Goal: Transaction & Acquisition: Download file/media

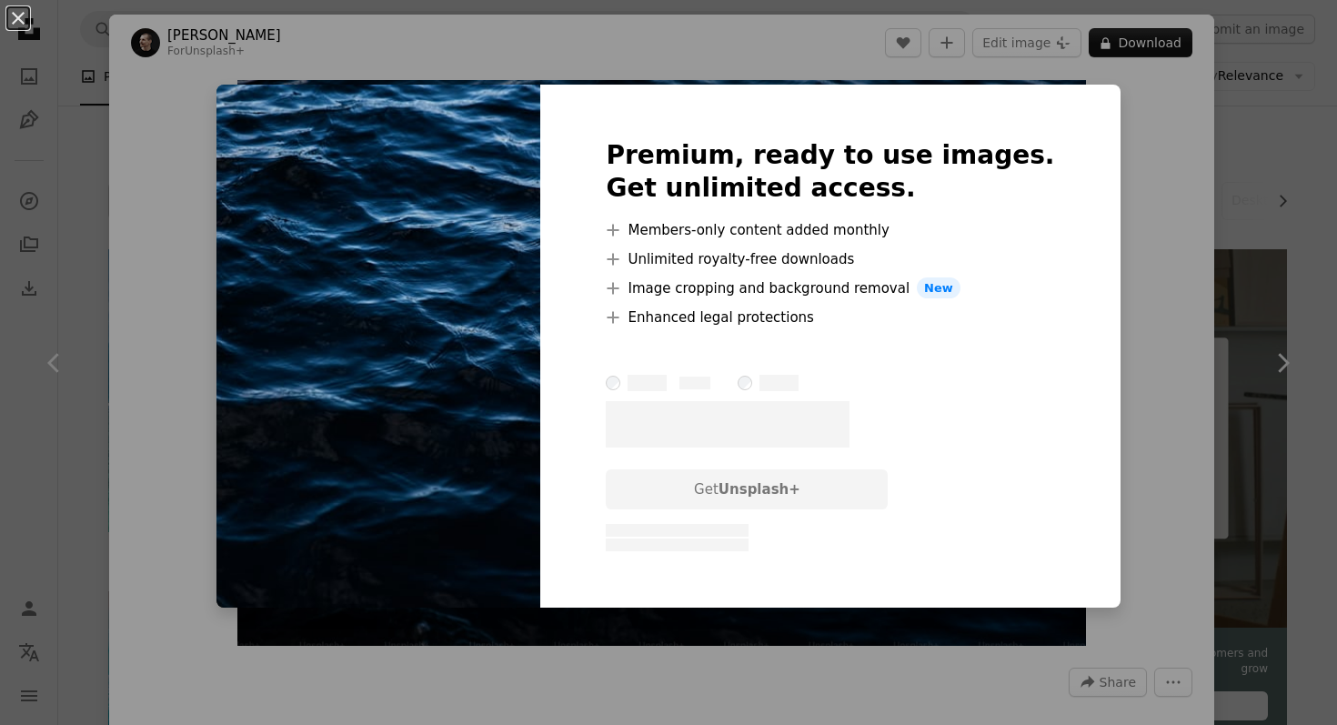
scroll to position [8781, 0]
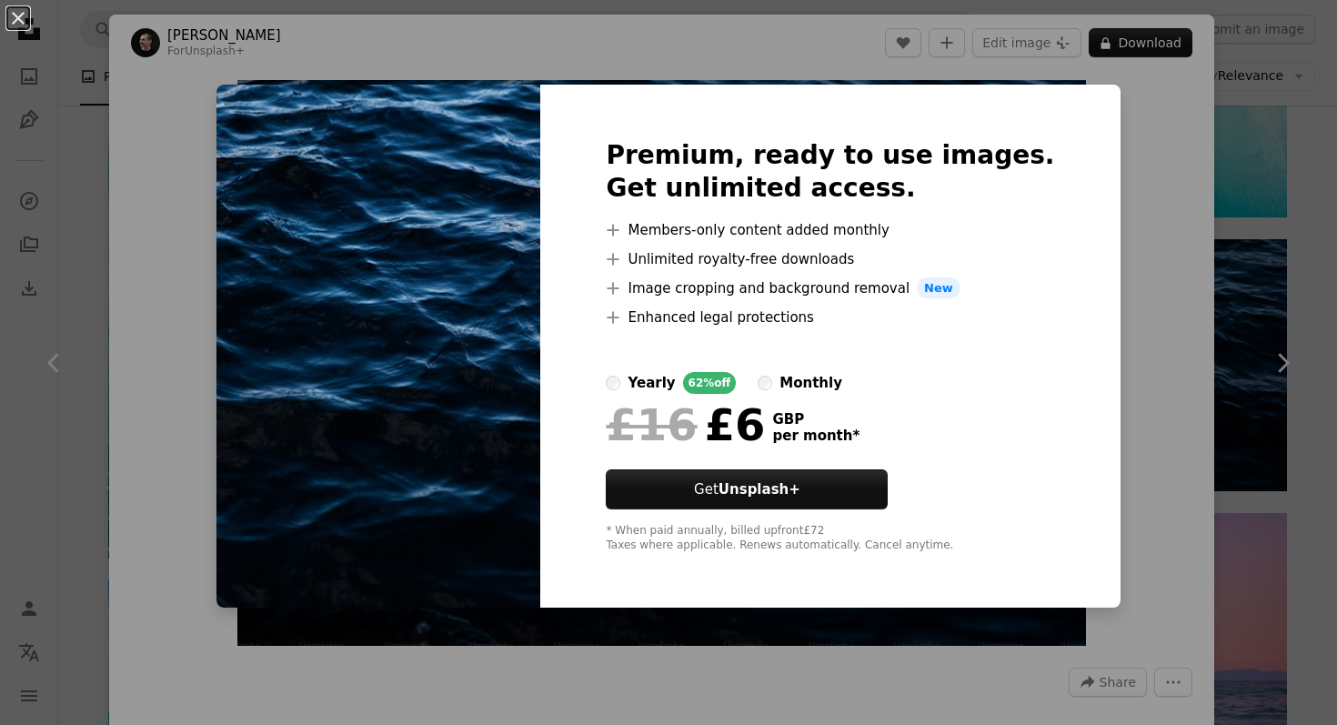
click at [1146, 213] on div "An X shape Premium, ready to use images. Get unlimited access. A plus sign Memb…" at bounding box center [668, 362] width 1337 height 725
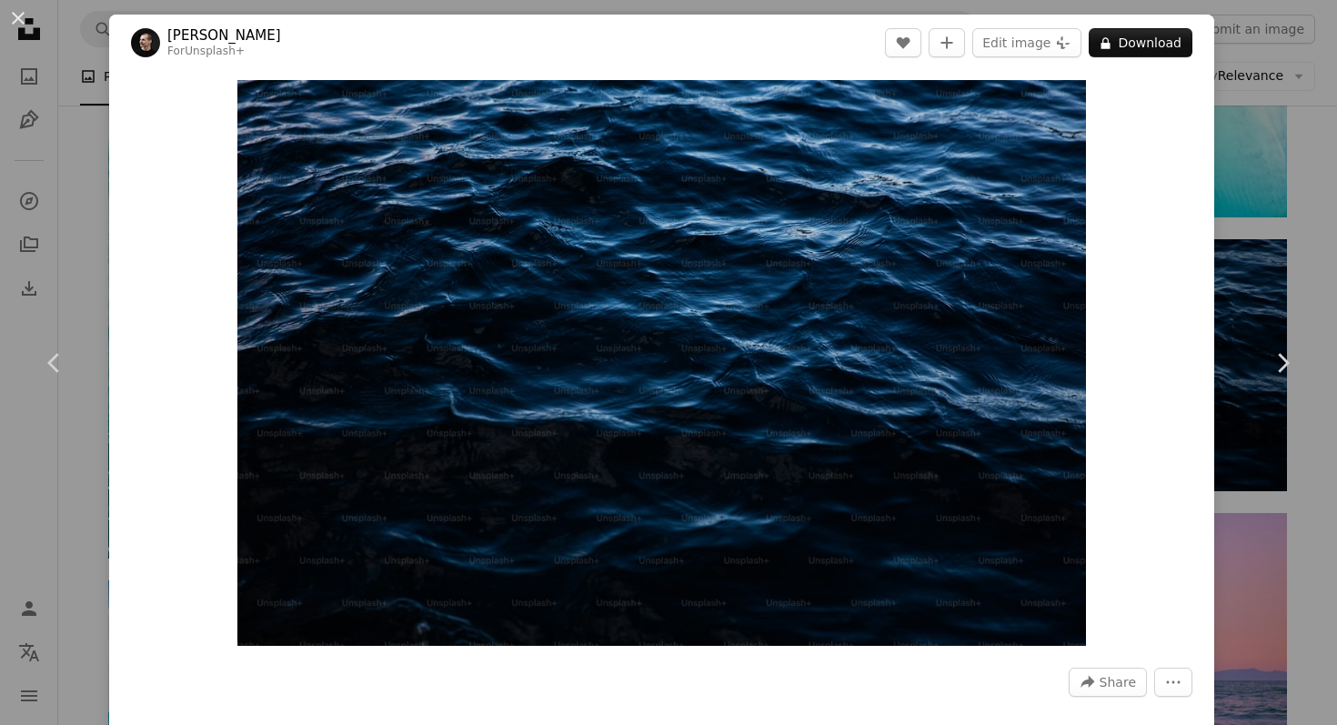
click at [1273, 172] on div "An X shape Chevron left Chevron right [PERSON_NAME] For Unsplash+ A heart A plu…" at bounding box center [668, 362] width 1337 height 725
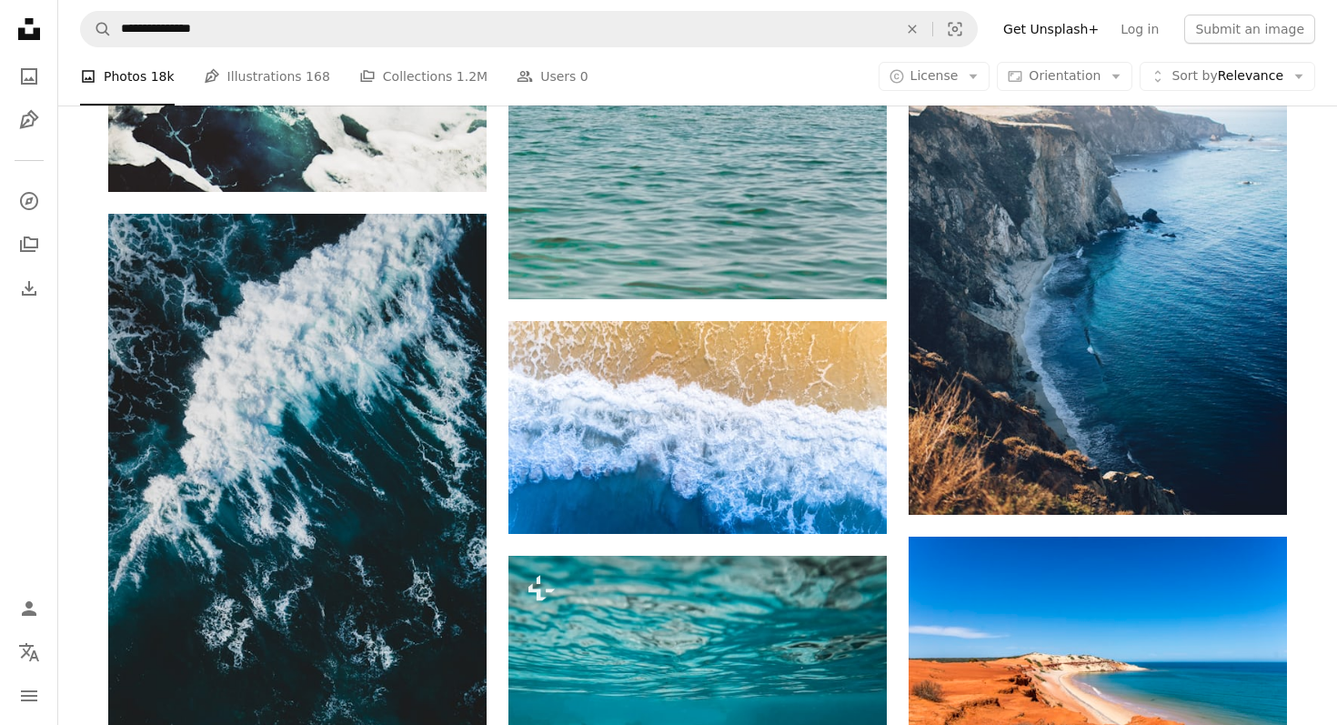
scroll to position [11418, 0]
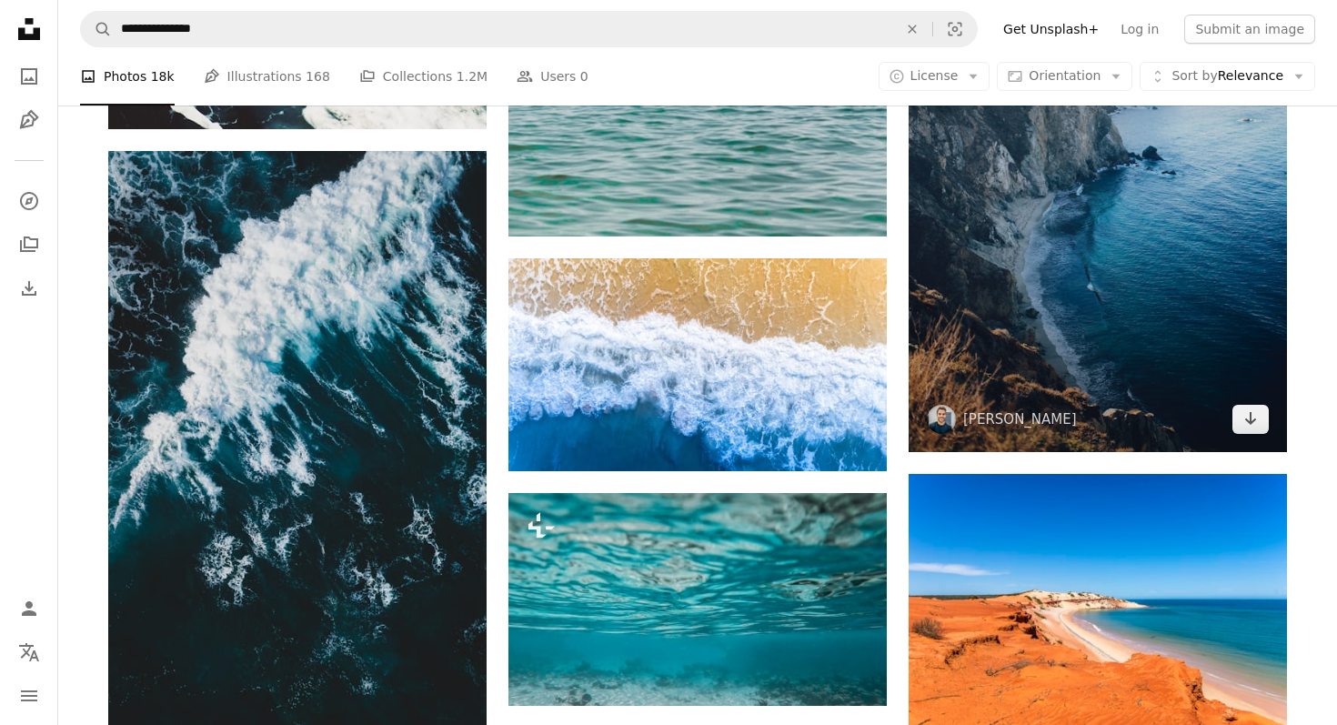
click at [1024, 242] on img at bounding box center [1098, 168] width 378 height 567
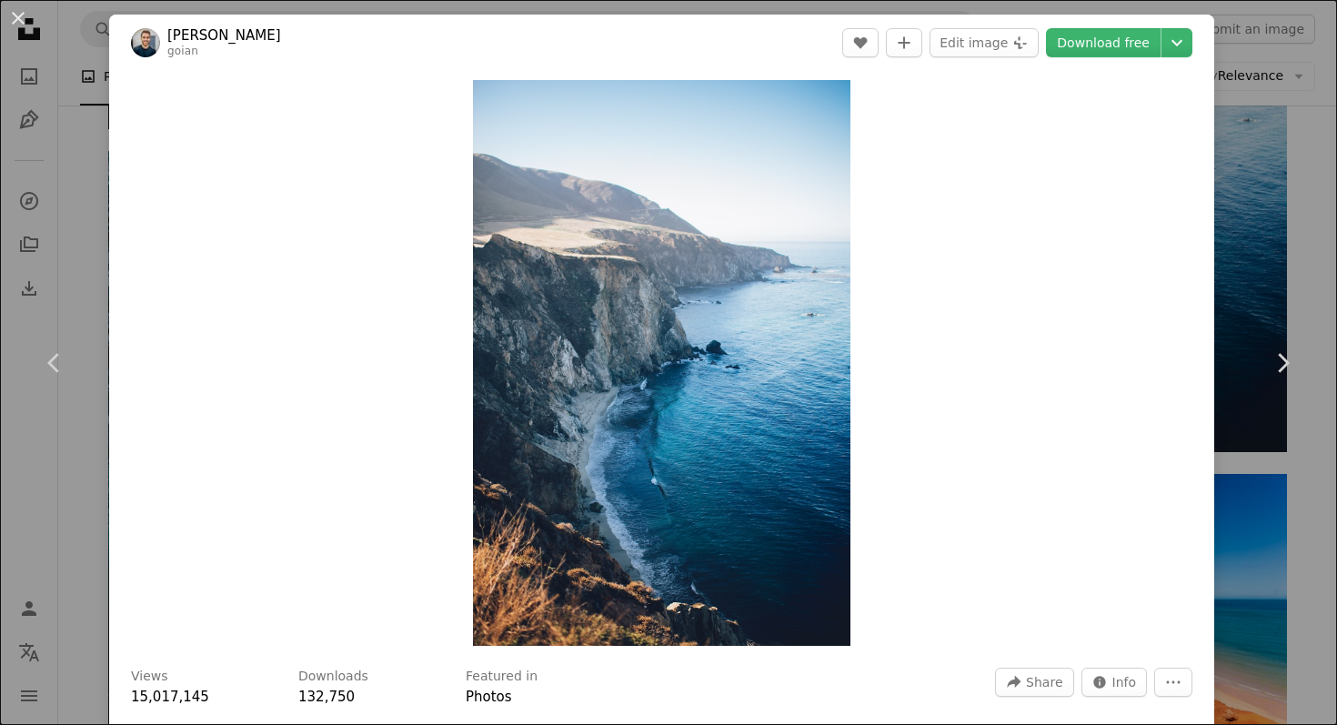
click at [1254, 266] on div "An X shape Chevron left Chevron right [PERSON_NAME] goian A heart A plus sign E…" at bounding box center [668, 362] width 1337 height 725
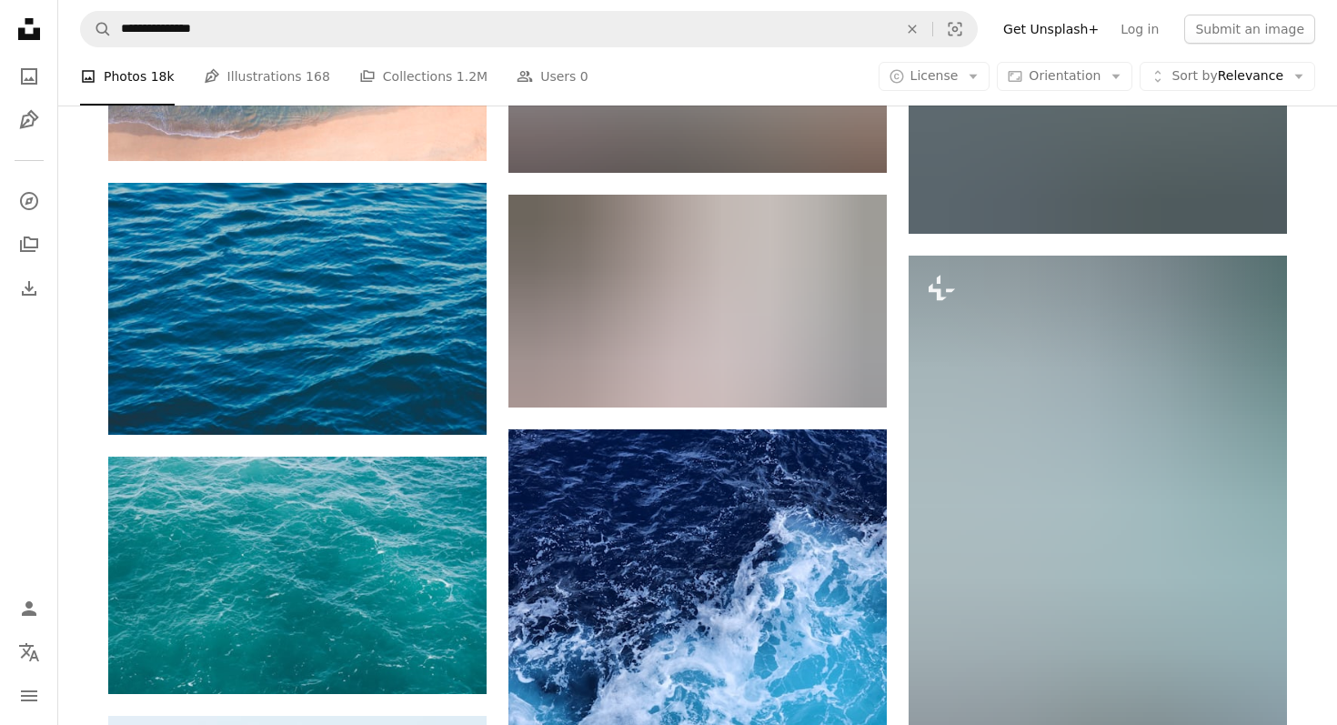
scroll to position [22517, 0]
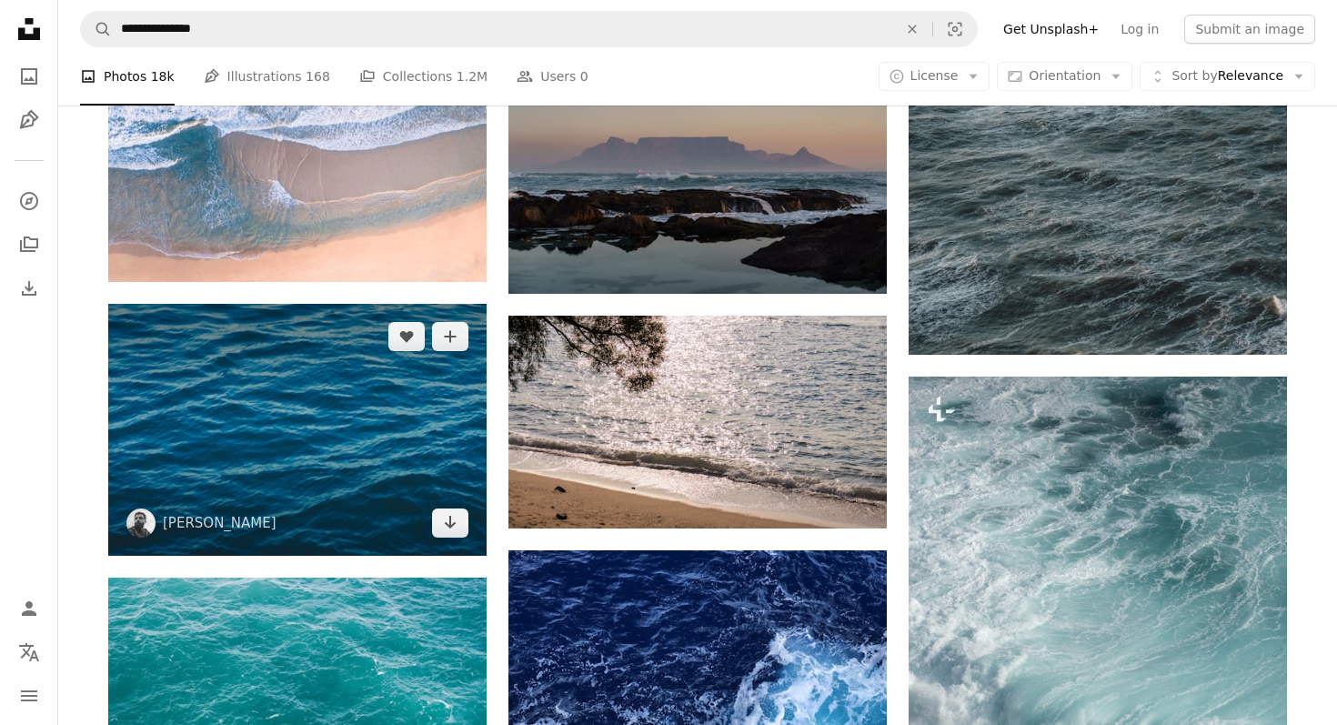
click at [369, 407] on img at bounding box center [297, 430] width 378 height 252
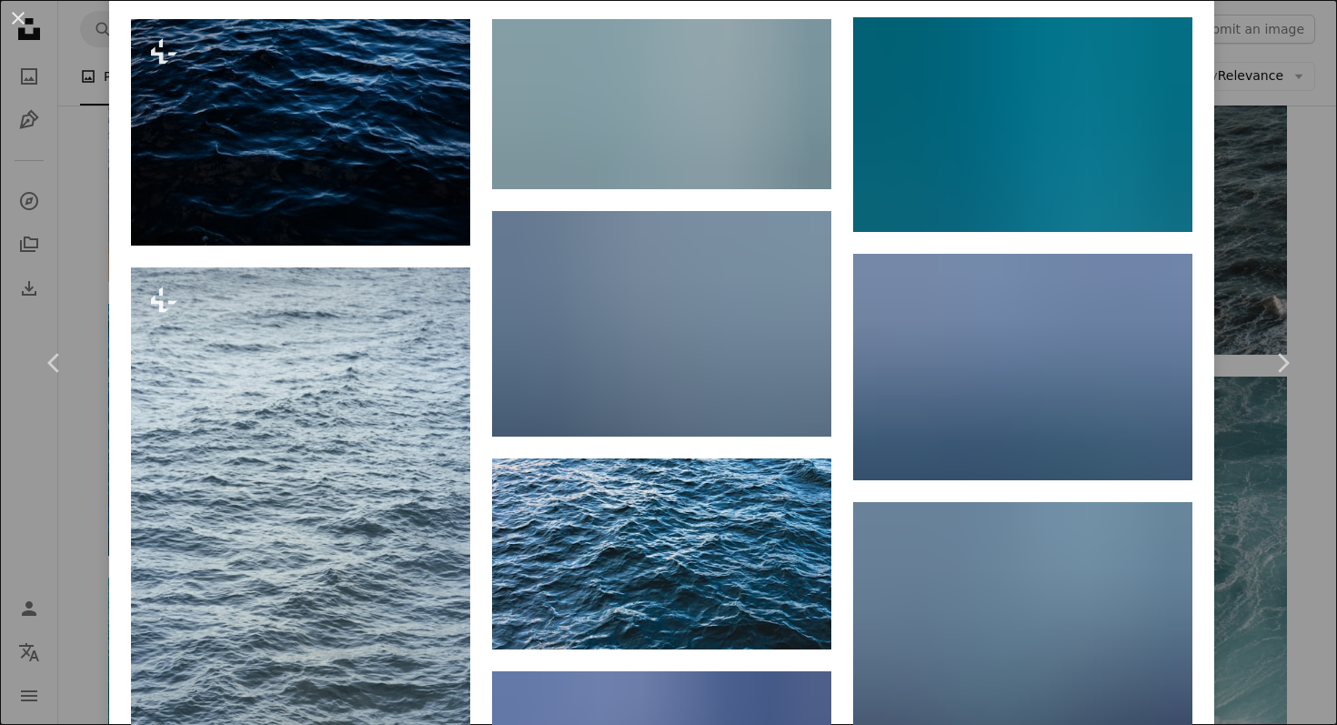
scroll to position [2180, 0]
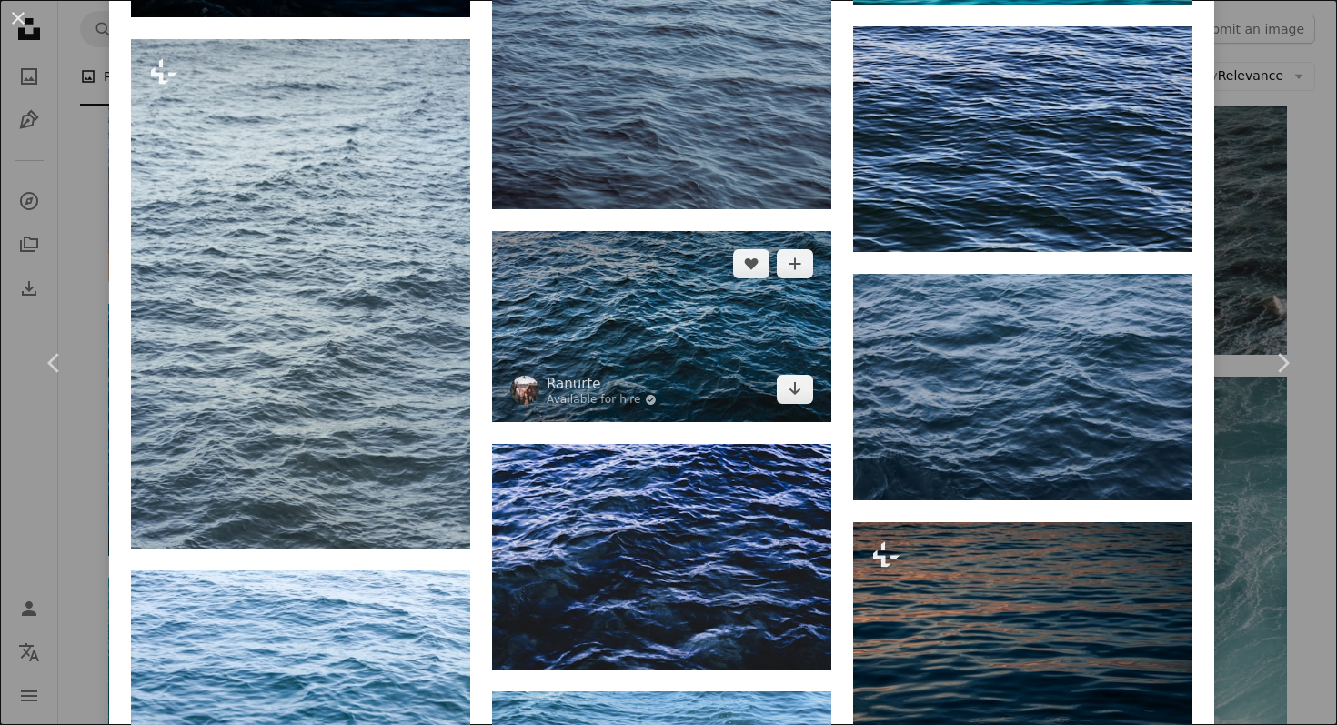
click at [630, 280] on img at bounding box center [661, 326] width 339 height 191
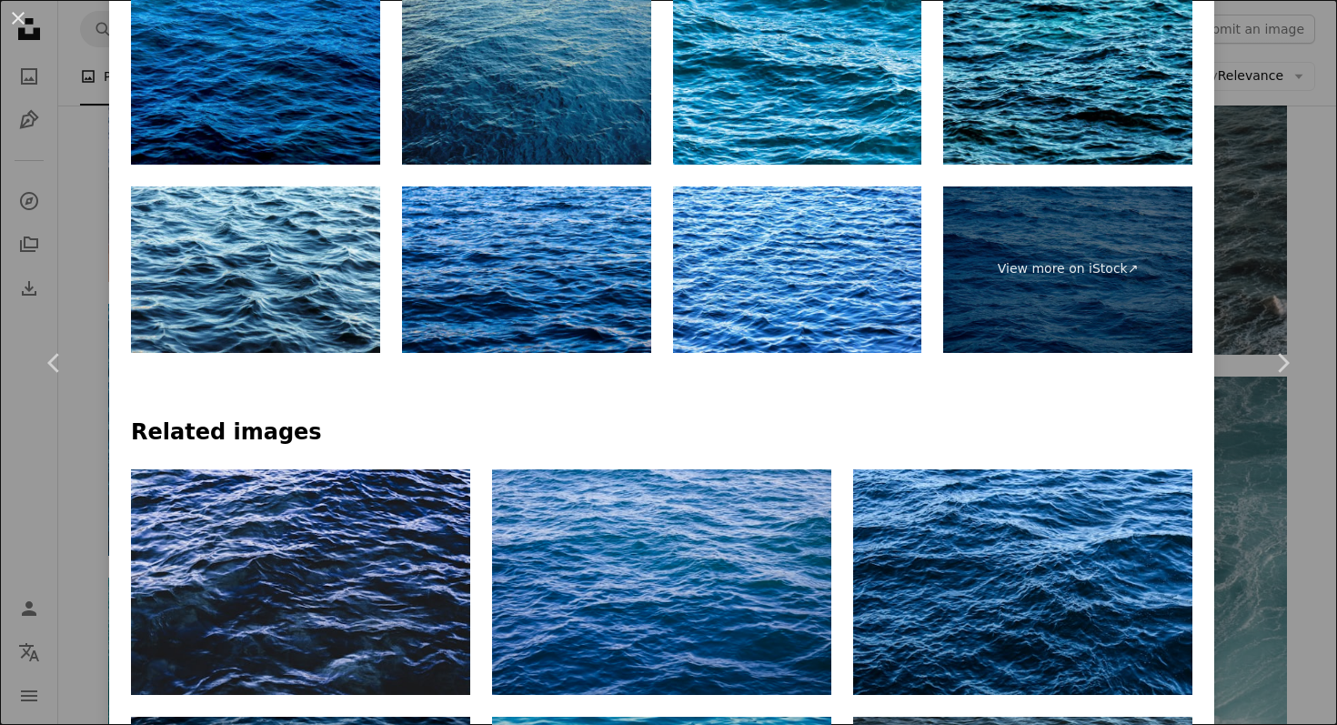
scroll to position [1072, 0]
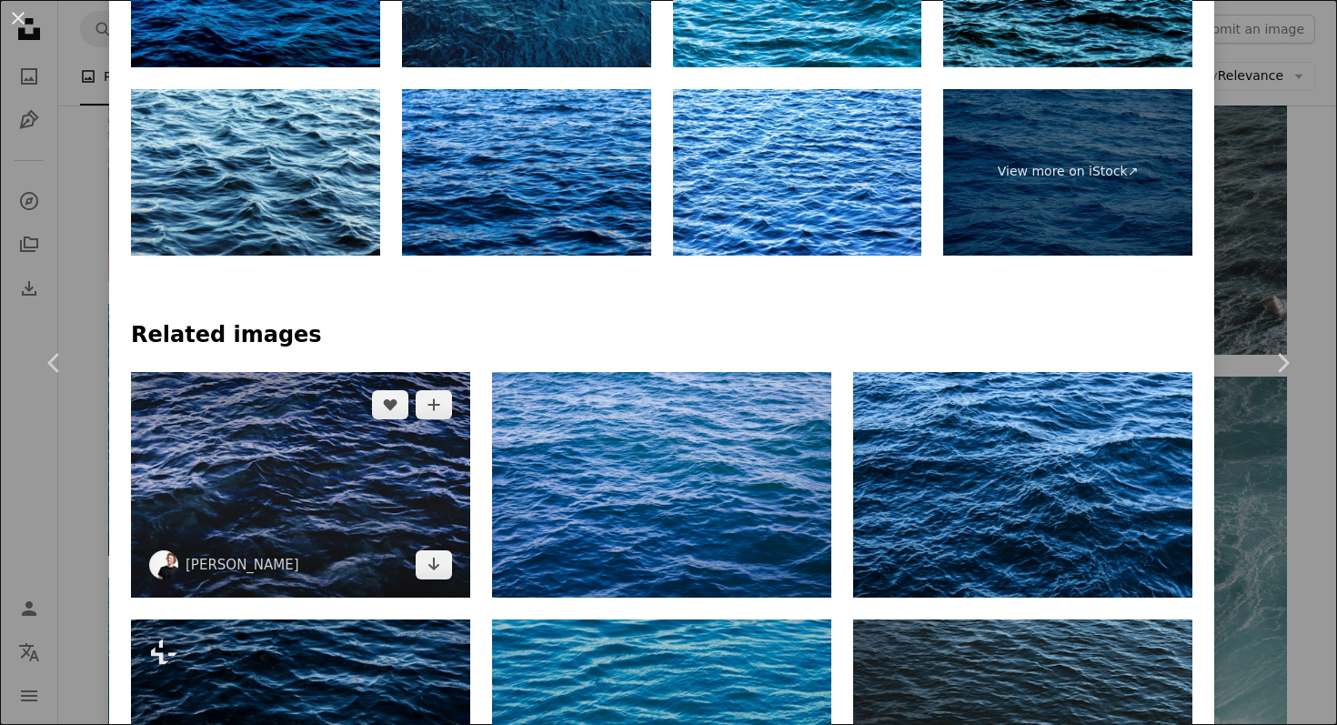
click at [387, 444] on img at bounding box center [300, 485] width 339 height 226
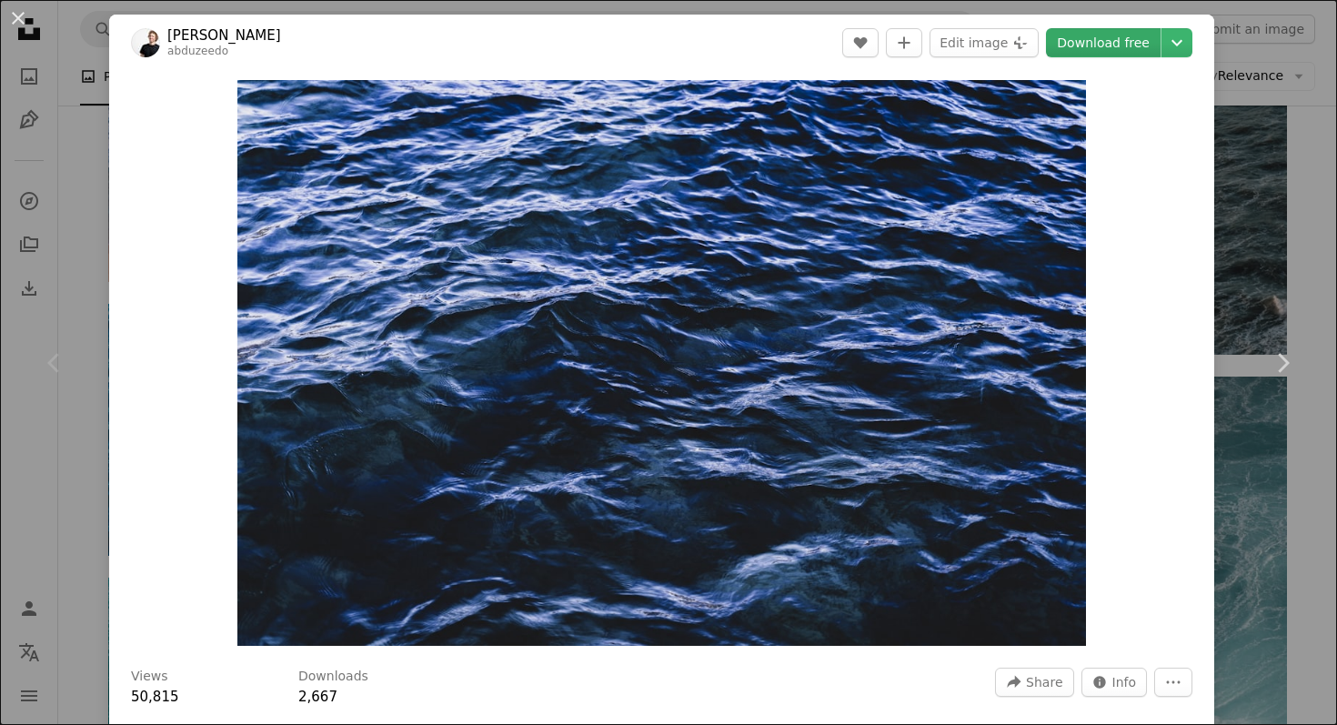
click at [1121, 55] on link "Download free" at bounding box center [1103, 42] width 115 height 29
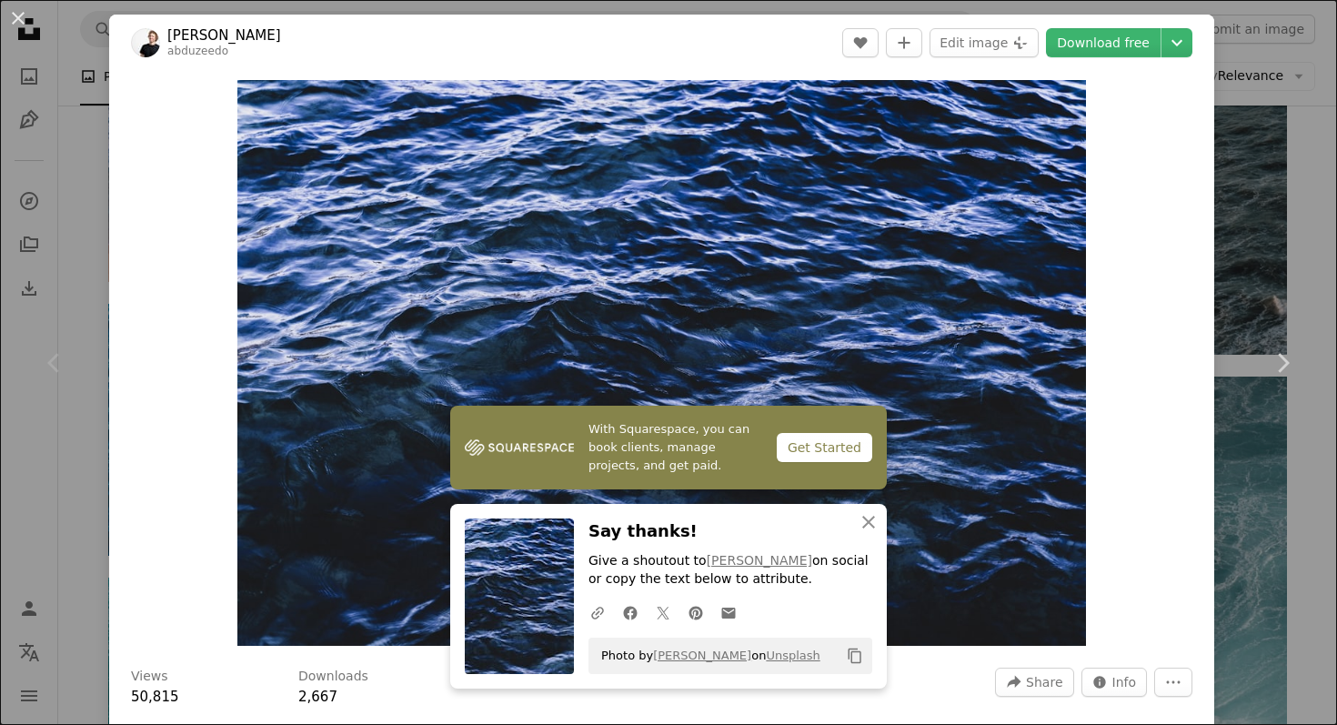
click at [85, 243] on div "An X shape Chevron left Chevron right [PERSON_NAME] abduzeedo A heart A plus si…" at bounding box center [668, 362] width 1337 height 725
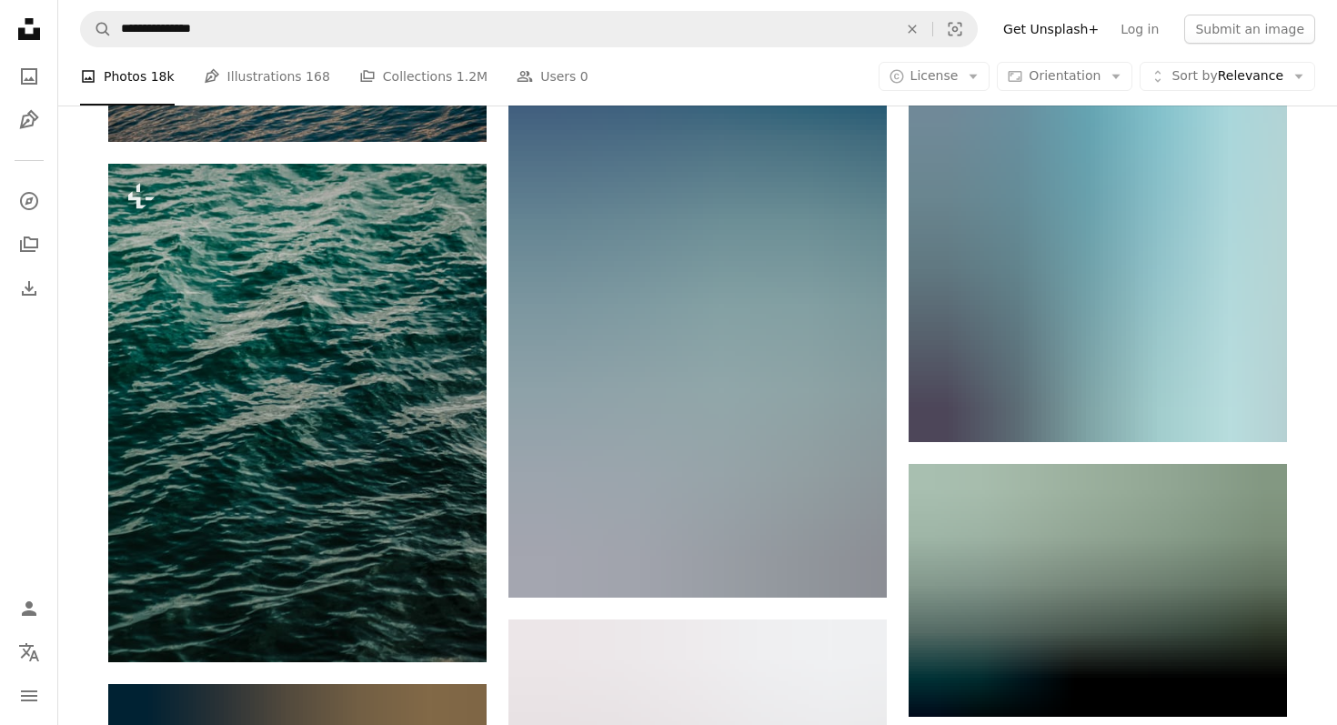
scroll to position [40007, 0]
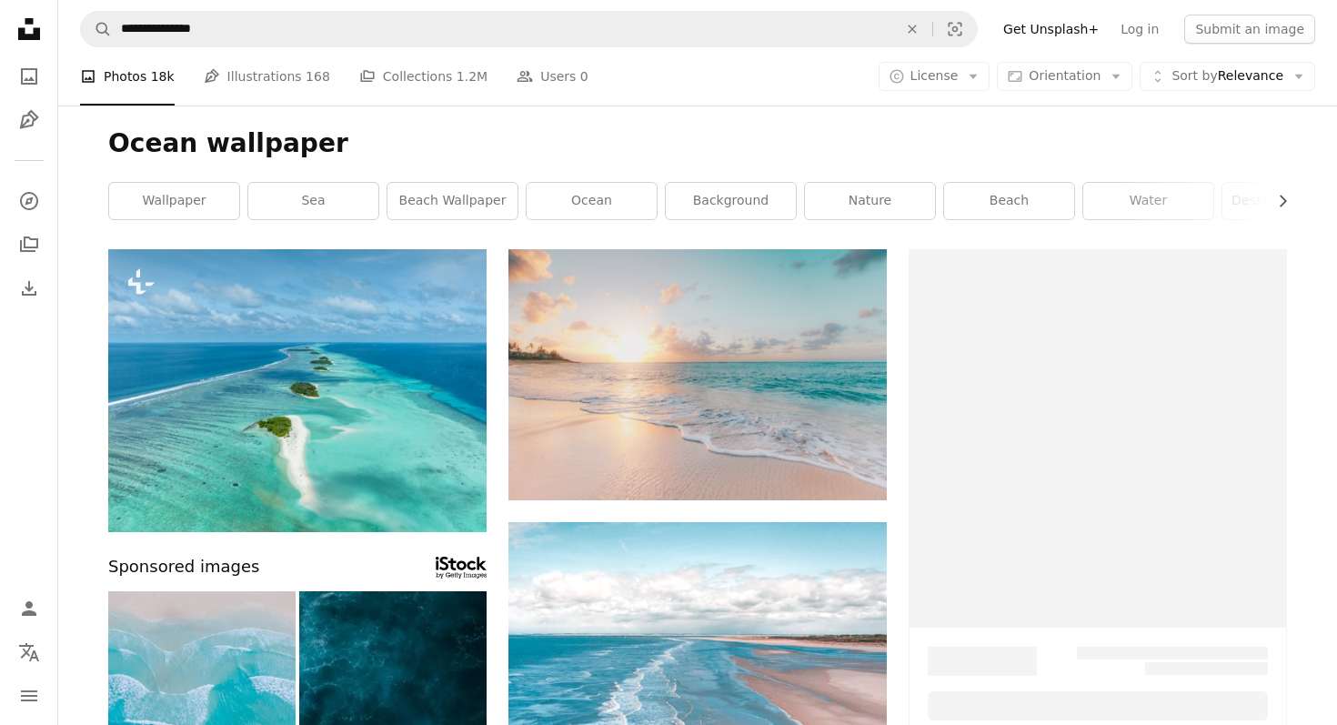
scroll to position [1682, 0]
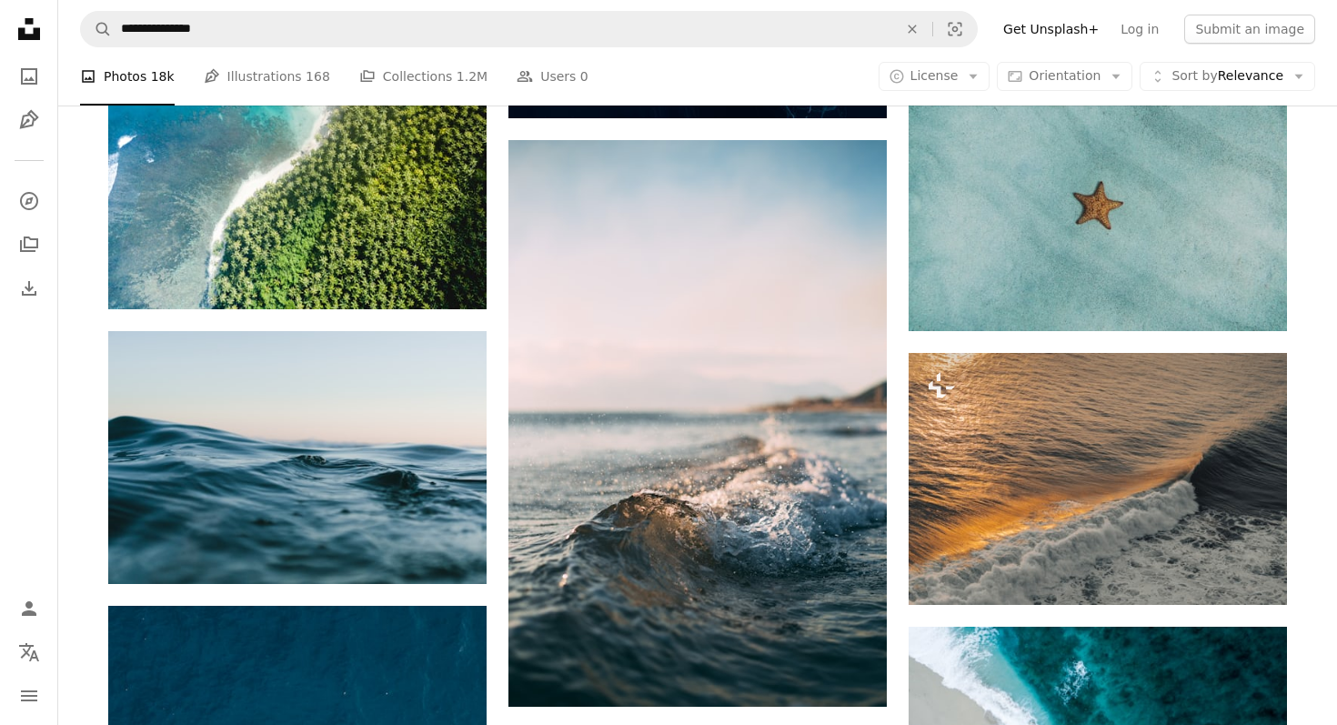
click at [850, 91] on div "A photo Photos 18k Pen Tool Illustrations 168 A stack of folders Collections 1.…" at bounding box center [697, 76] width 1235 height 58
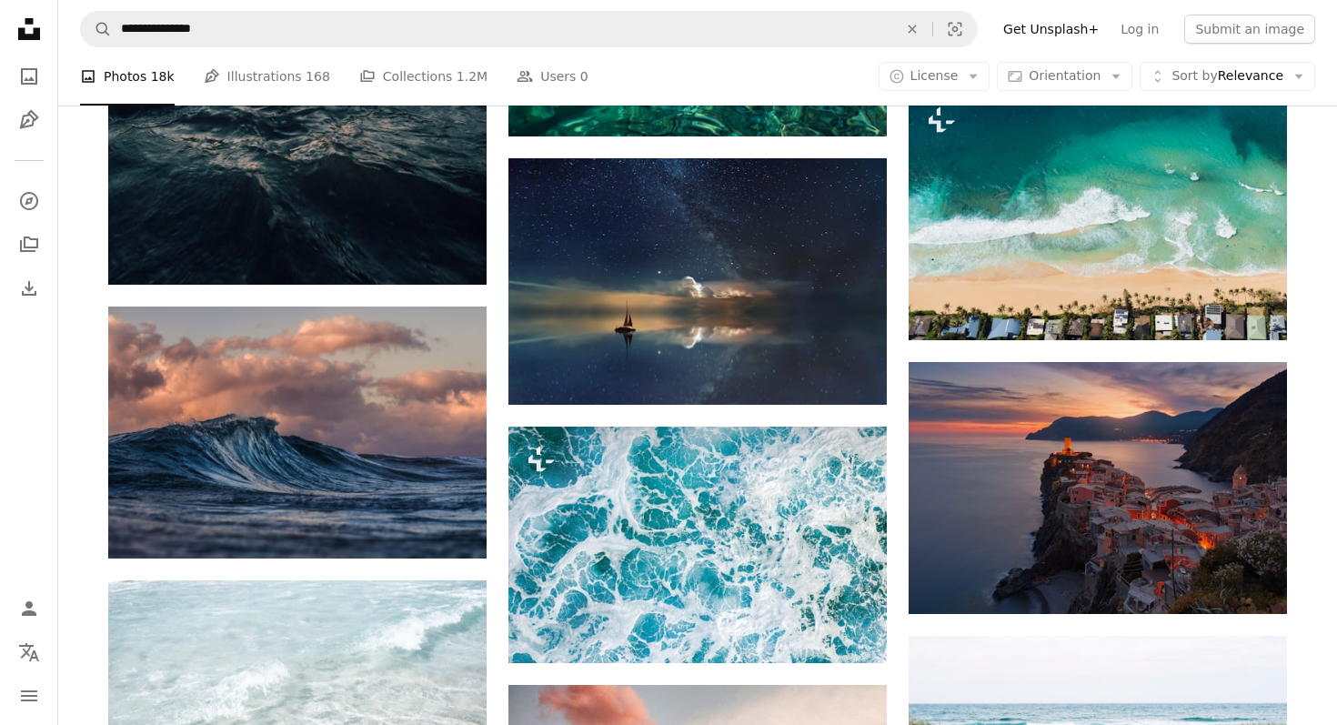
scroll to position [5230, 0]
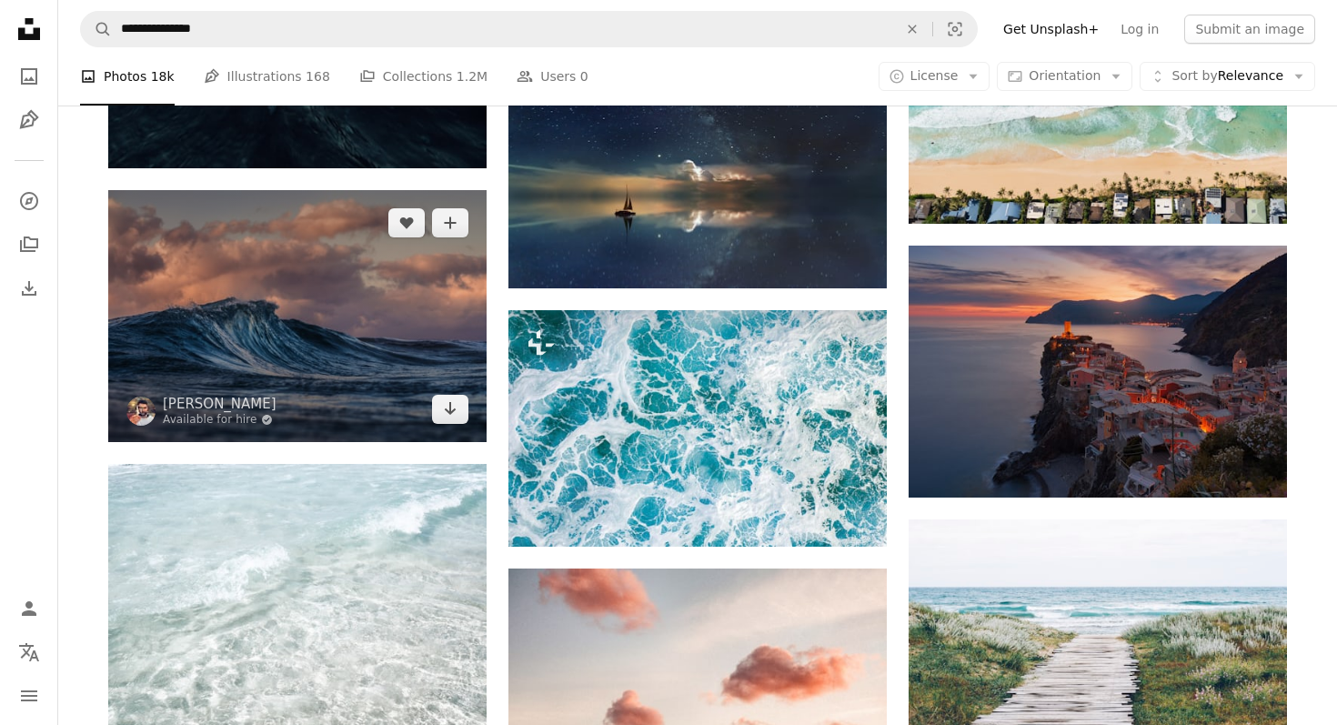
click at [314, 264] on img at bounding box center [297, 316] width 378 height 252
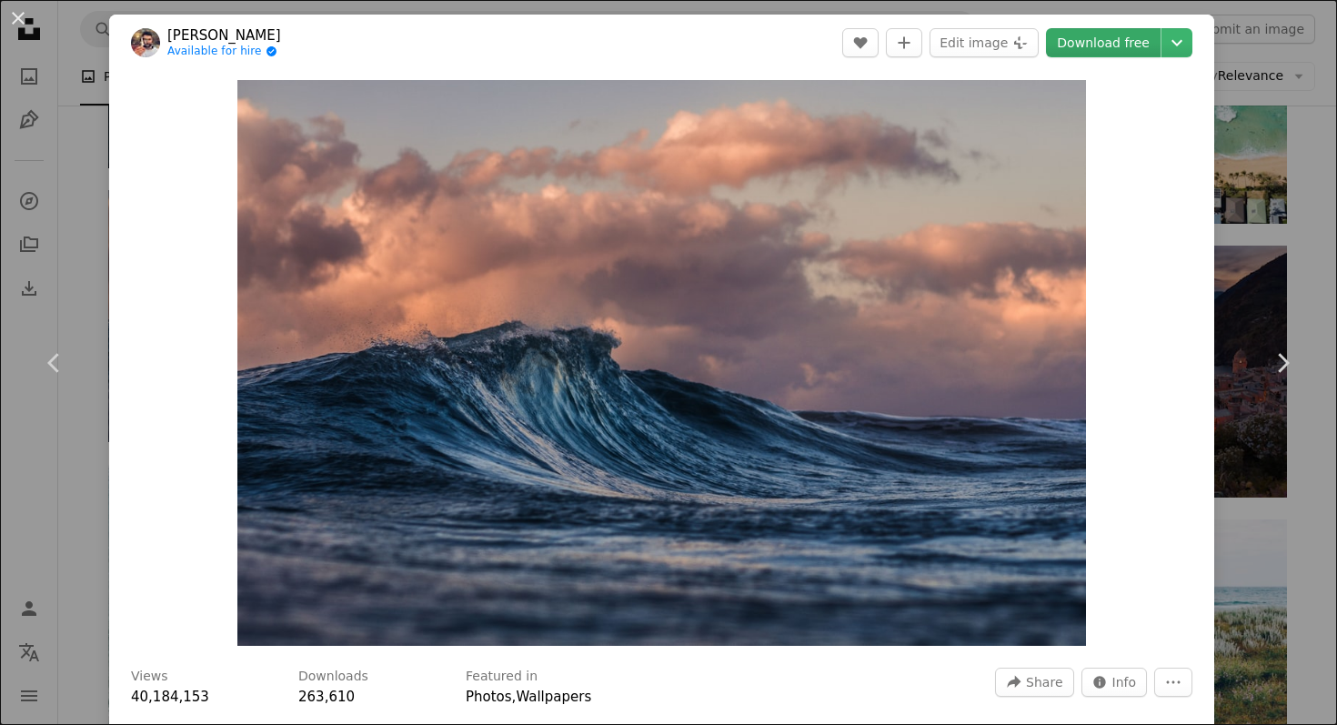
click at [1121, 43] on link "Download free" at bounding box center [1103, 42] width 115 height 29
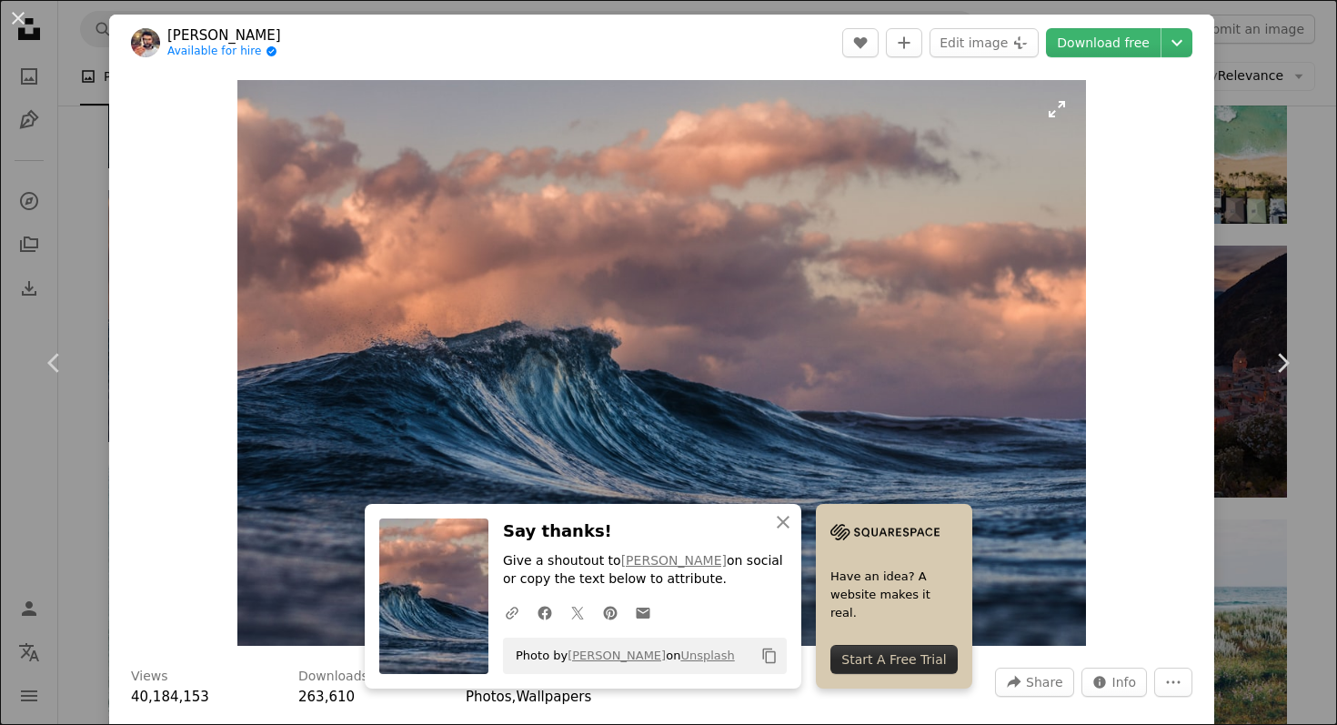
click at [740, 411] on img "Zoom in on this image" at bounding box center [661, 363] width 849 height 566
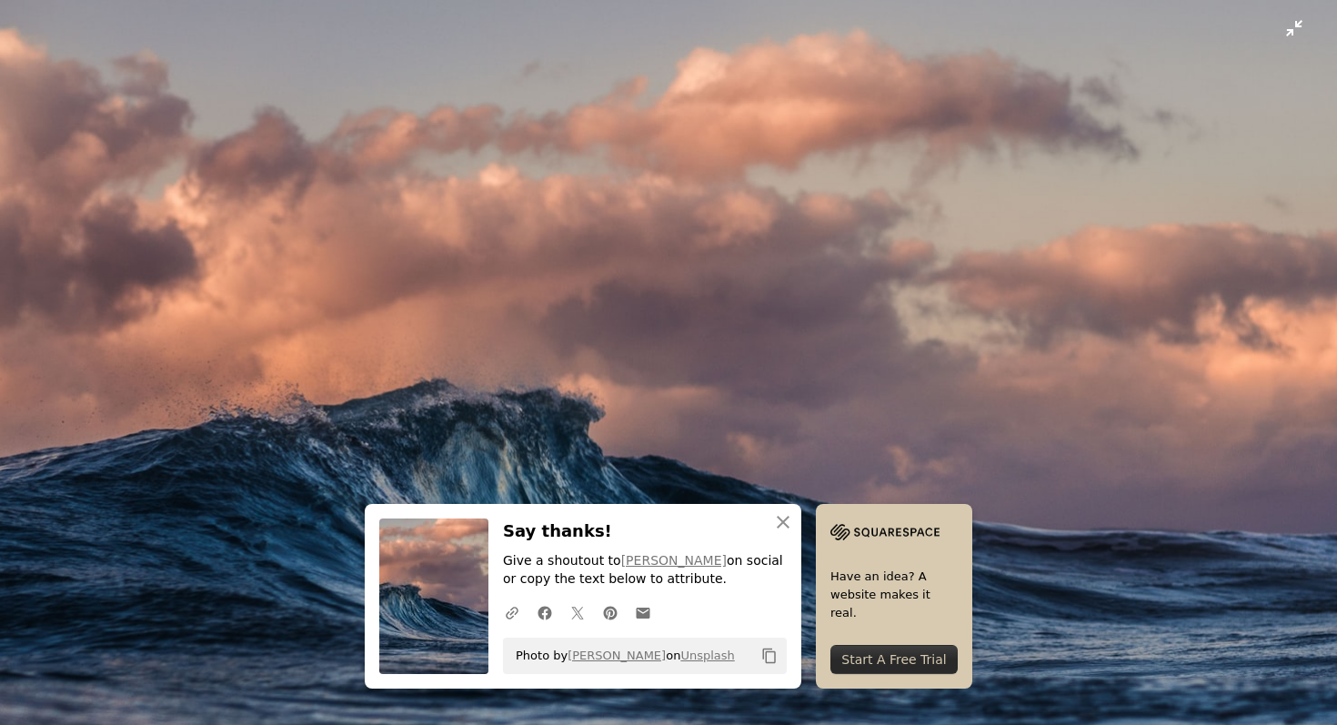
scroll to position [84, 0]
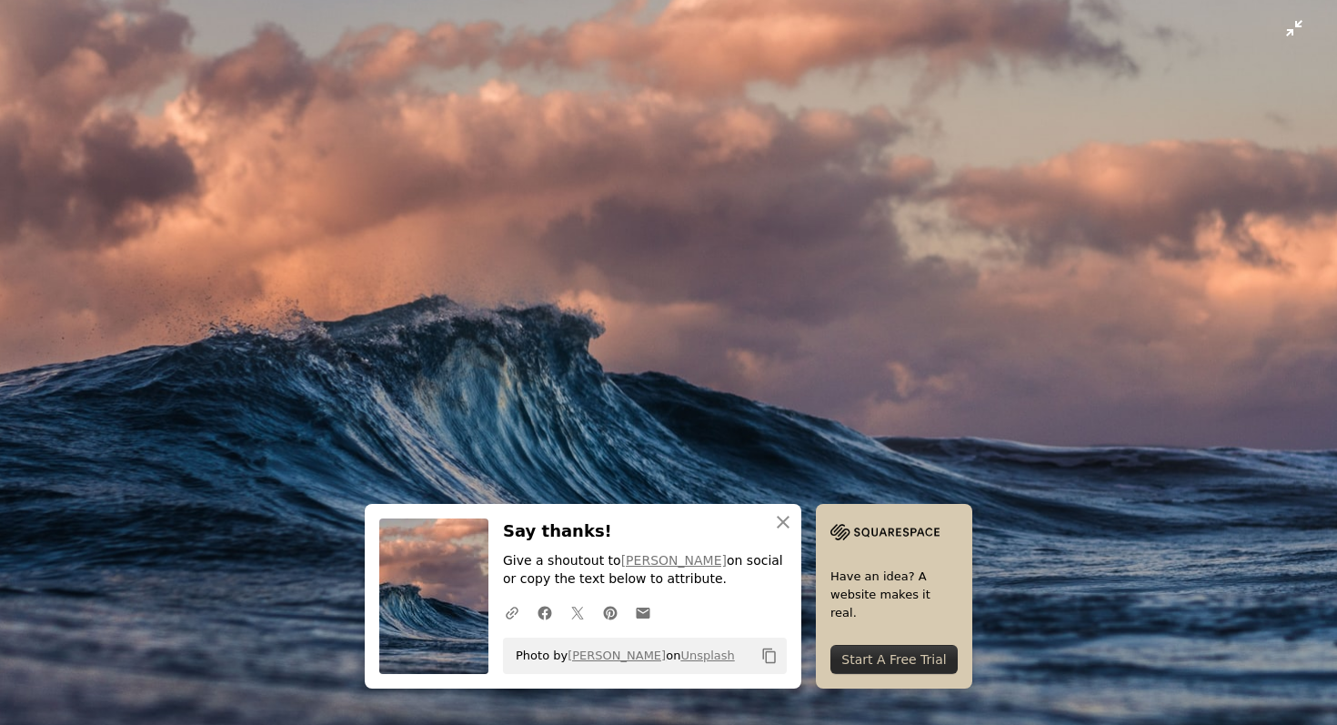
click at [725, 479] on img "Zoom out on this image" at bounding box center [668, 361] width 1339 height 892
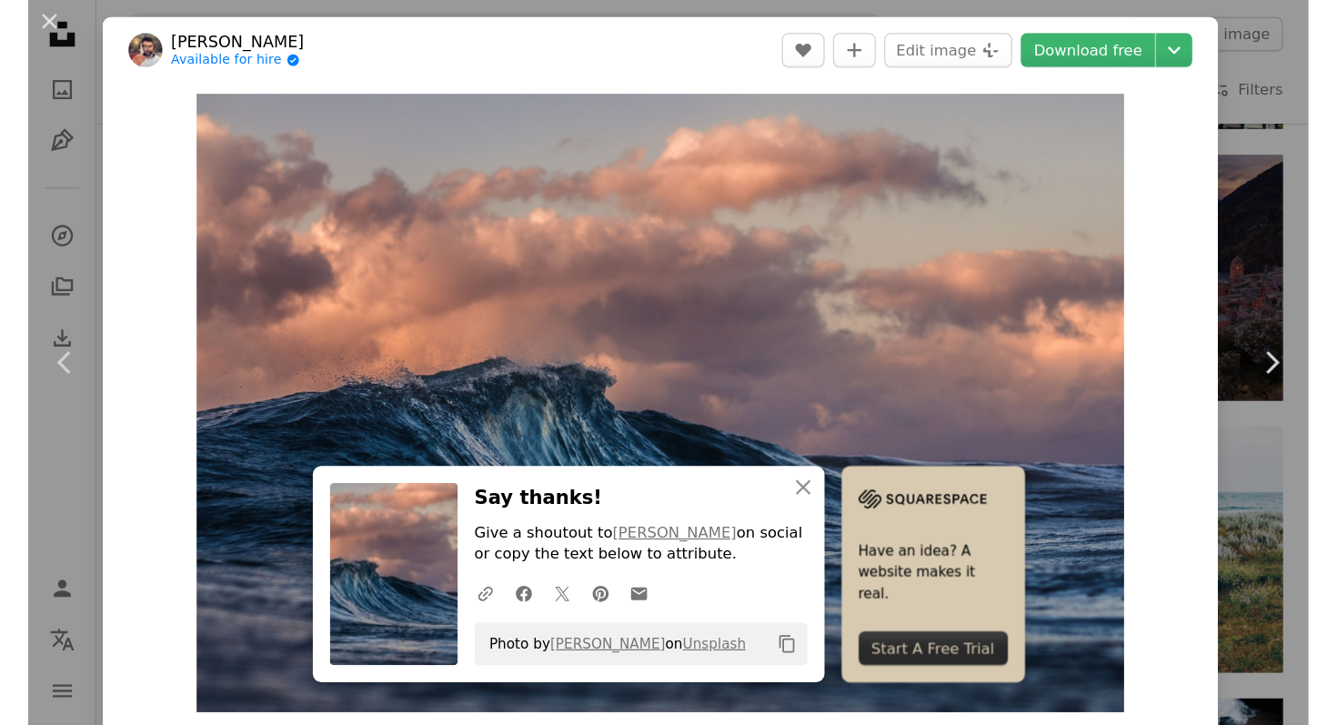
scroll to position [5230, 0]
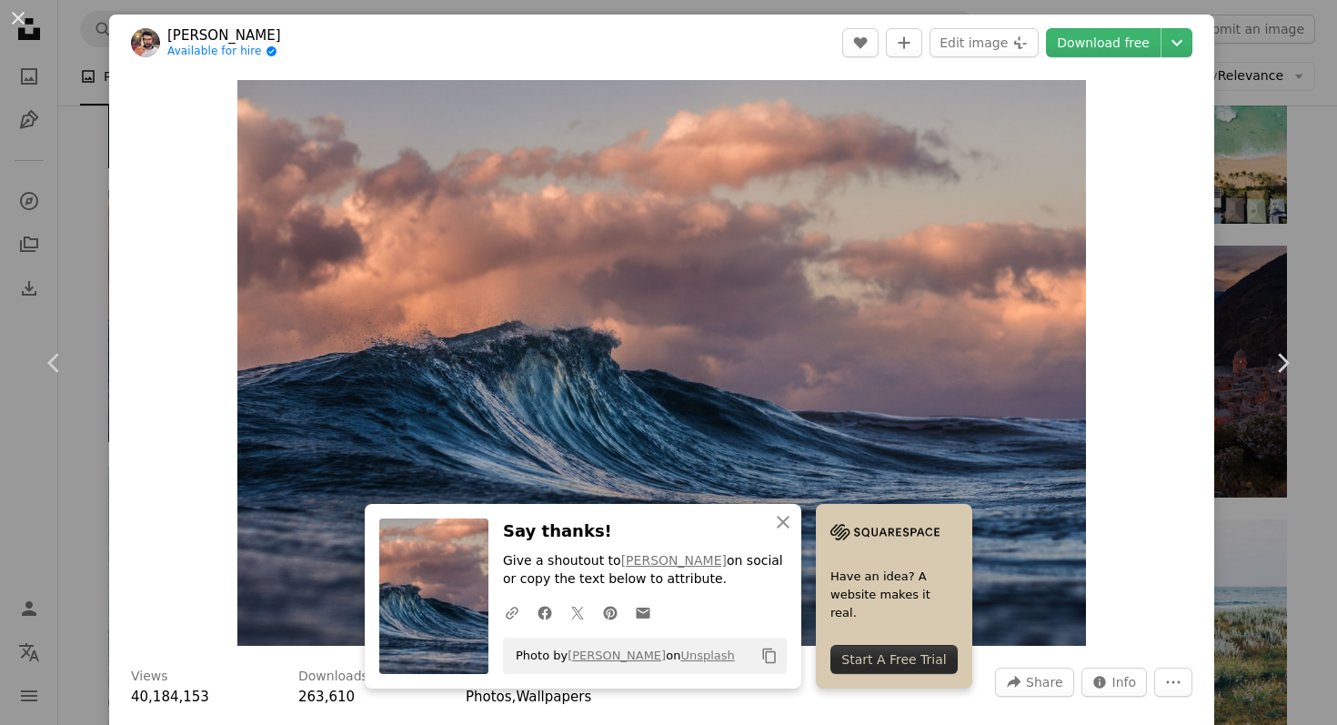
click at [88, 65] on div "An X shape Chevron left Chevron right [PERSON_NAME] Available for hire A checkm…" at bounding box center [668, 362] width 1337 height 725
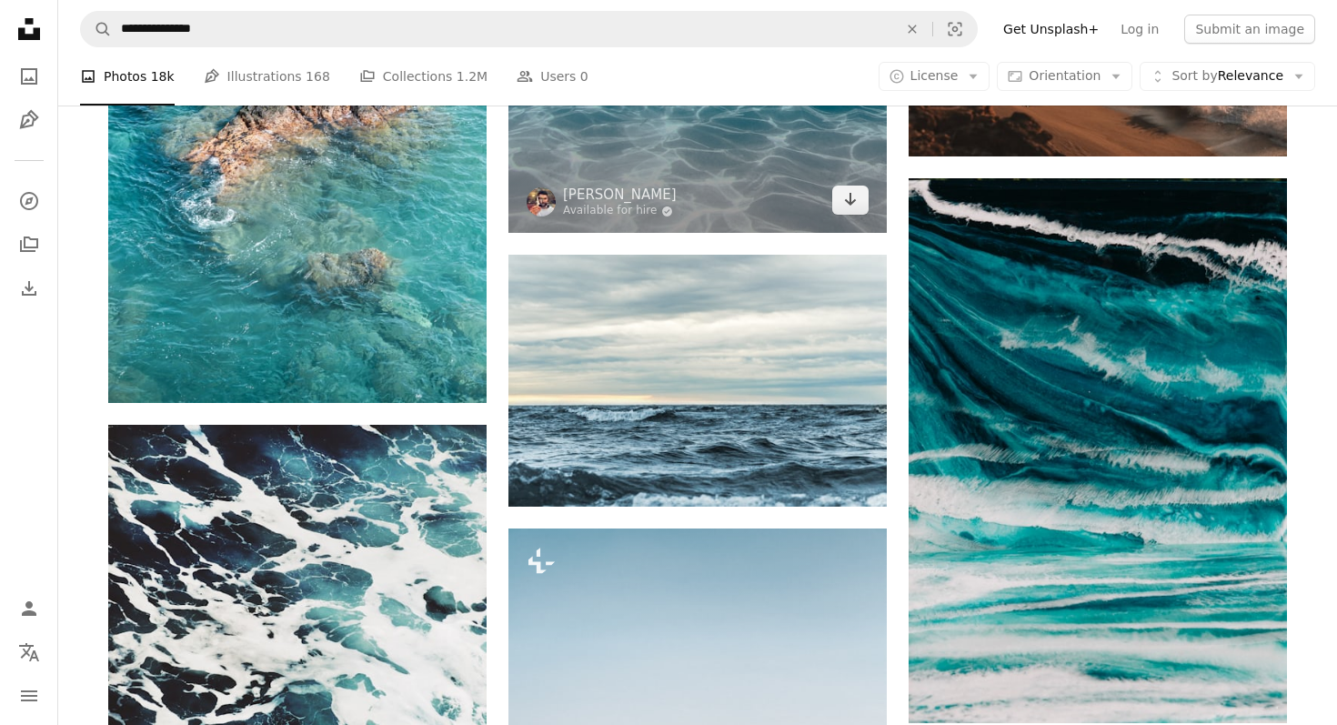
scroll to position [10592, 0]
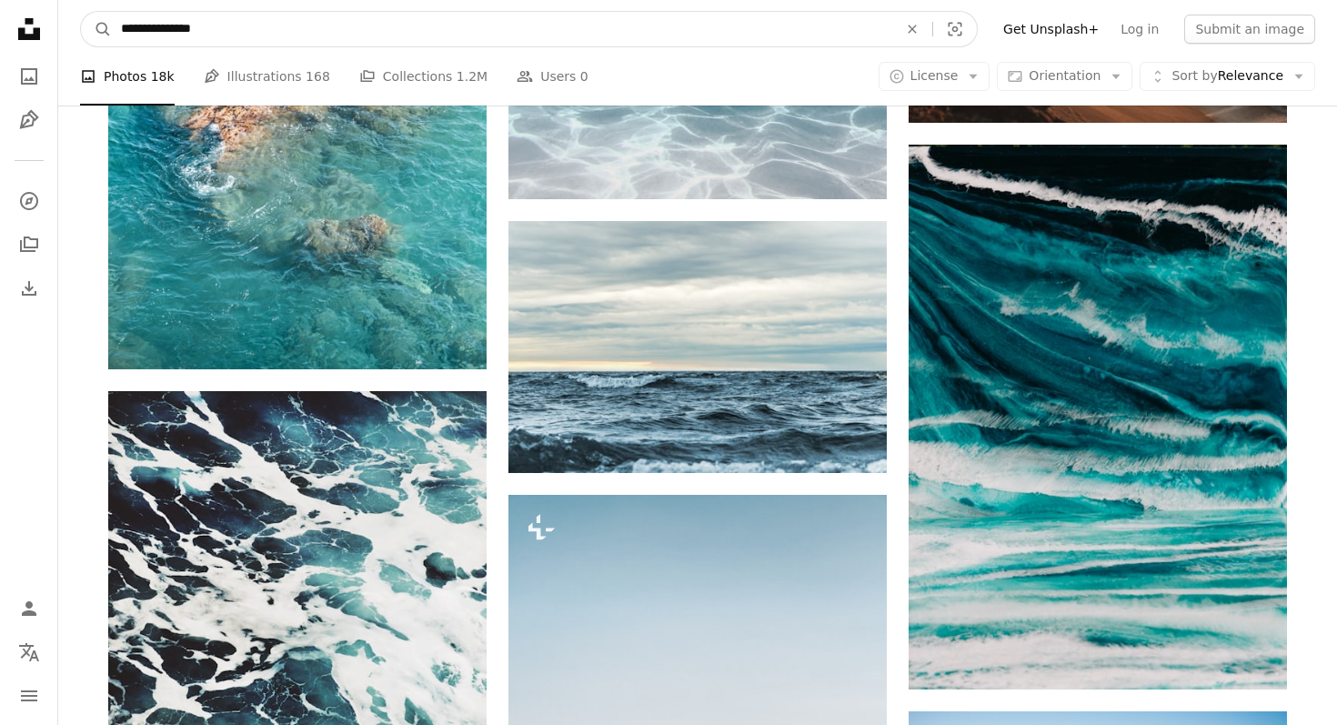
click at [374, 23] on input "**********" at bounding box center [502, 29] width 780 height 35
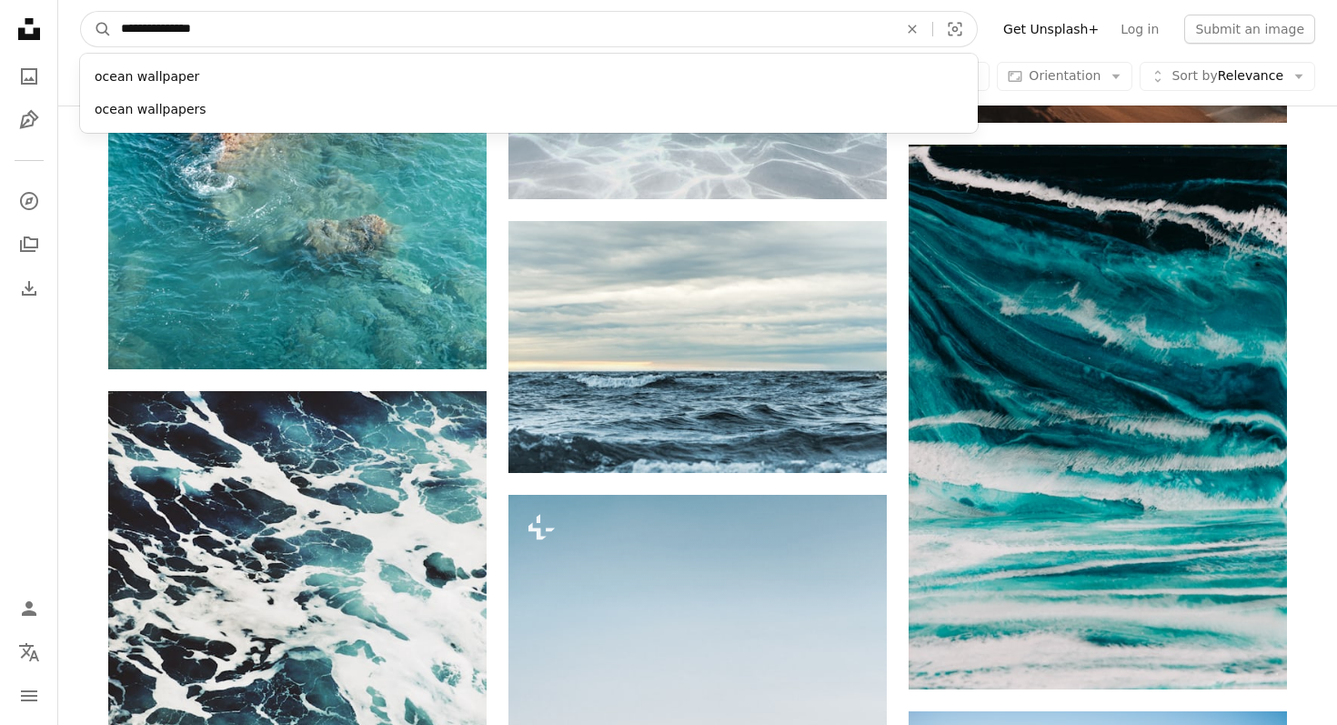
click at [374, 23] on input "**********" at bounding box center [502, 29] width 780 height 35
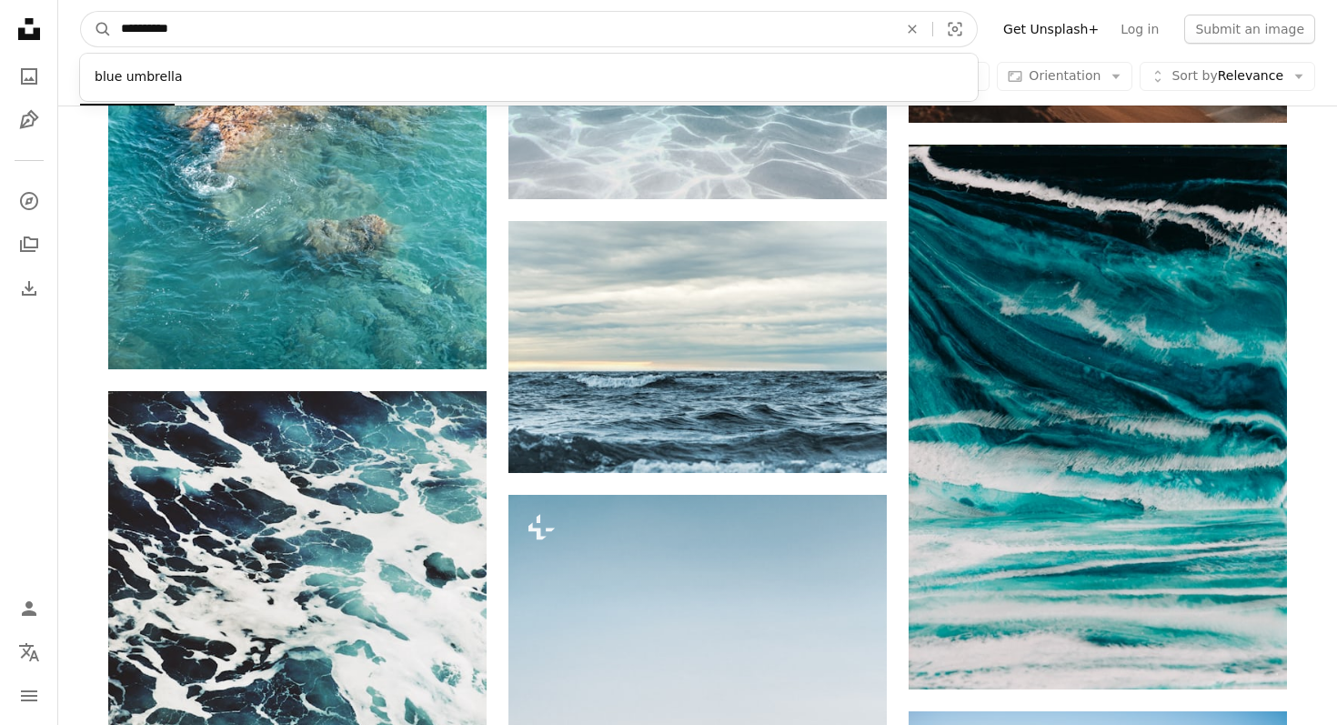
type input "**********"
click button "A magnifying glass" at bounding box center [96, 29] width 31 height 35
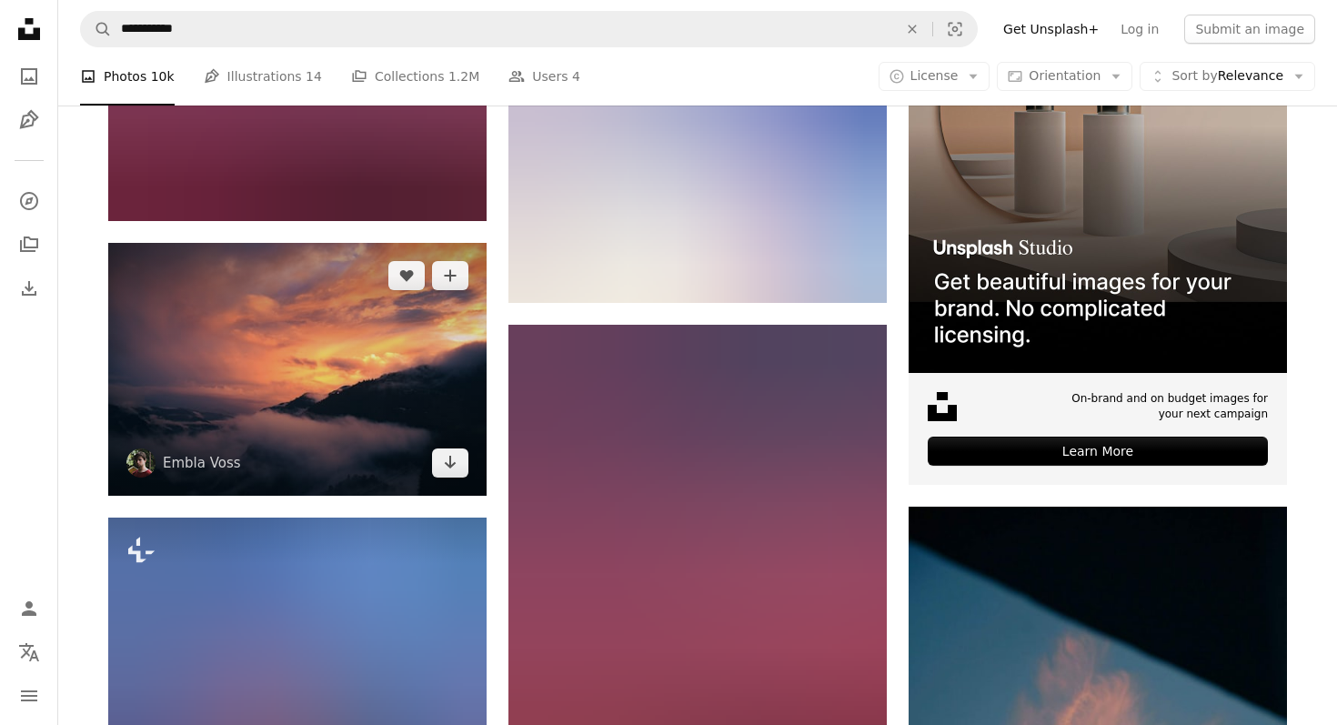
scroll to position [6426, 0]
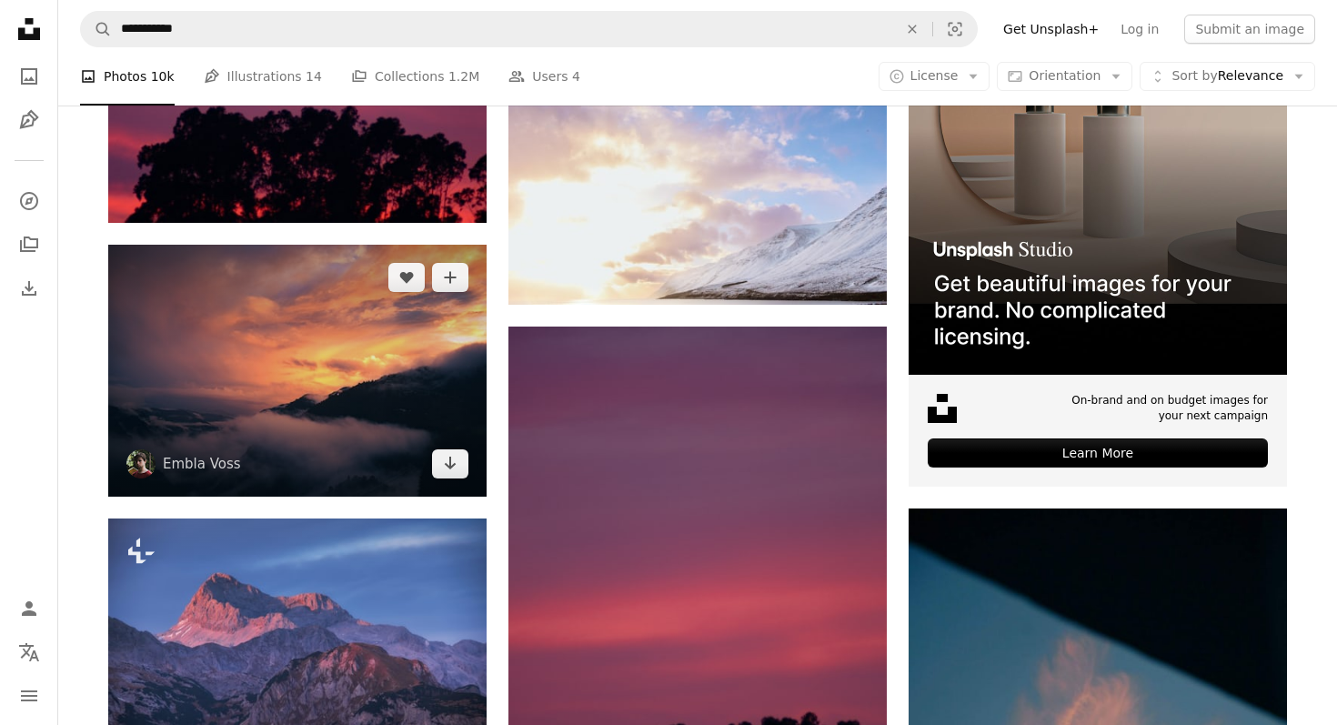
click at [371, 363] on img at bounding box center [297, 371] width 378 height 252
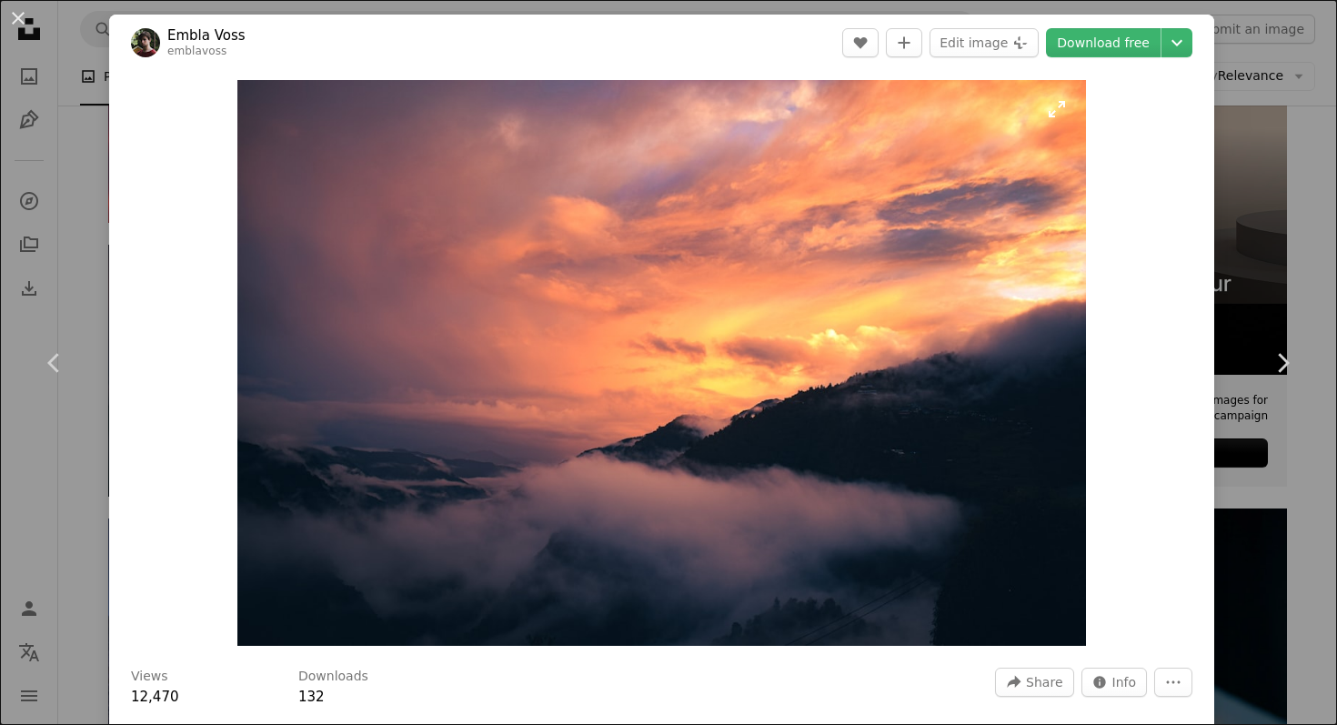
click at [571, 232] on img "Zoom in on this image" at bounding box center [661, 363] width 849 height 566
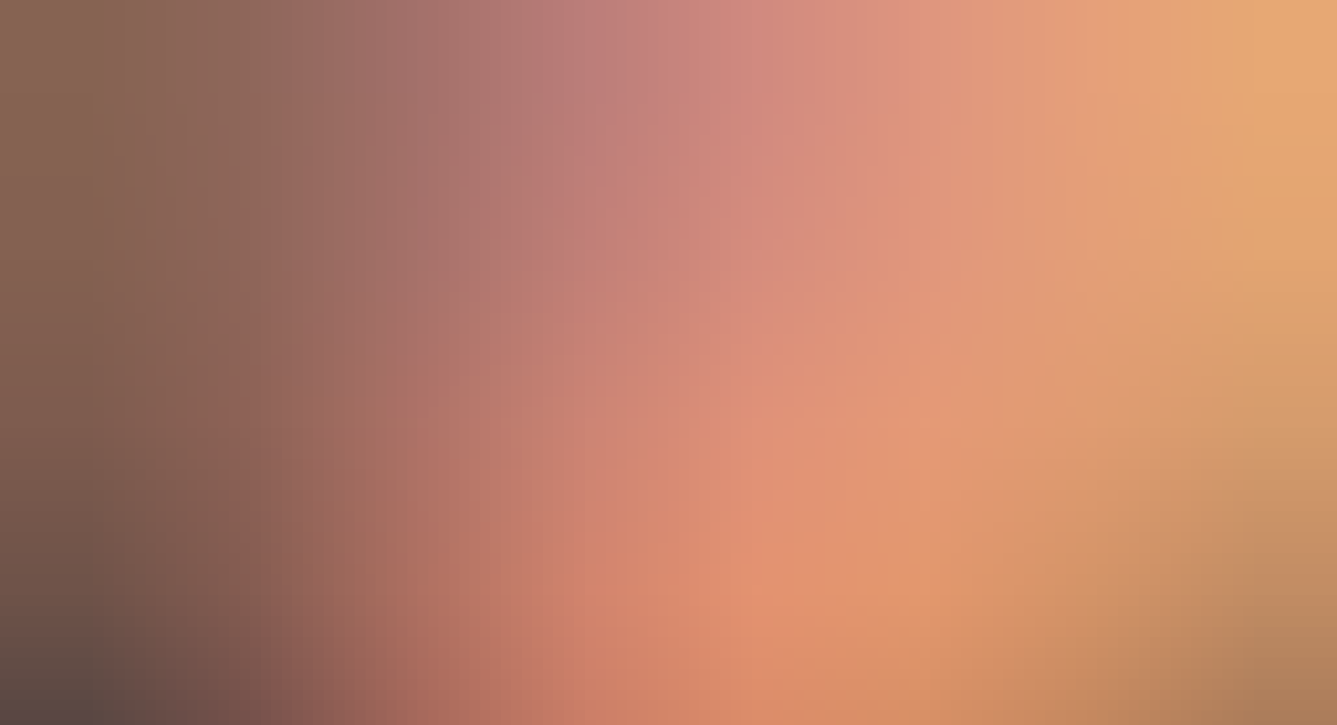
scroll to position [84, 0]
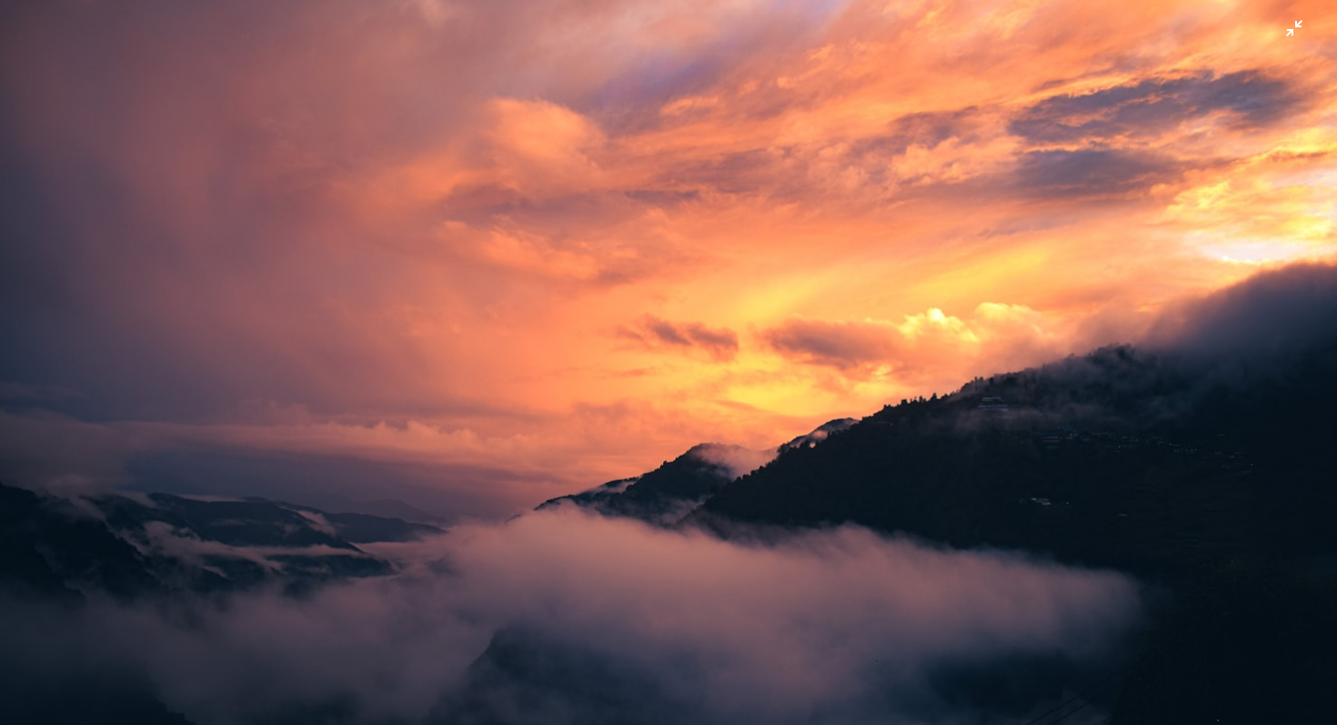
click at [578, 232] on img "Zoom out on this image" at bounding box center [668, 361] width 1339 height 892
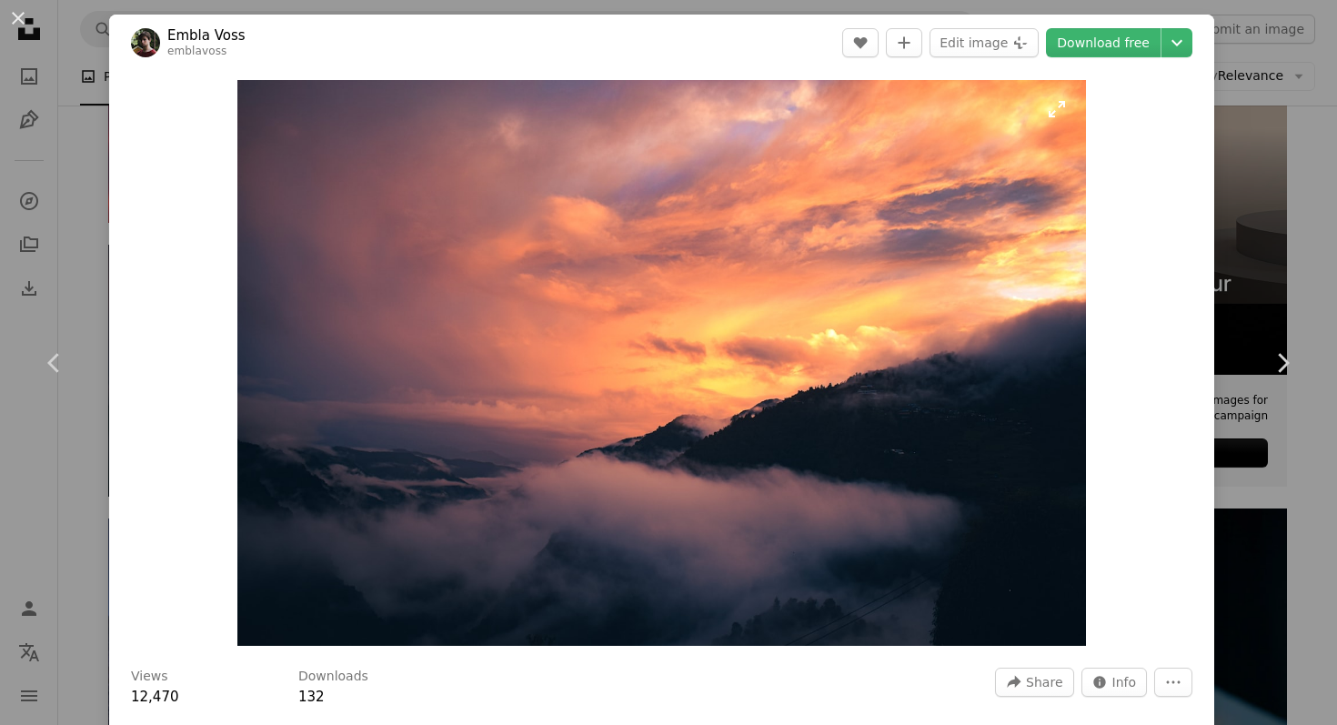
click at [881, 343] on img "Zoom in on this image" at bounding box center [661, 363] width 849 height 566
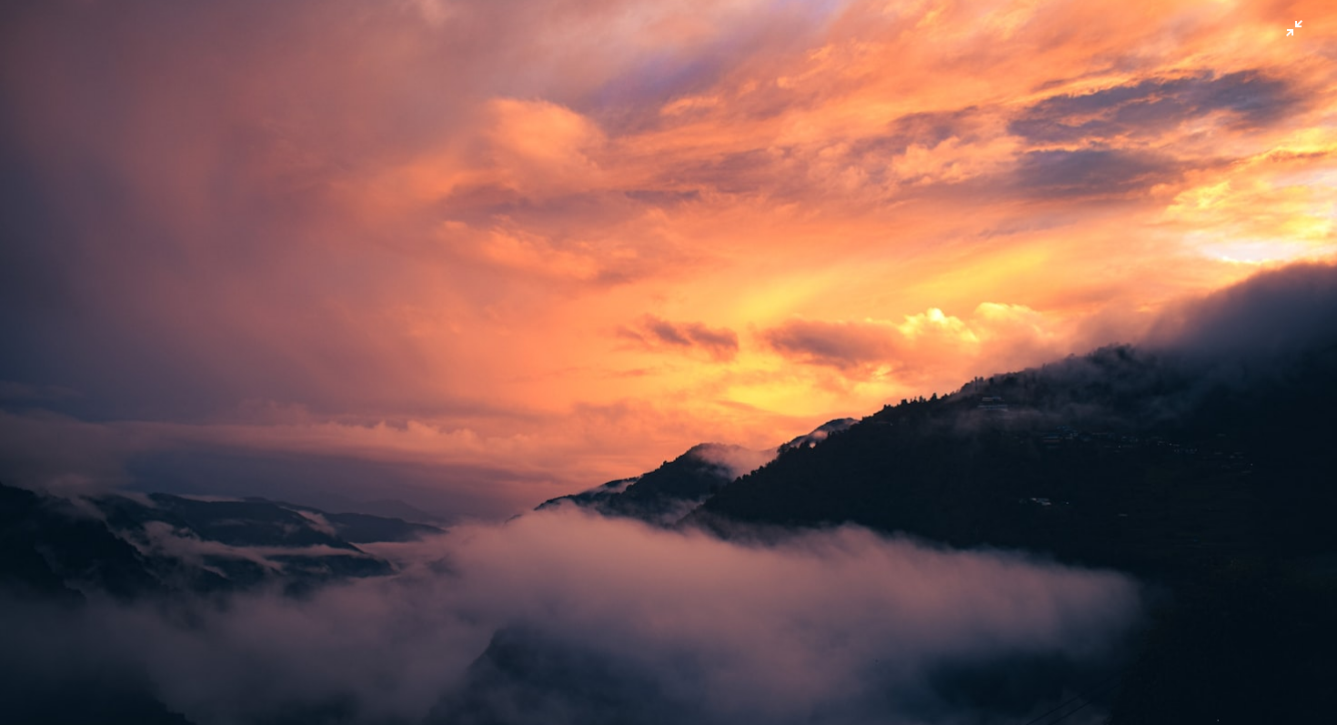
click at [948, 299] on img "Zoom out on this image" at bounding box center [668, 361] width 1339 height 892
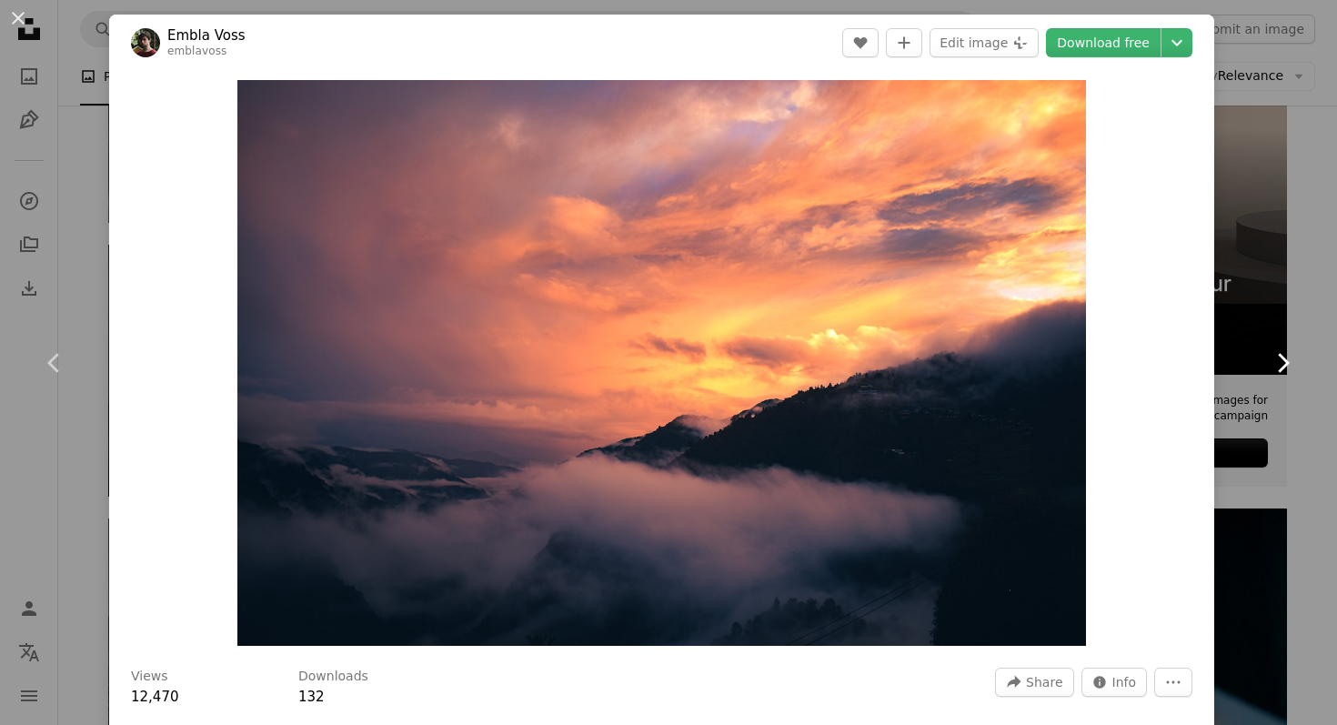
click at [1281, 357] on icon "Chevron right" at bounding box center [1282, 362] width 29 height 29
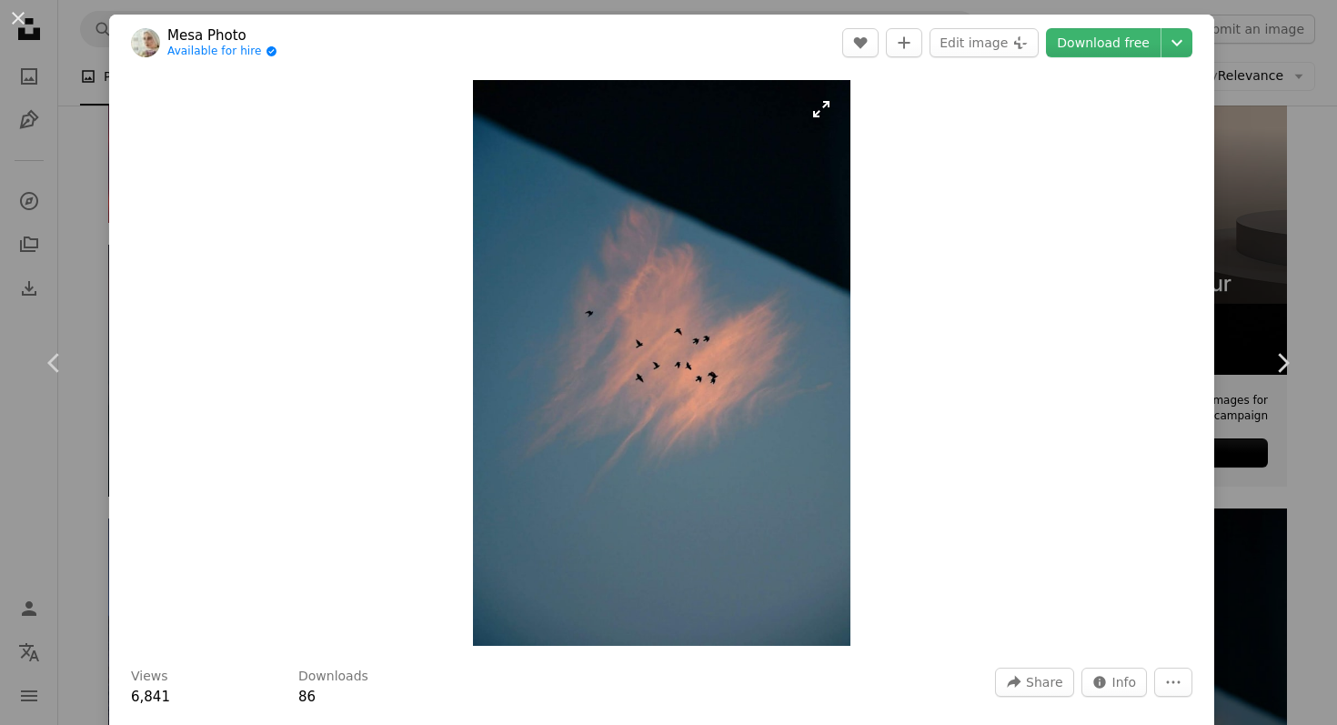
click at [750, 458] on img "Zoom in on this image" at bounding box center [662, 363] width 378 height 566
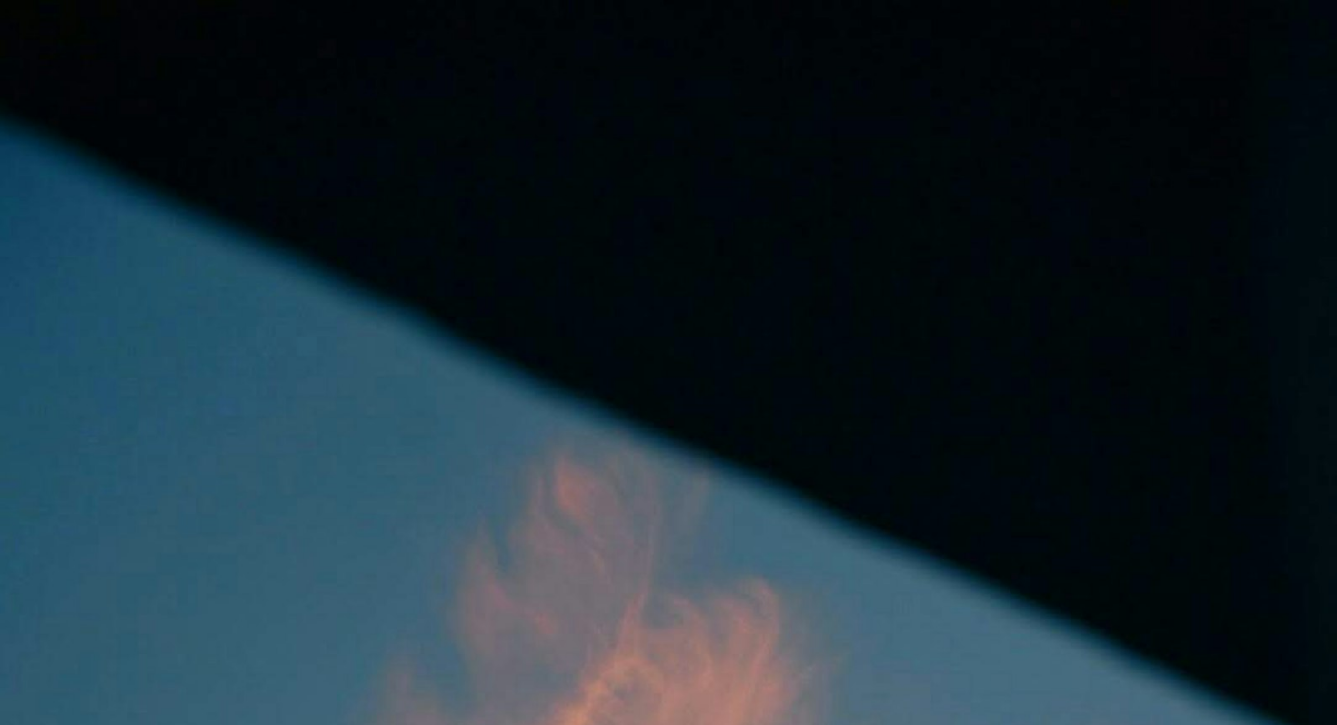
scroll to position [641, 0]
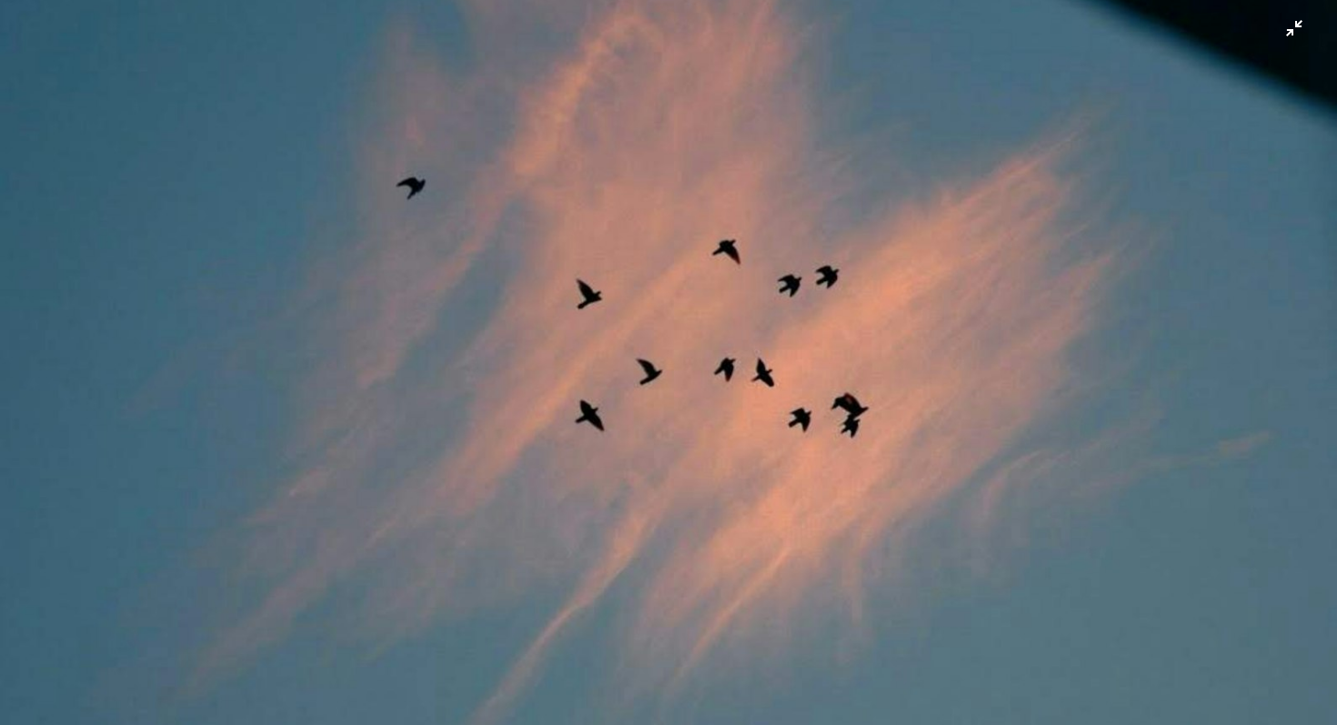
click at [1243, 357] on img "Zoom out on this image" at bounding box center [668, 362] width 1339 height 2009
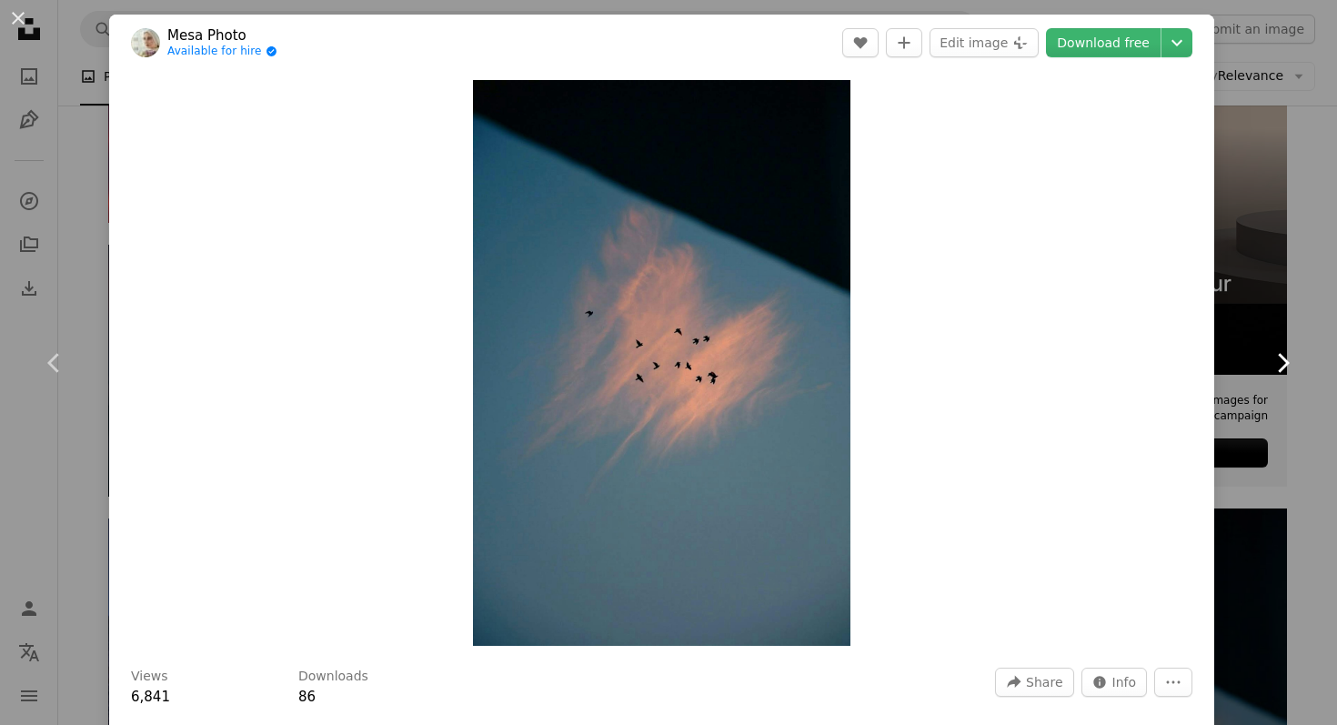
click at [1274, 351] on icon "Chevron right" at bounding box center [1282, 362] width 29 height 29
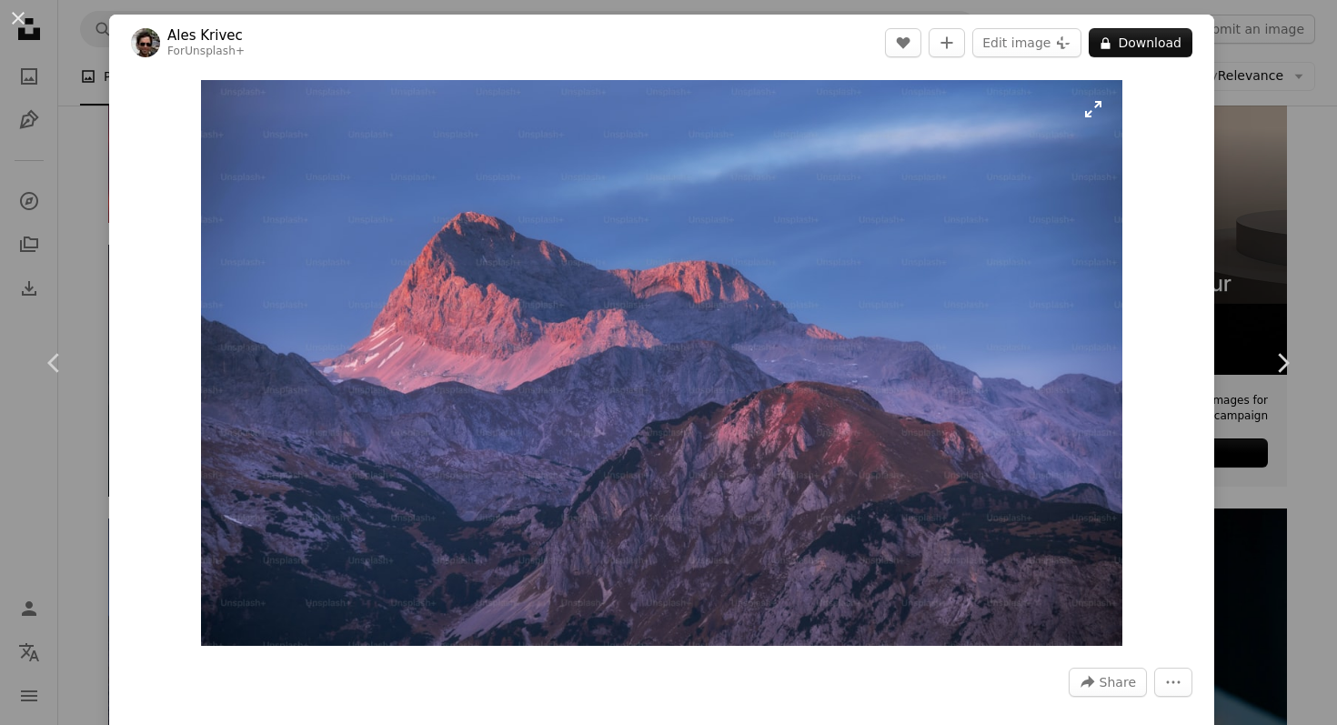
click at [907, 366] on img "Zoom in on this image" at bounding box center [661, 363] width 921 height 566
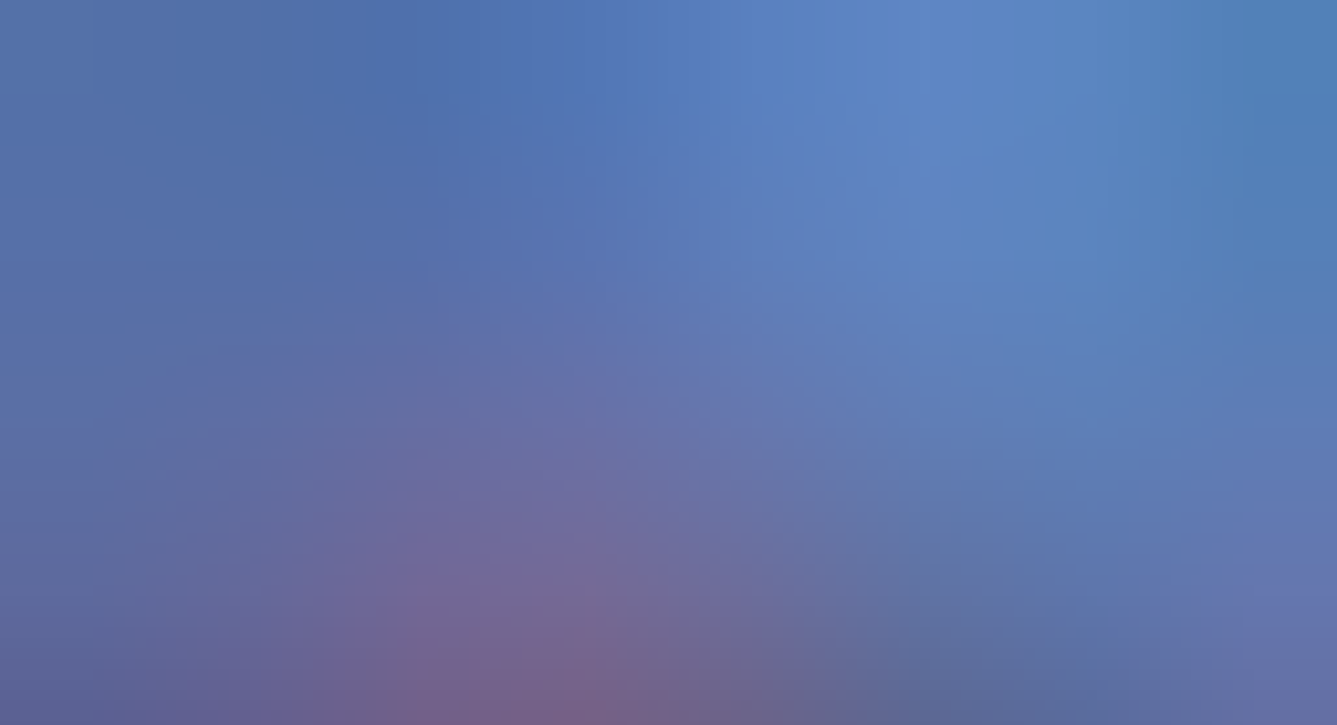
scroll to position [48, 0]
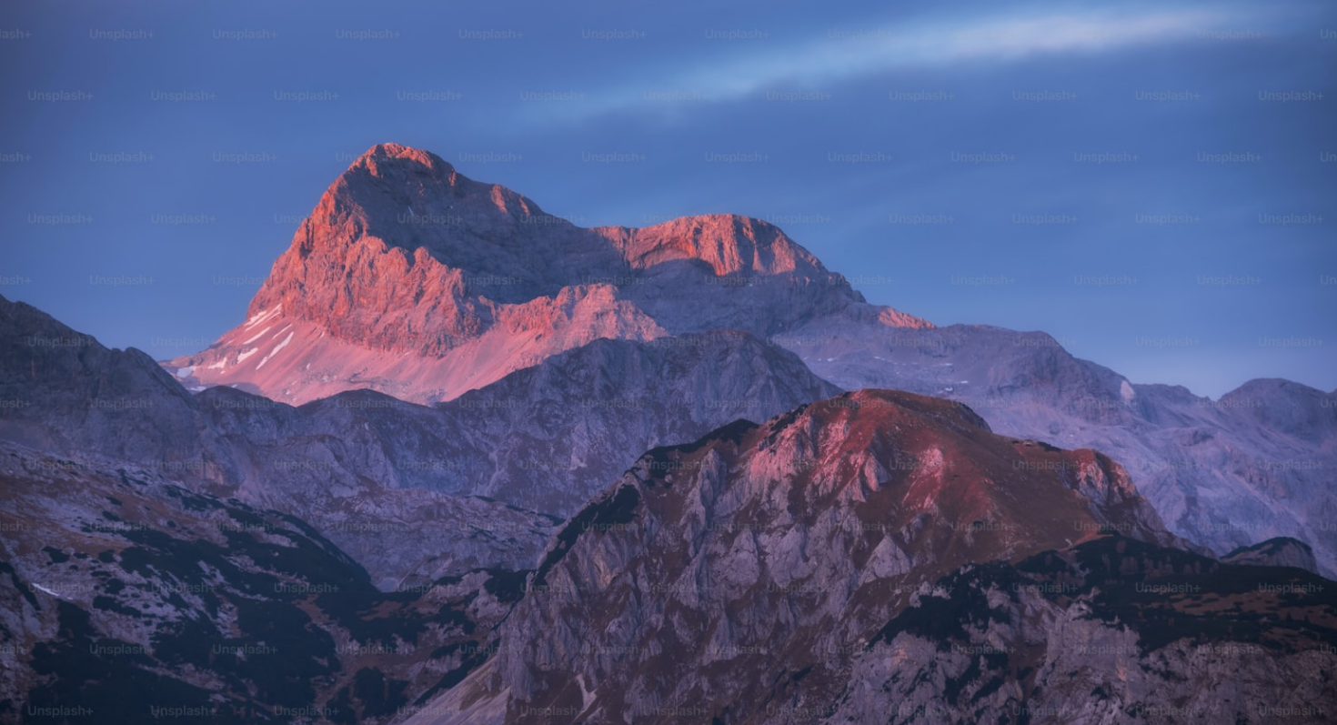
click at [912, 345] on img "Zoom out on this image" at bounding box center [668, 362] width 1339 height 822
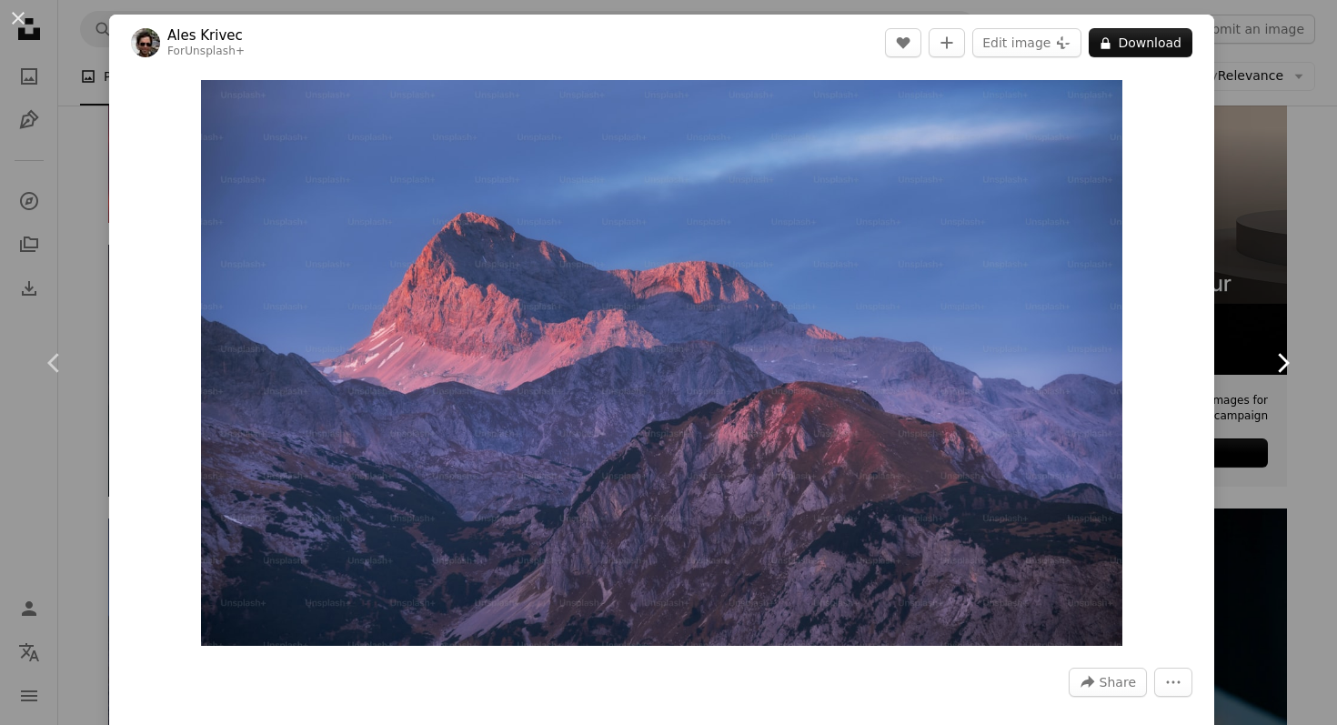
click at [1290, 350] on icon "Chevron right" at bounding box center [1282, 362] width 29 height 29
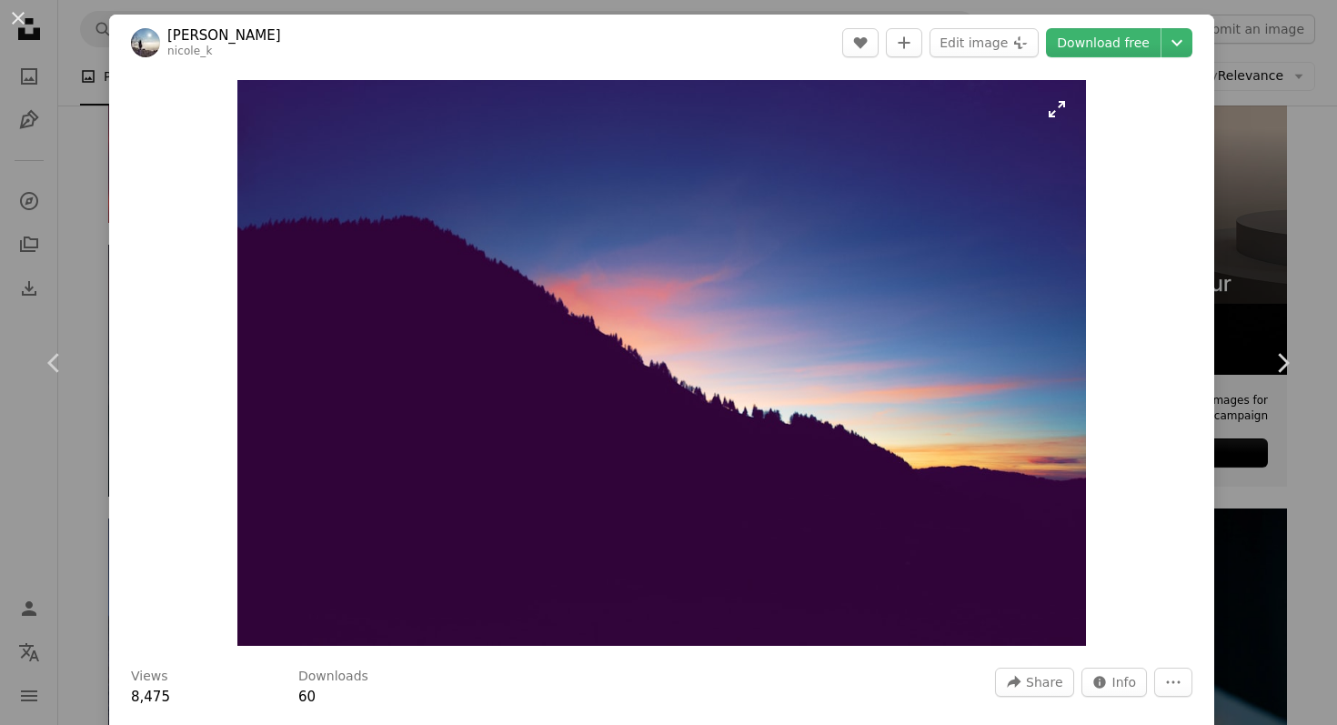
click at [1001, 297] on img "Zoom in on this image" at bounding box center [661, 363] width 849 height 566
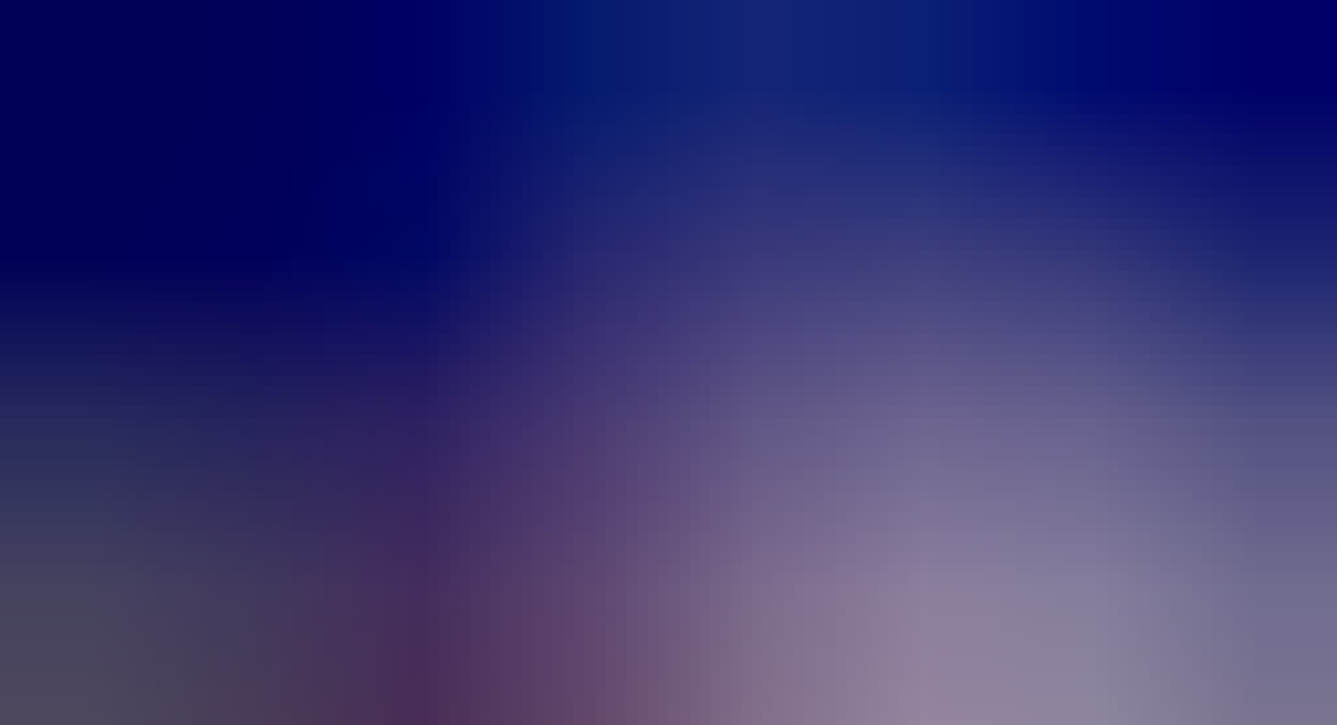
scroll to position [84, 0]
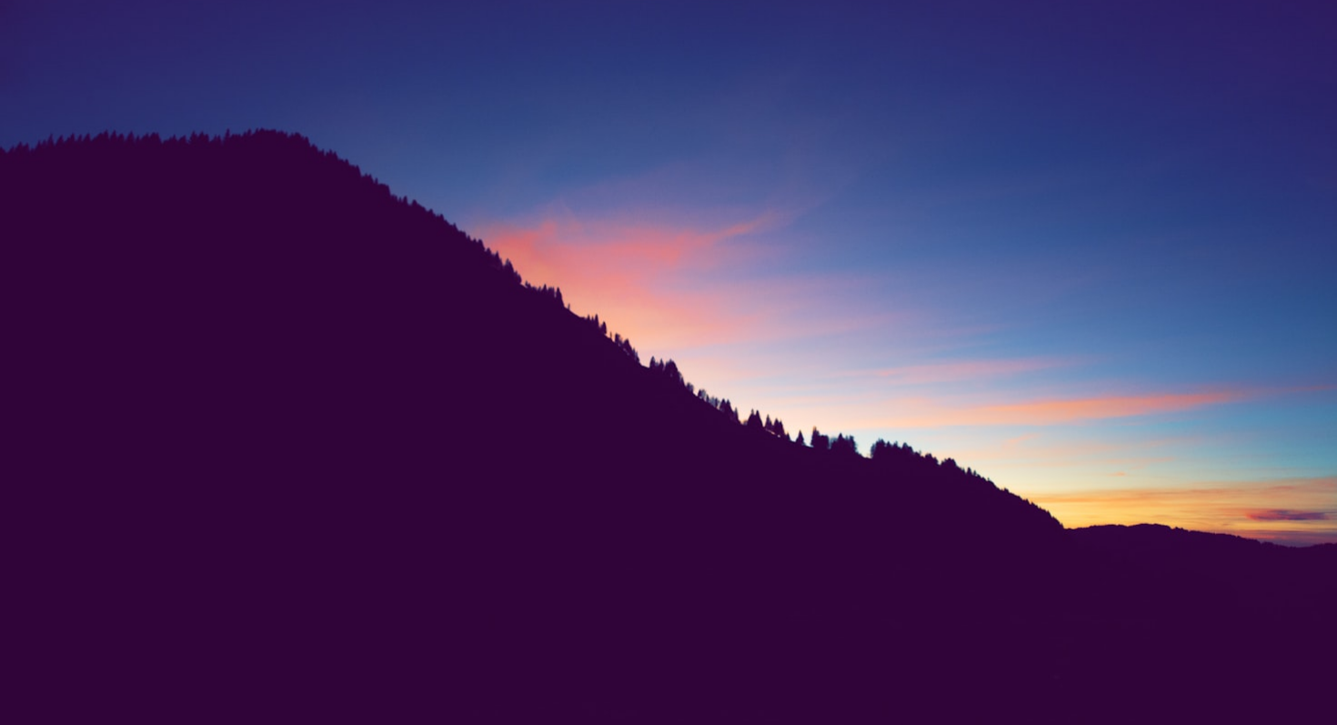
click at [1001, 297] on img "Zoom out on this image" at bounding box center [668, 361] width 1339 height 892
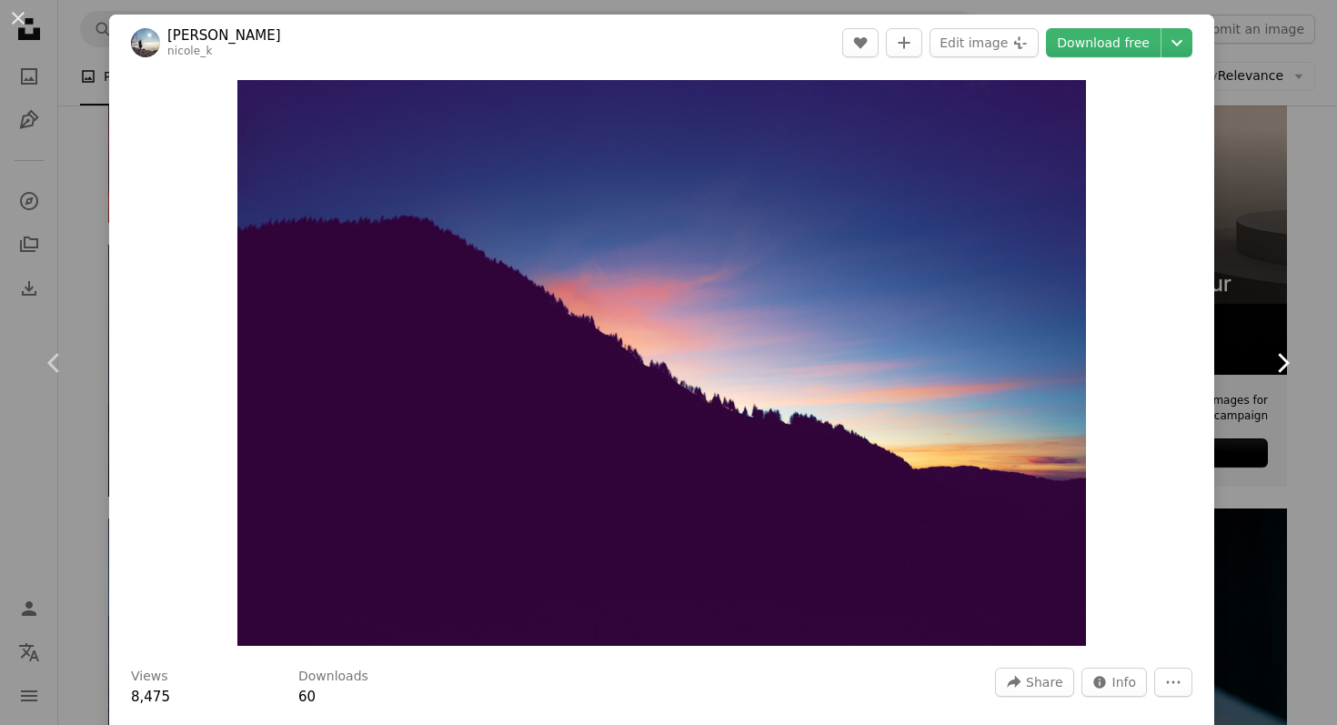
click at [1282, 346] on link "Chevron right" at bounding box center [1282, 363] width 109 height 175
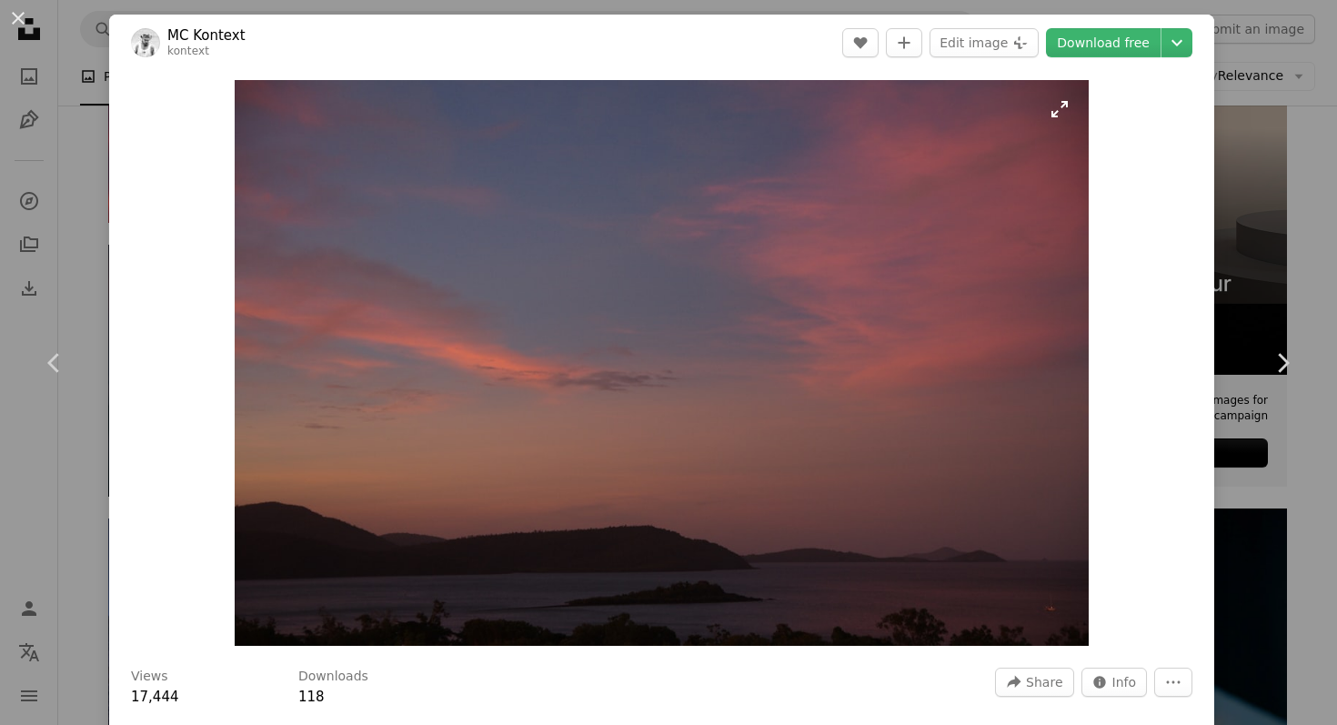
click at [932, 436] on img "Zoom in on this image" at bounding box center [662, 363] width 854 height 566
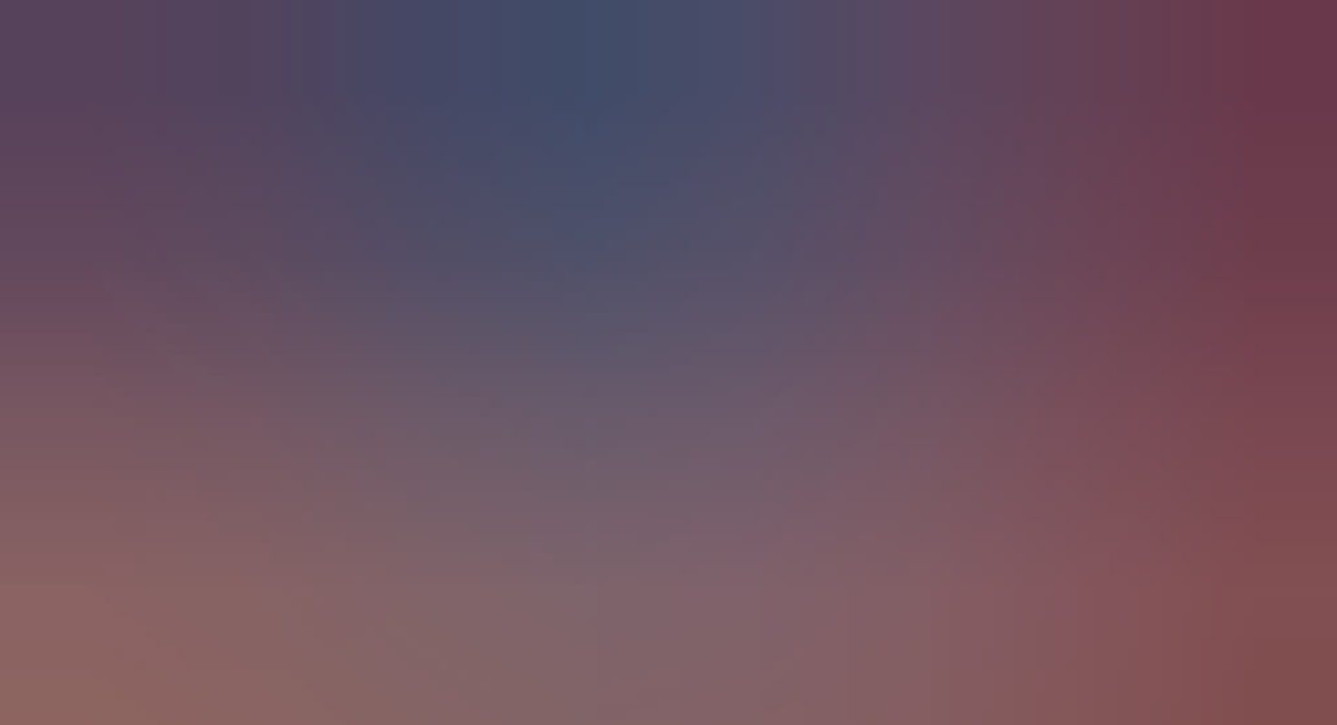
scroll to position [81, 0]
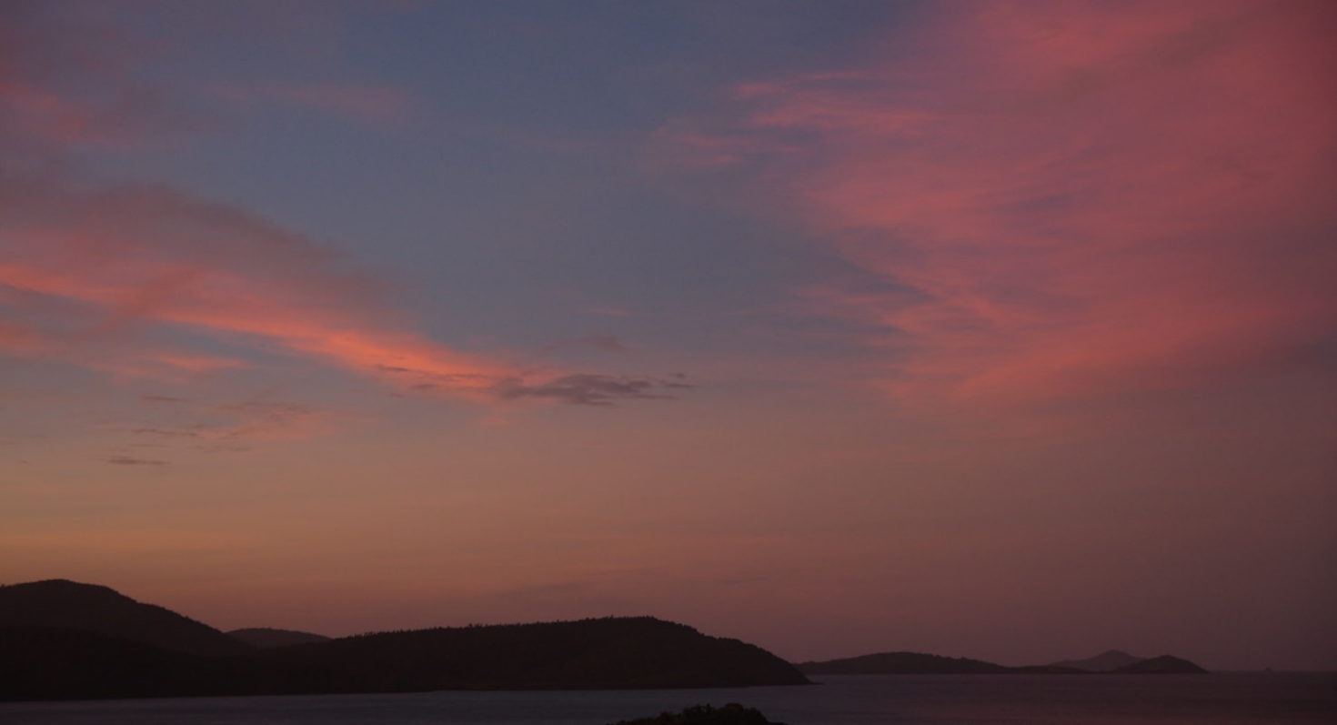
click at [932, 436] on img "Zoom out on this image" at bounding box center [668, 361] width 1339 height 887
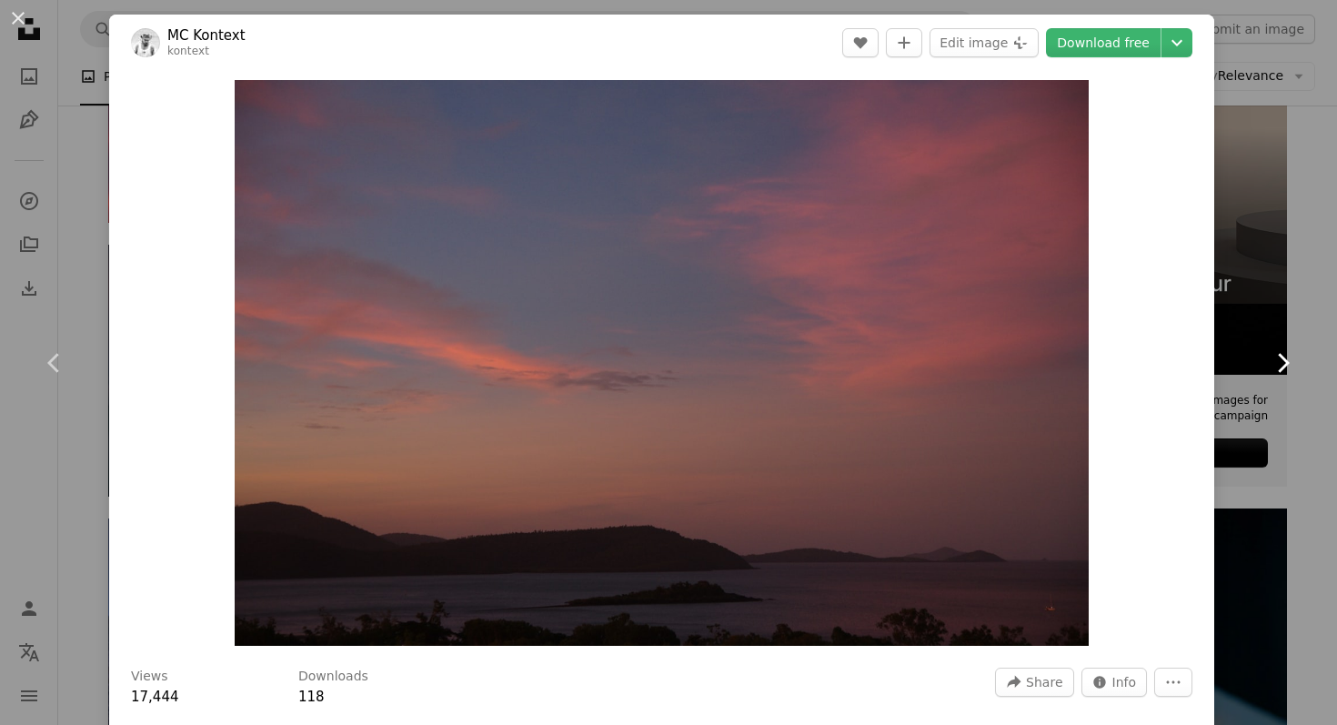
click at [1266, 356] on link "Chevron right" at bounding box center [1282, 363] width 109 height 175
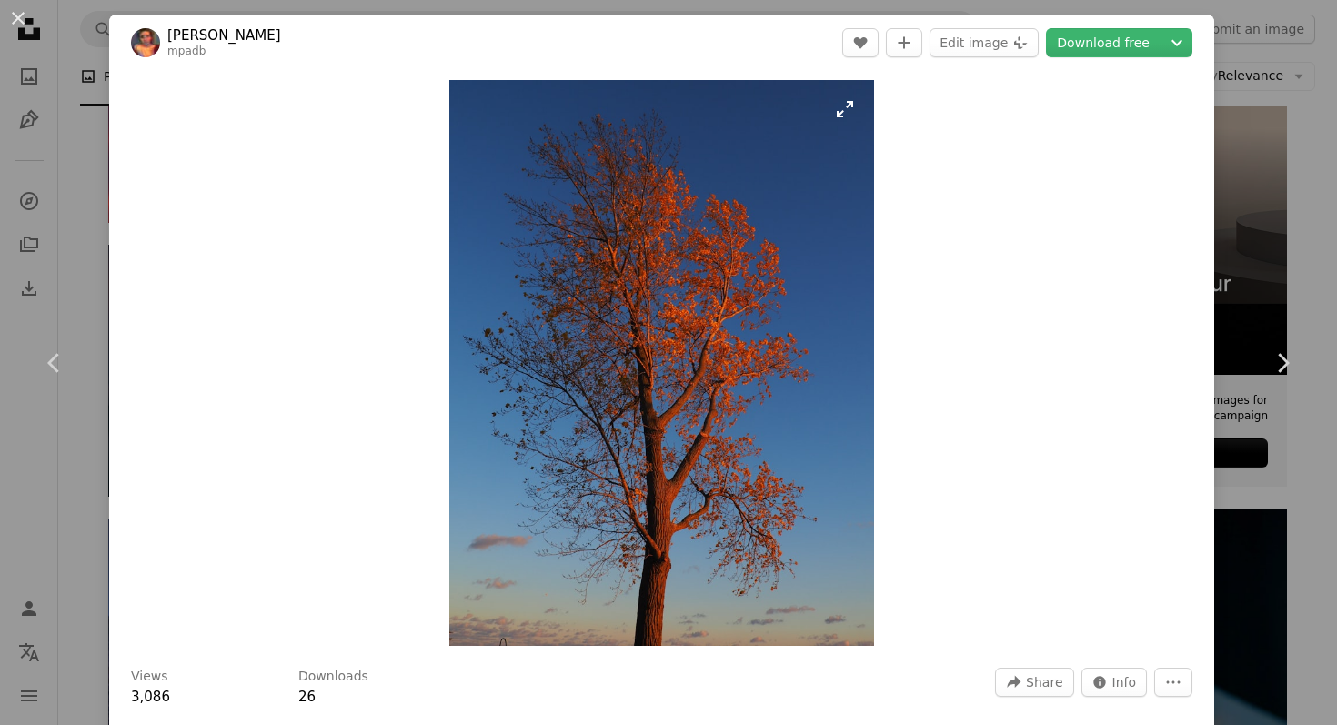
click at [781, 386] on img "Zoom in on this image" at bounding box center [661, 363] width 425 height 566
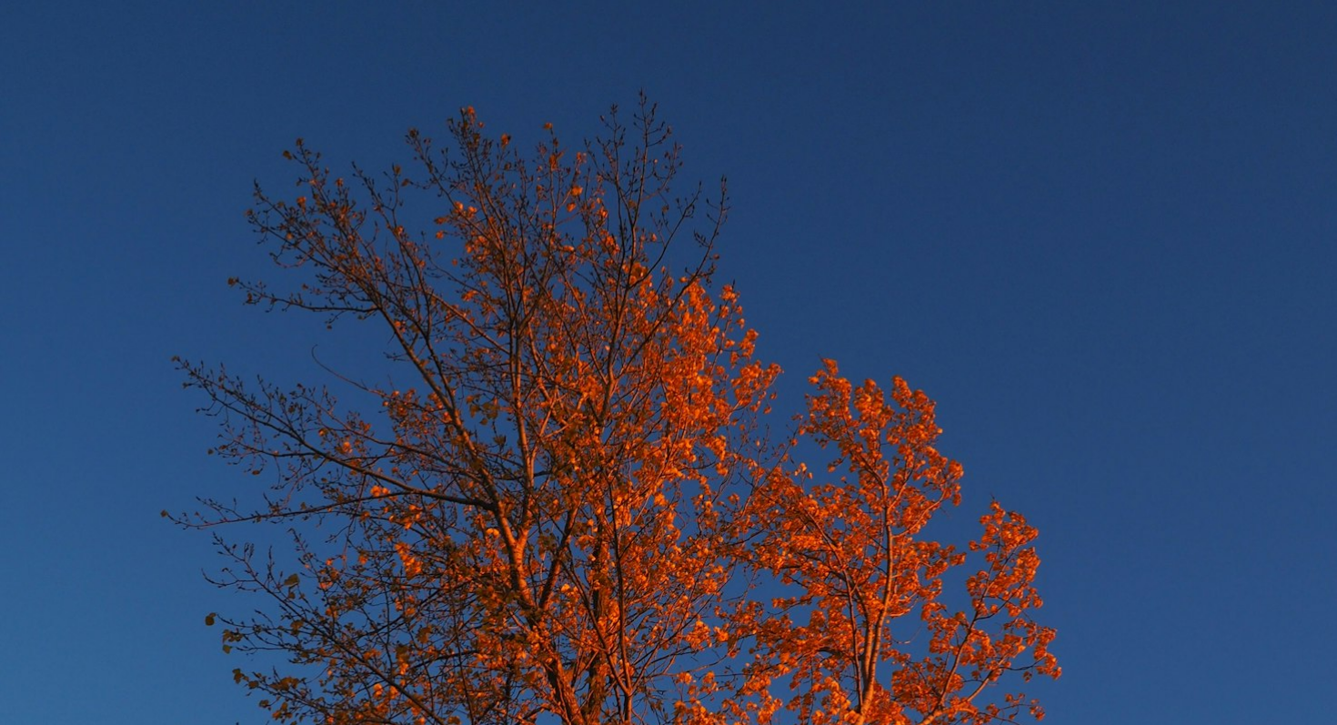
scroll to position [530, 0]
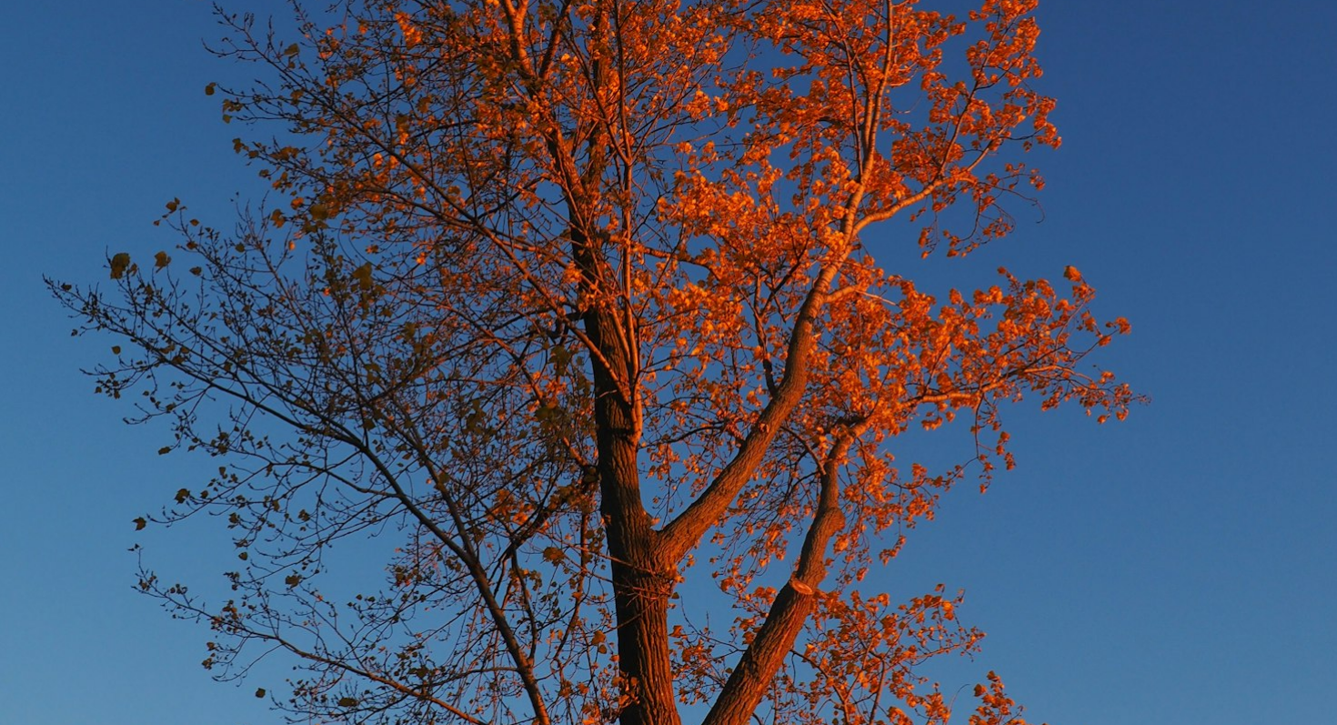
click at [781, 386] on img "Zoom out on this image" at bounding box center [668, 362] width 1339 height 1786
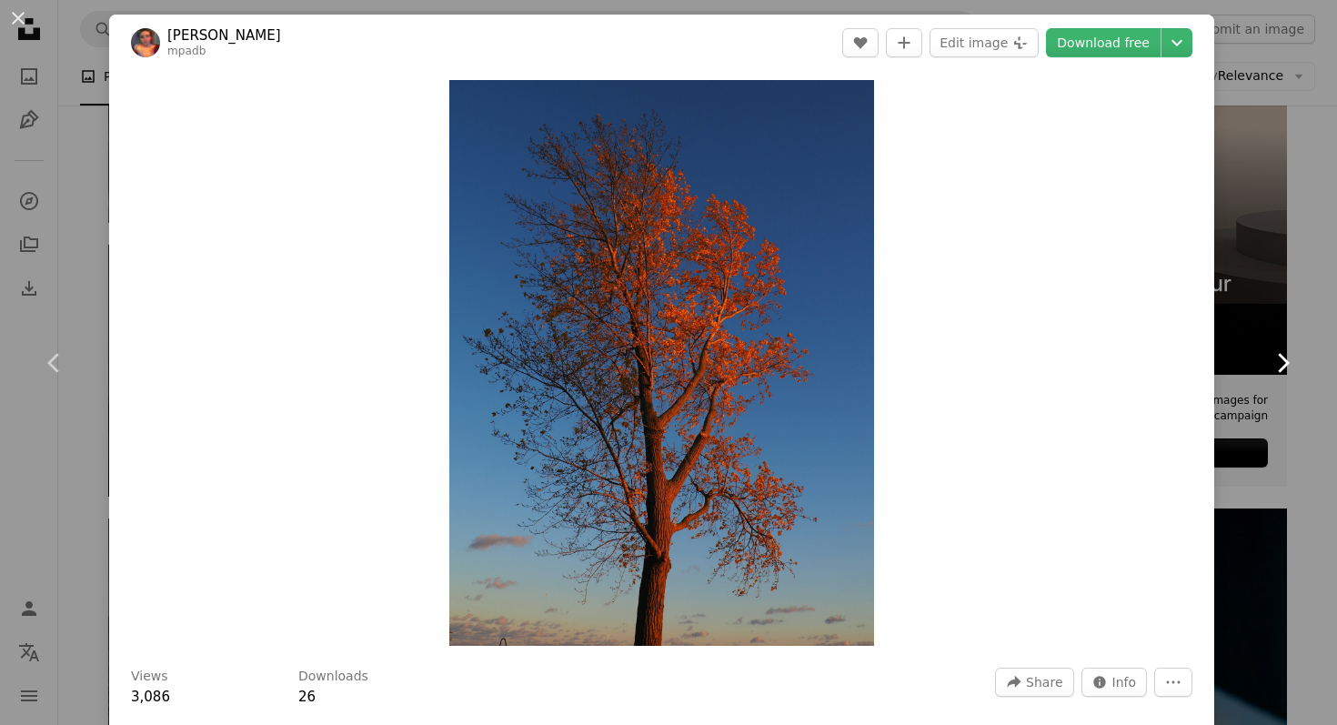
click at [1288, 357] on icon "Chevron right" at bounding box center [1282, 362] width 29 height 29
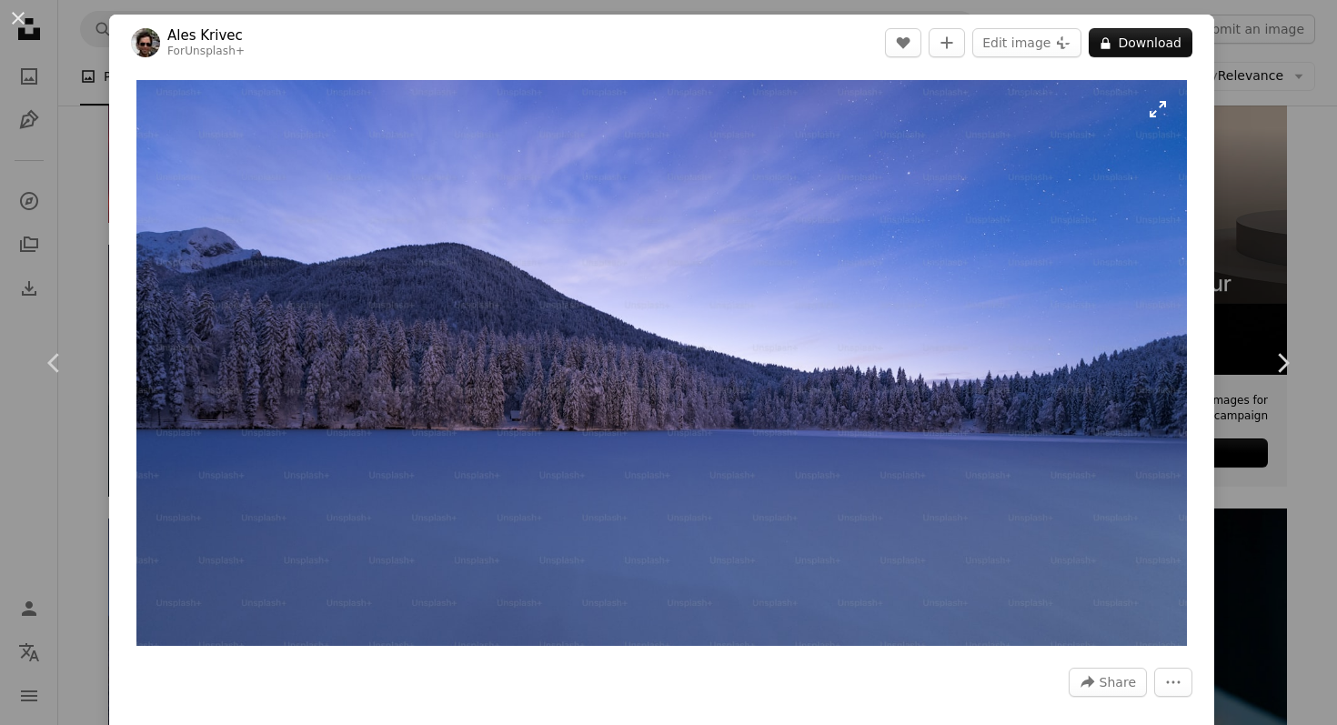
click at [751, 397] on img "Zoom in on this image" at bounding box center [661, 363] width 1050 height 566
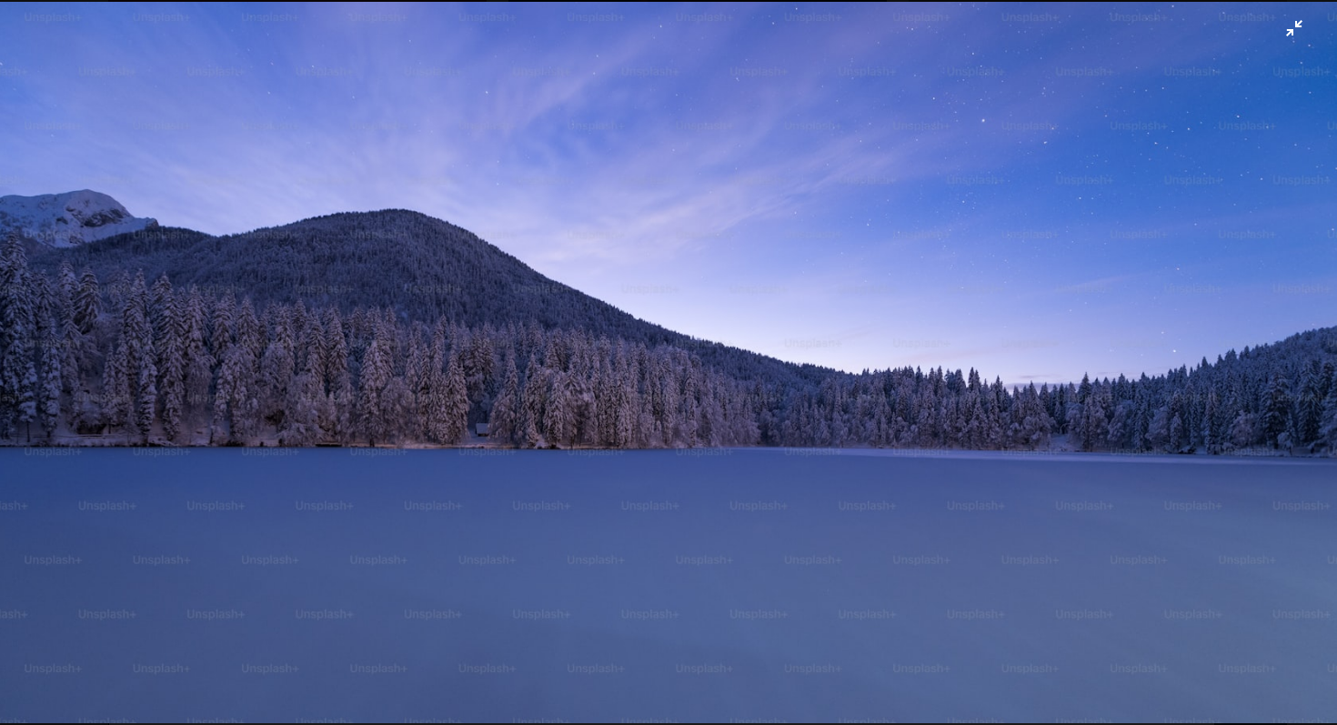
click at [1288, 352] on img "Zoom out on this image" at bounding box center [668, 363] width 1339 height 722
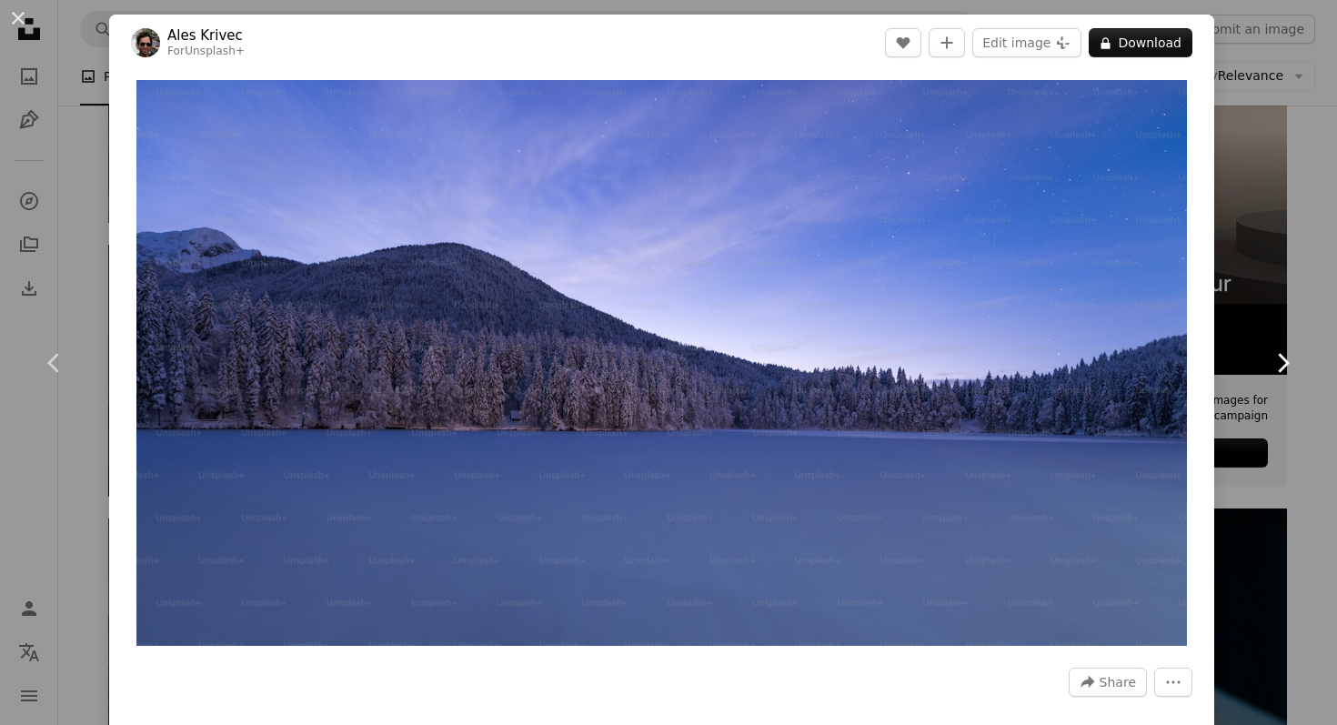
click at [1270, 342] on link "Chevron right" at bounding box center [1282, 363] width 109 height 175
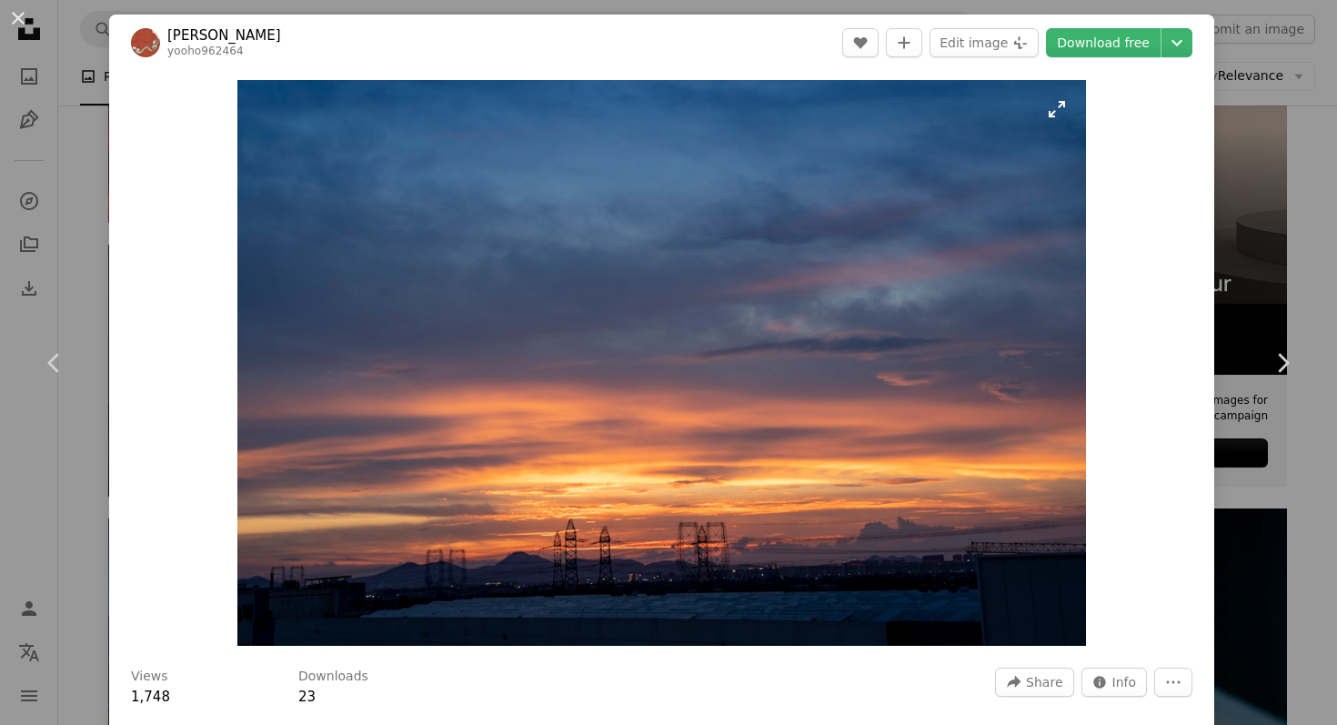
click at [978, 372] on img "Zoom in on this image" at bounding box center [661, 363] width 849 height 566
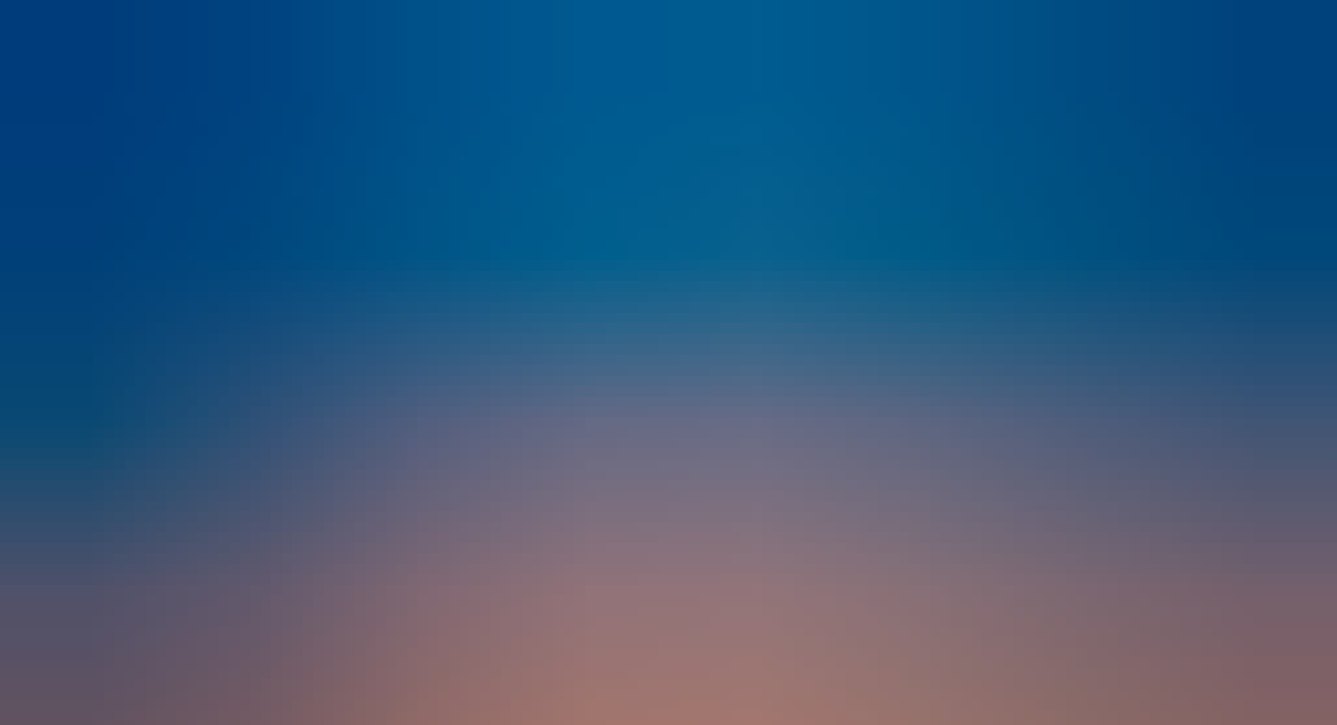
scroll to position [84, 0]
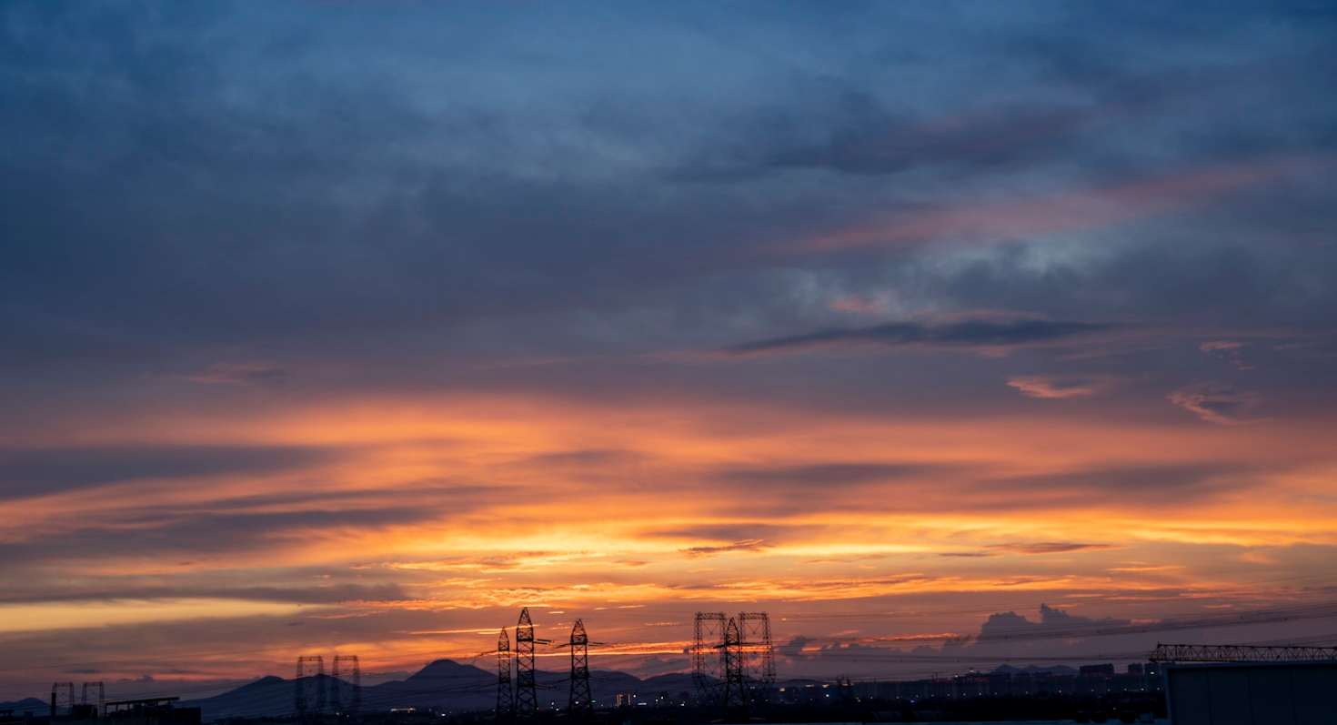
click at [978, 372] on img "Zoom out on this image" at bounding box center [668, 361] width 1339 height 892
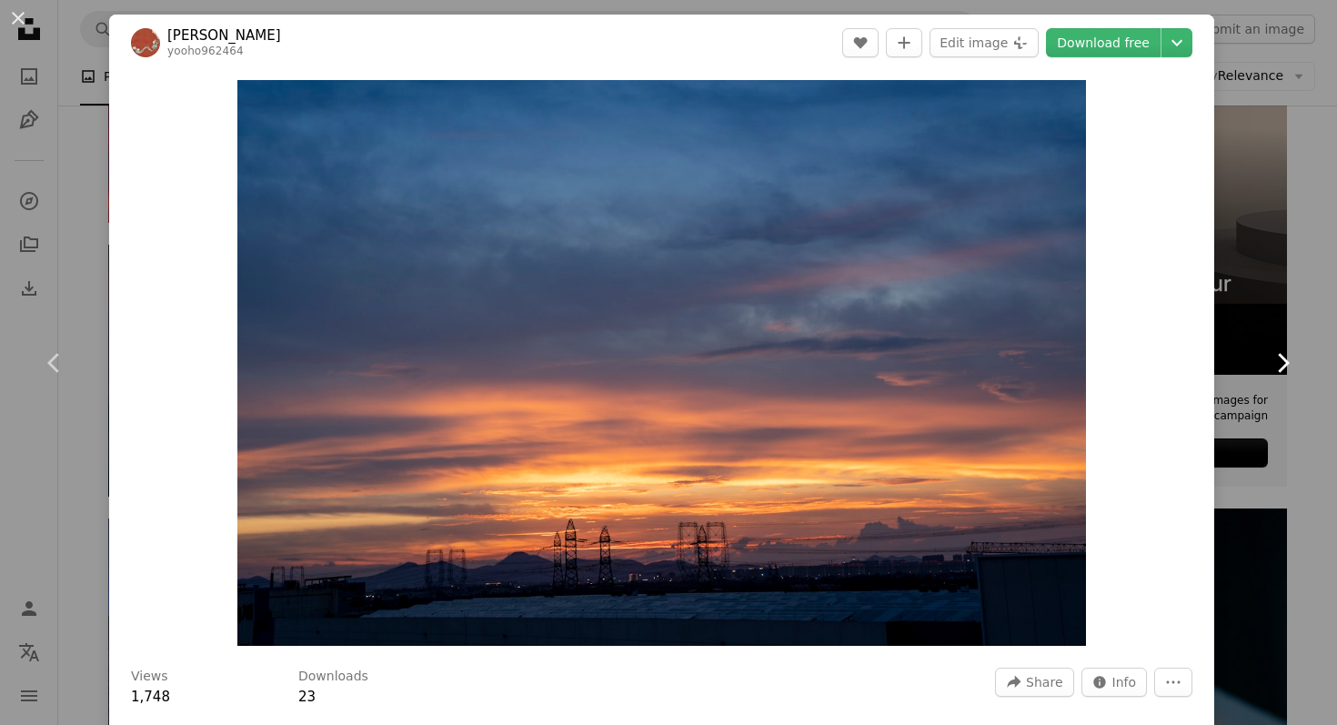
click at [1284, 388] on link "Chevron right" at bounding box center [1282, 363] width 109 height 175
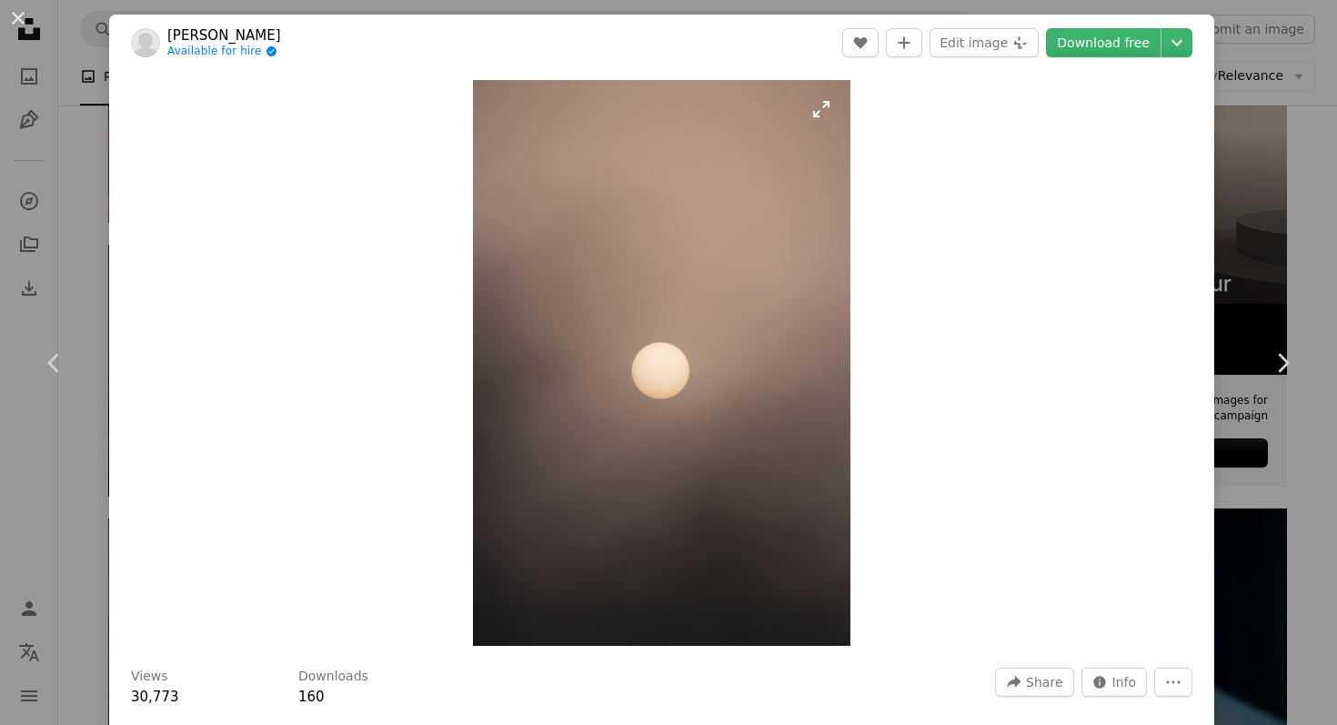
click at [734, 365] on img "Zoom in on this image" at bounding box center [662, 363] width 378 height 566
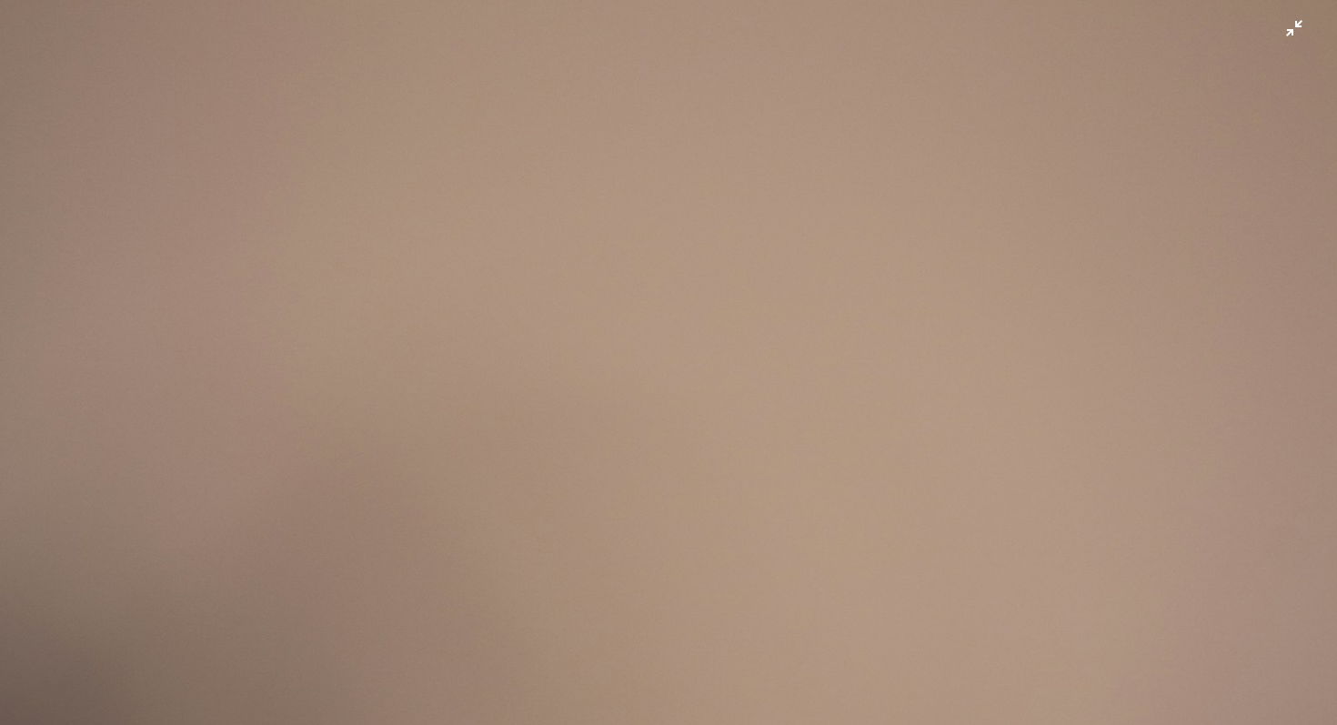
scroll to position [641, 0]
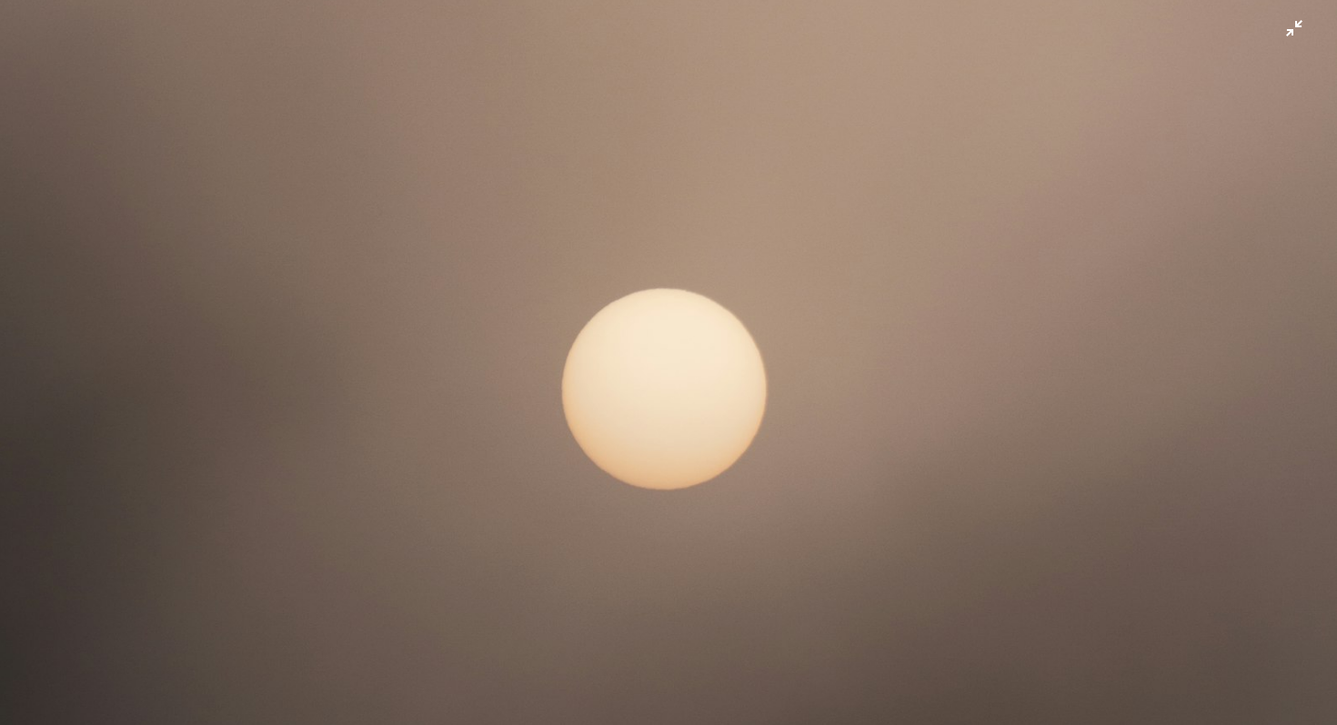
click at [734, 370] on img "Zoom out on this image" at bounding box center [668, 362] width 1339 height 2009
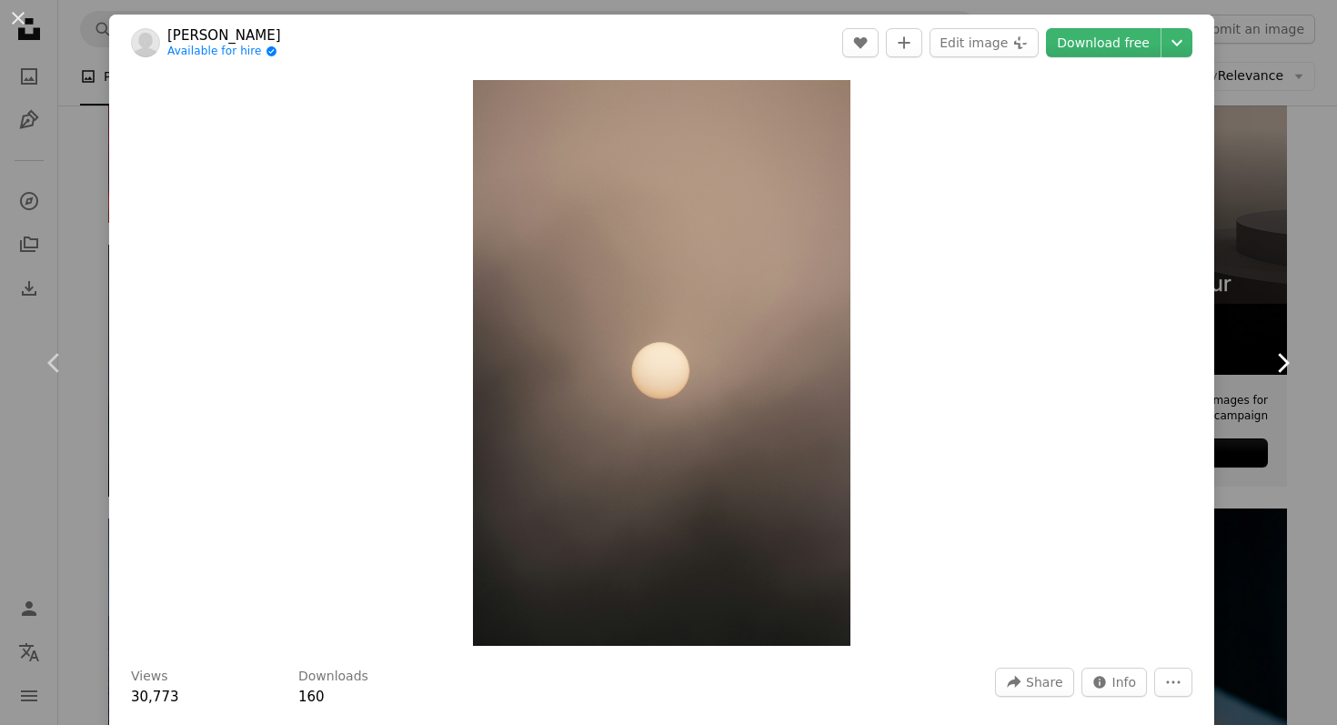
click at [1309, 340] on link "Chevron right" at bounding box center [1282, 363] width 109 height 175
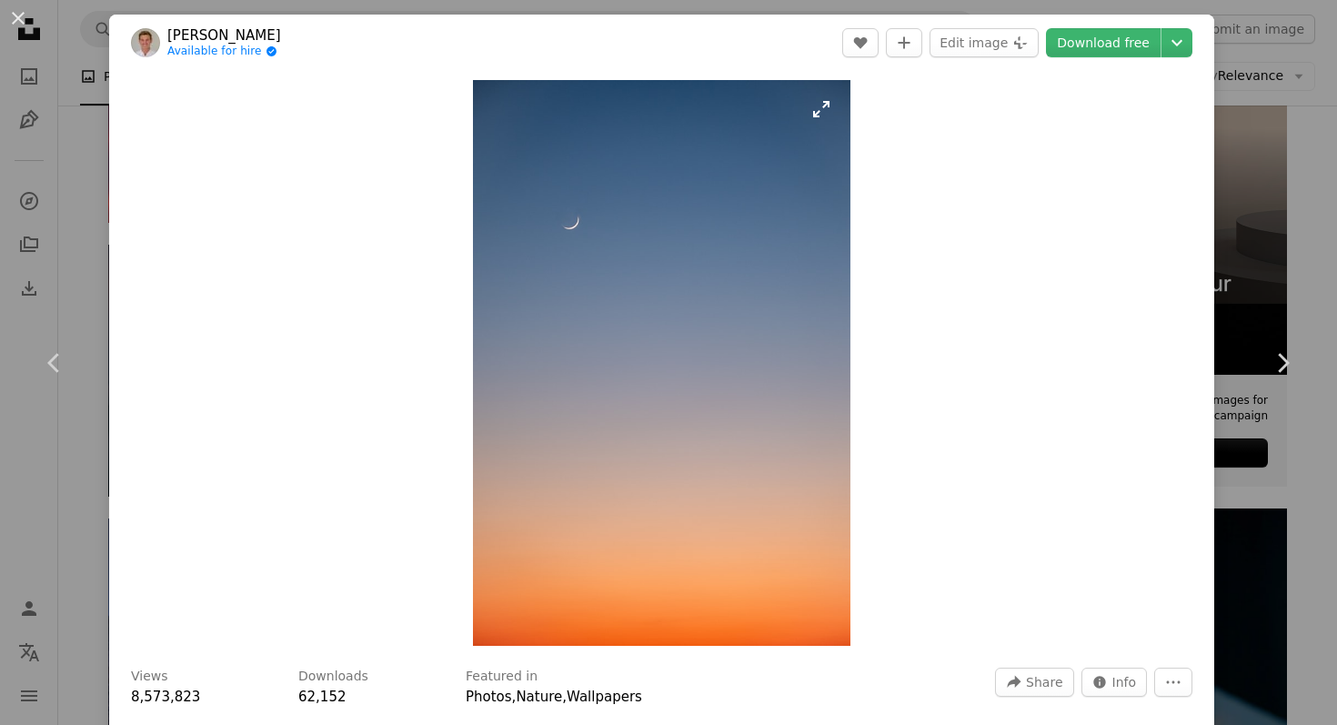
click at [843, 376] on img "Zoom in on this image" at bounding box center [662, 363] width 378 height 566
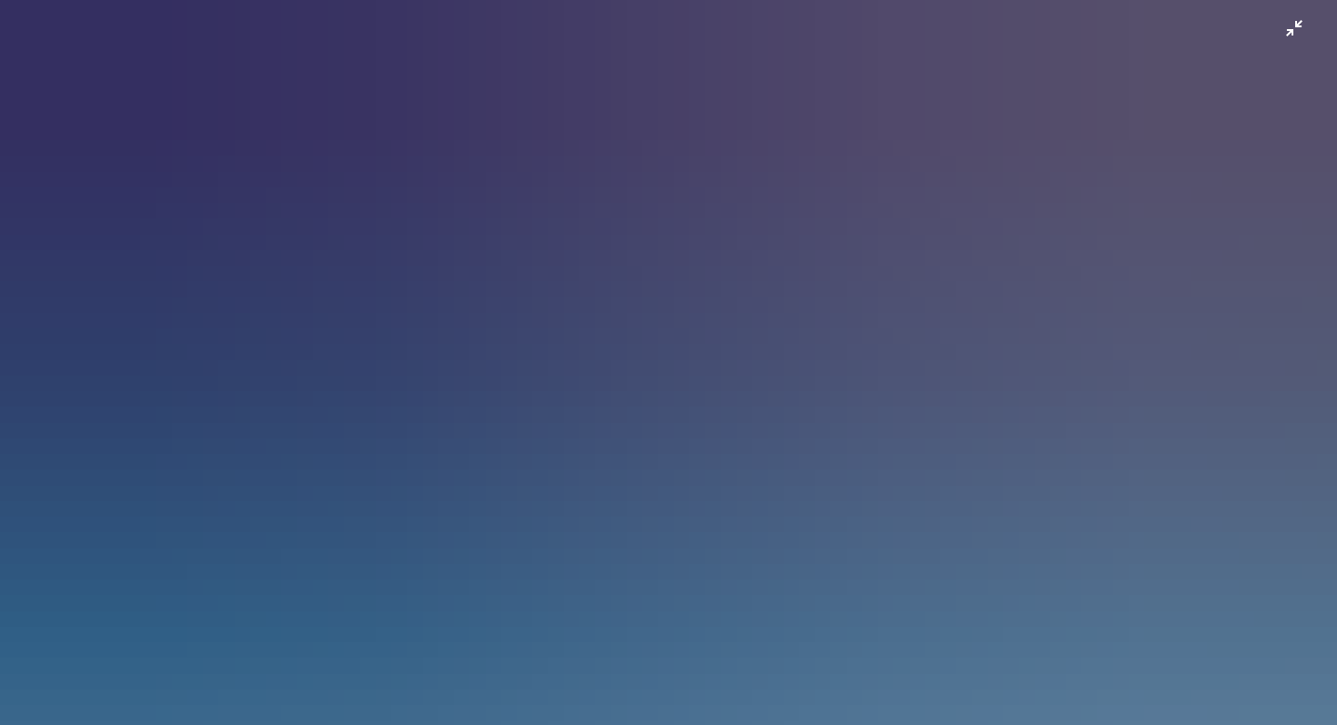
scroll to position [642, 0]
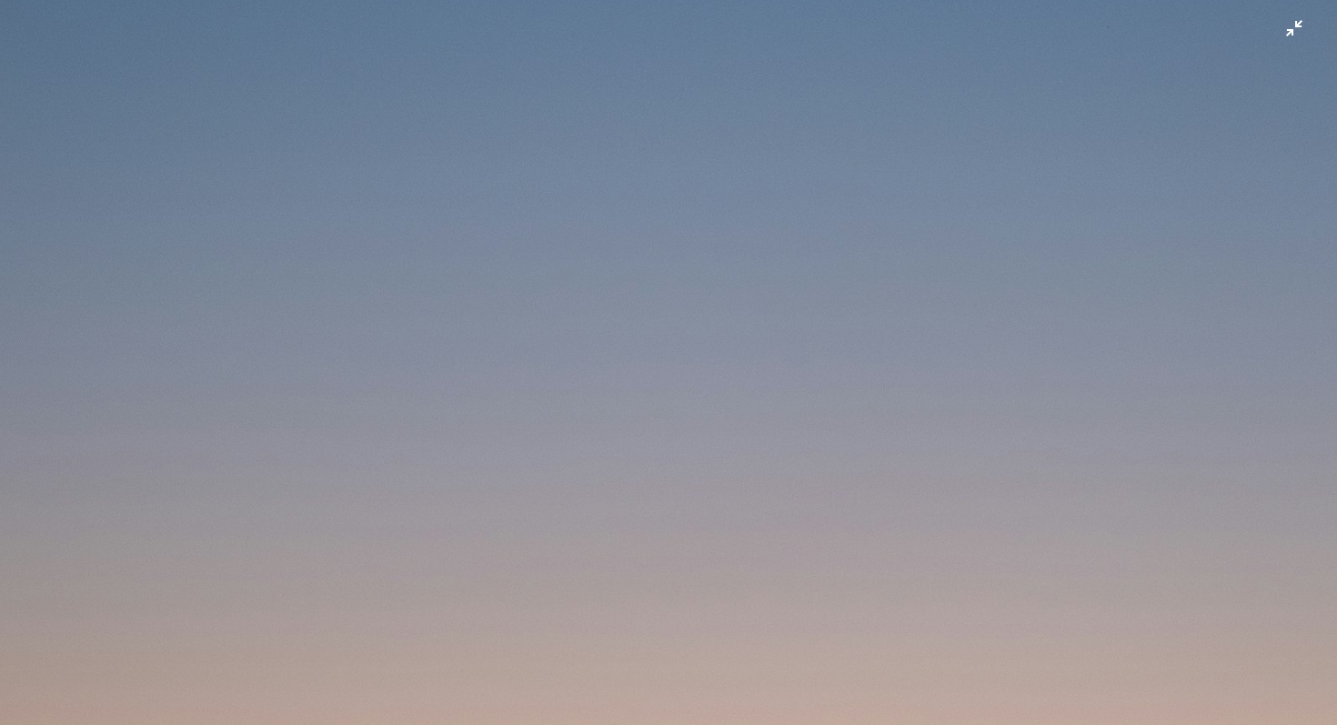
click at [833, 371] on img "Zoom out on this image" at bounding box center [668, 361] width 1339 height 2009
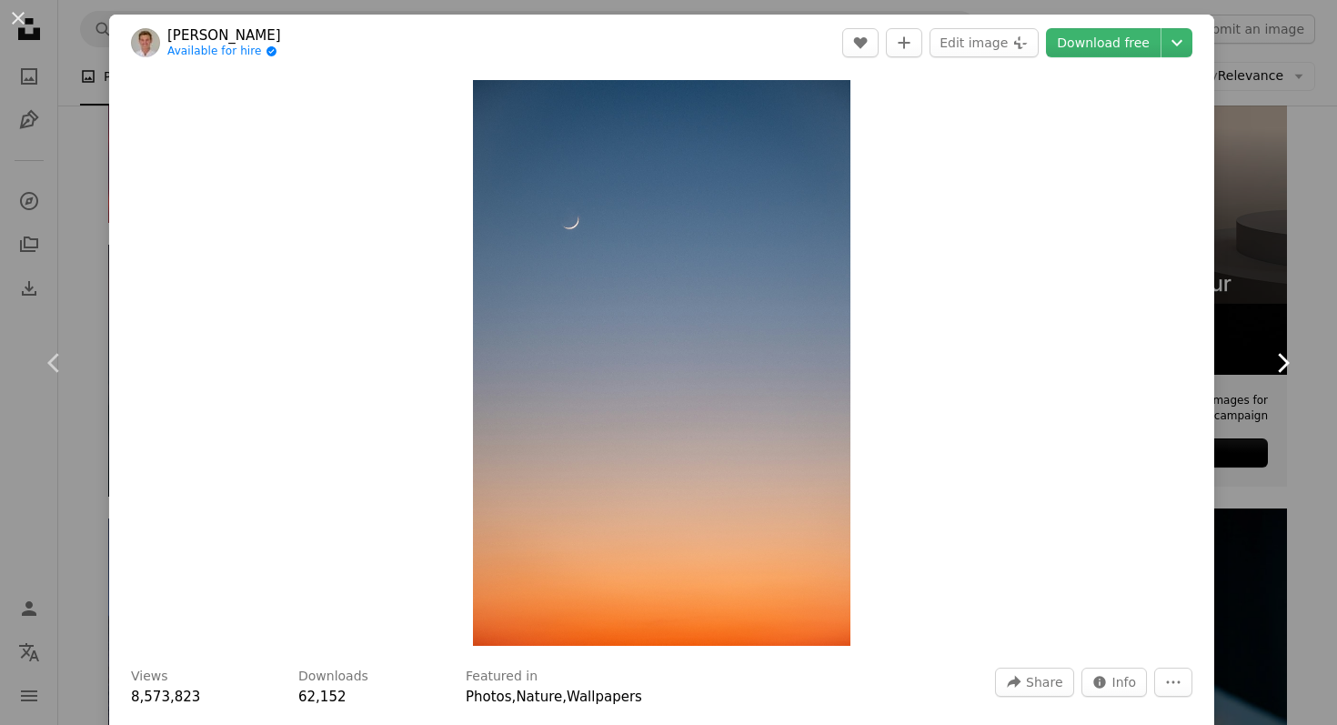
click at [1264, 361] on link "Chevron right" at bounding box center [1282, 363] width 109 height 175
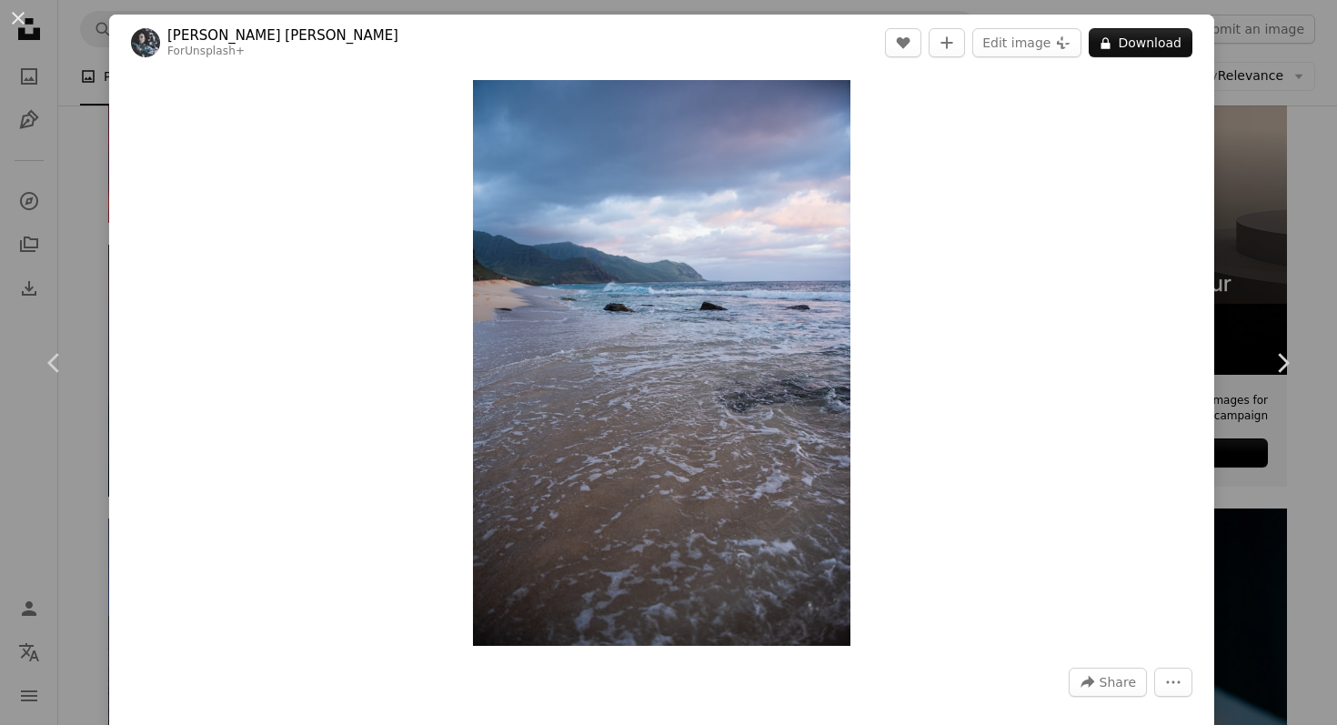
click at [910, 409] on div "Zoom in" at bounding box center [661, 363] width 1105 height 584
click at [747, 395] on img "Zoom in on this image" at bounding box center [662, 363] width 378 height 566
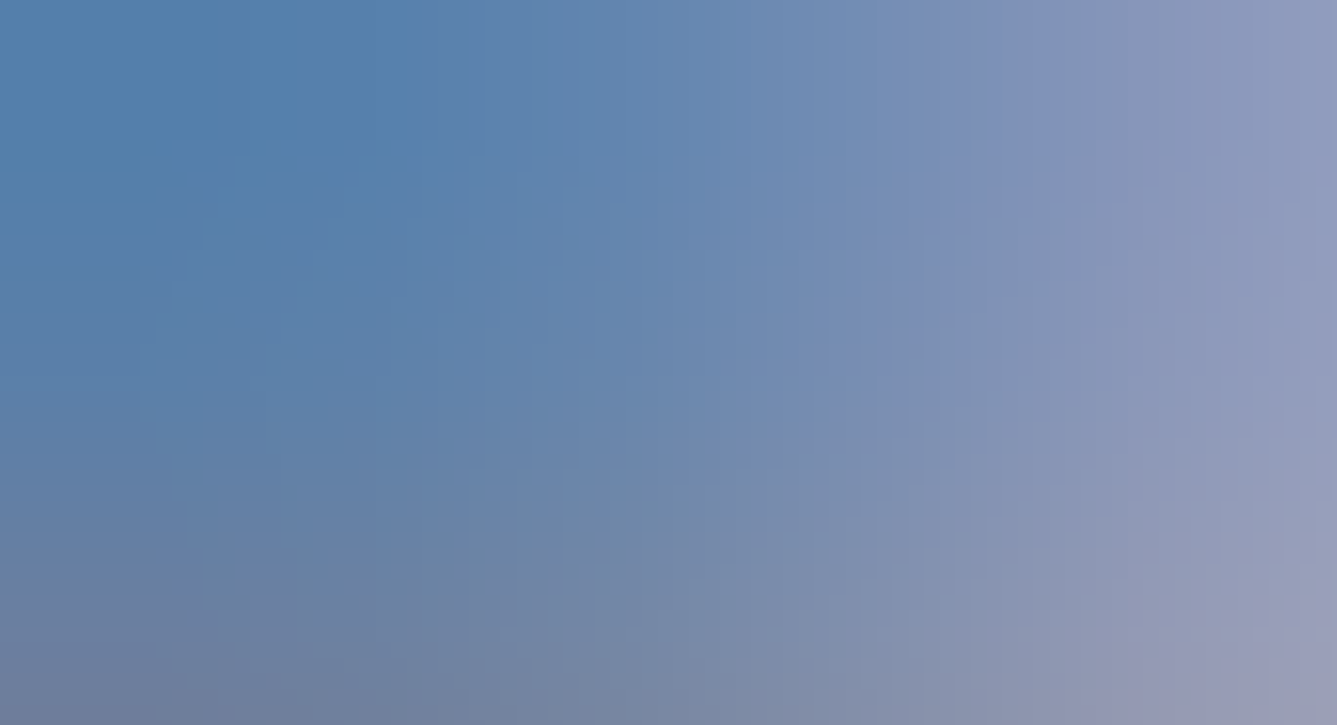
scroll to position [640, 0]
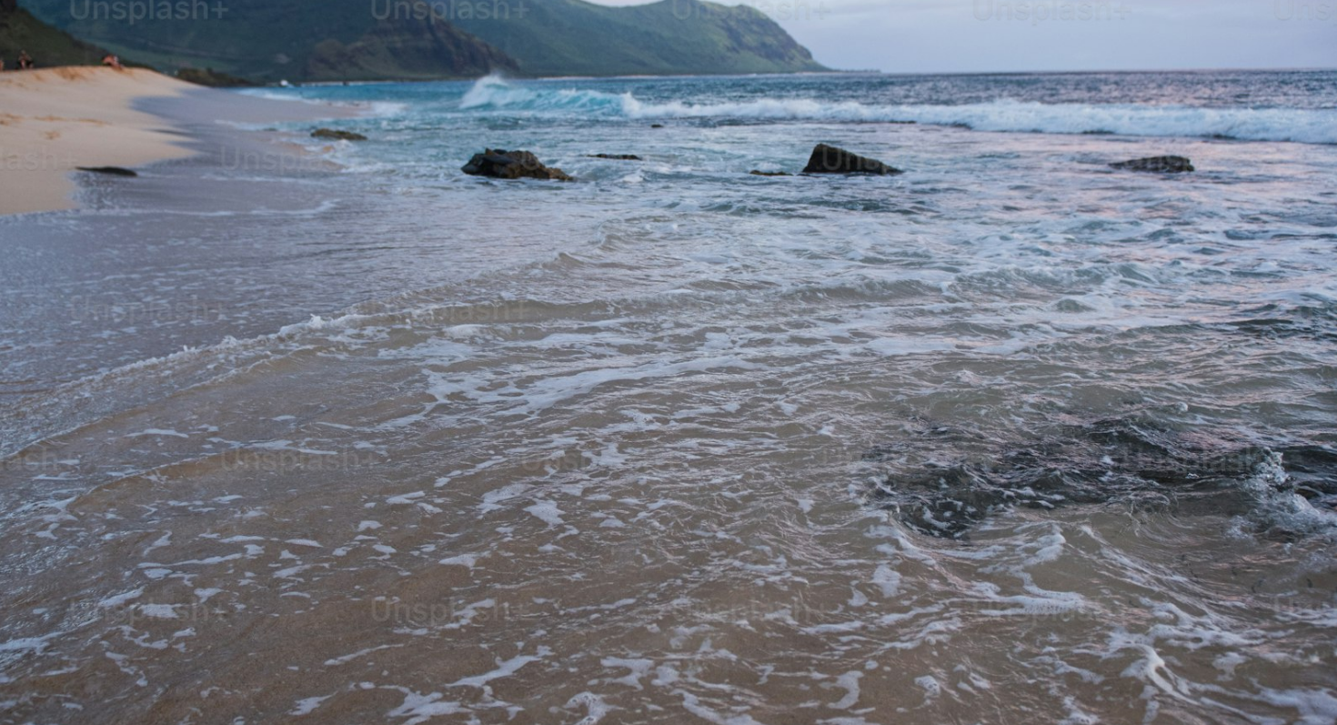
click at [747, 395] on img "Zoom out on this image" at bounding box center [668, 362] width 1339 height 2006
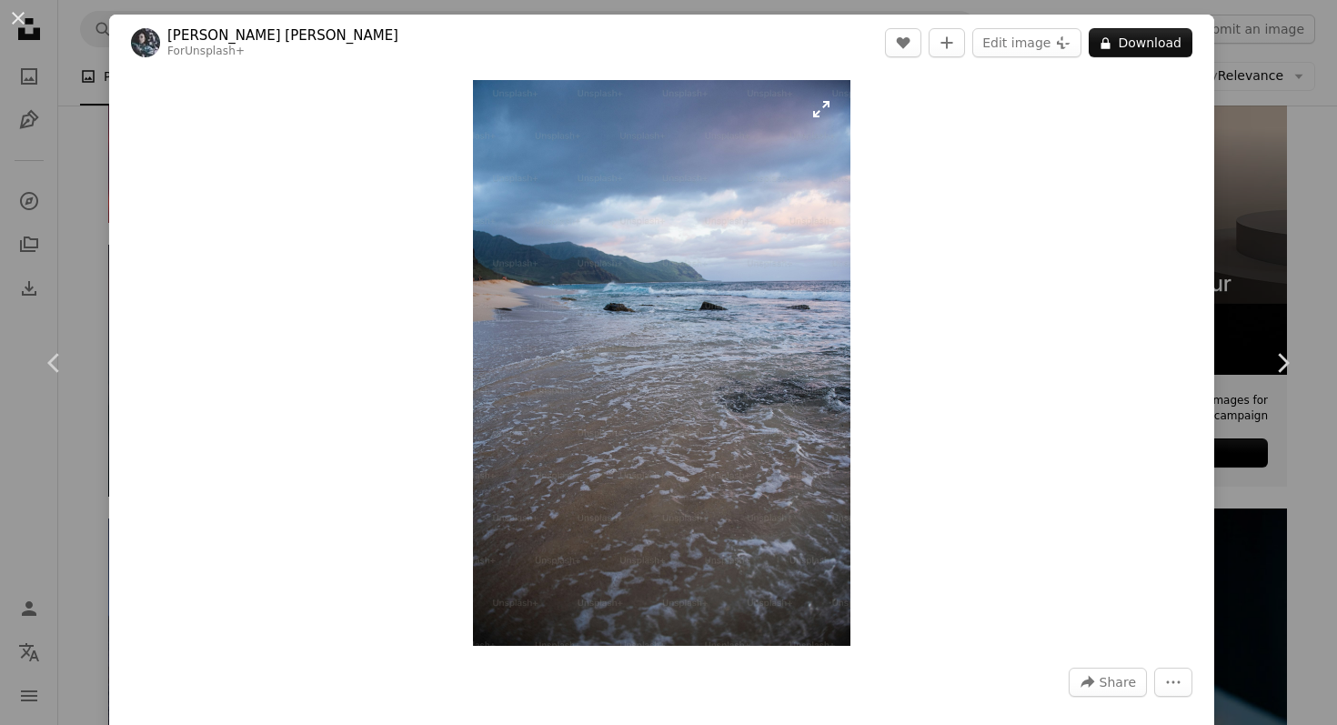
click at [706, 197] on img "Zoom in on this image" at bounding box center [662, 363] width 378 height 566
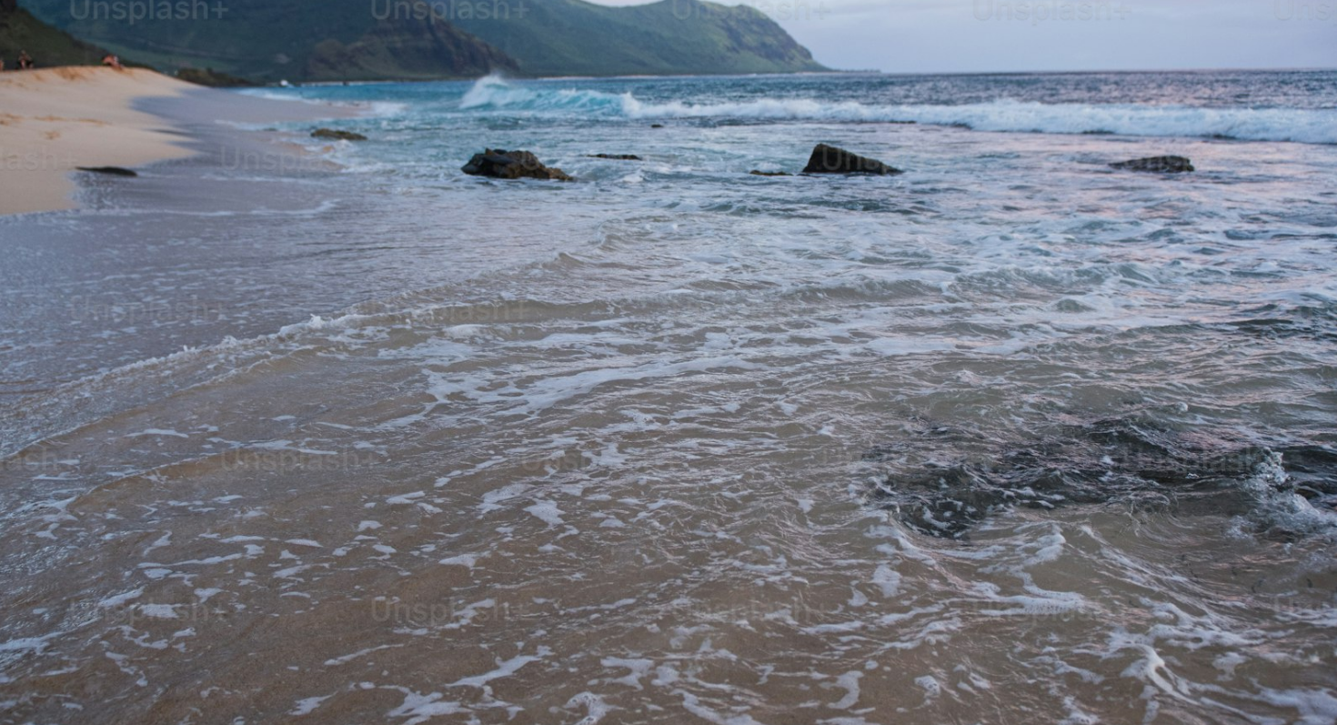
click at [706, 197] on img "Zoom out on this image" at bounding box center [668, 362] width 1339 height 2006
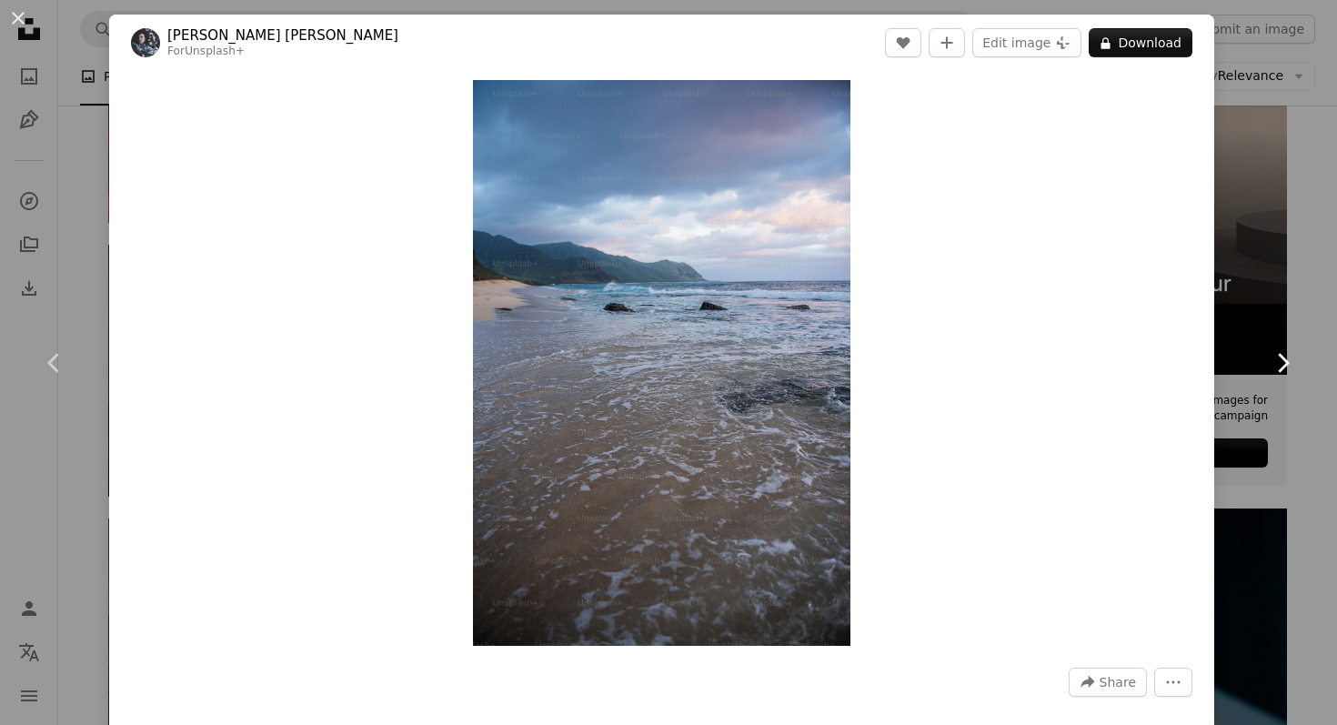
click at [1257, 357] on link "Chevron right" at bounding box center [1282, 363] width 109 height 175
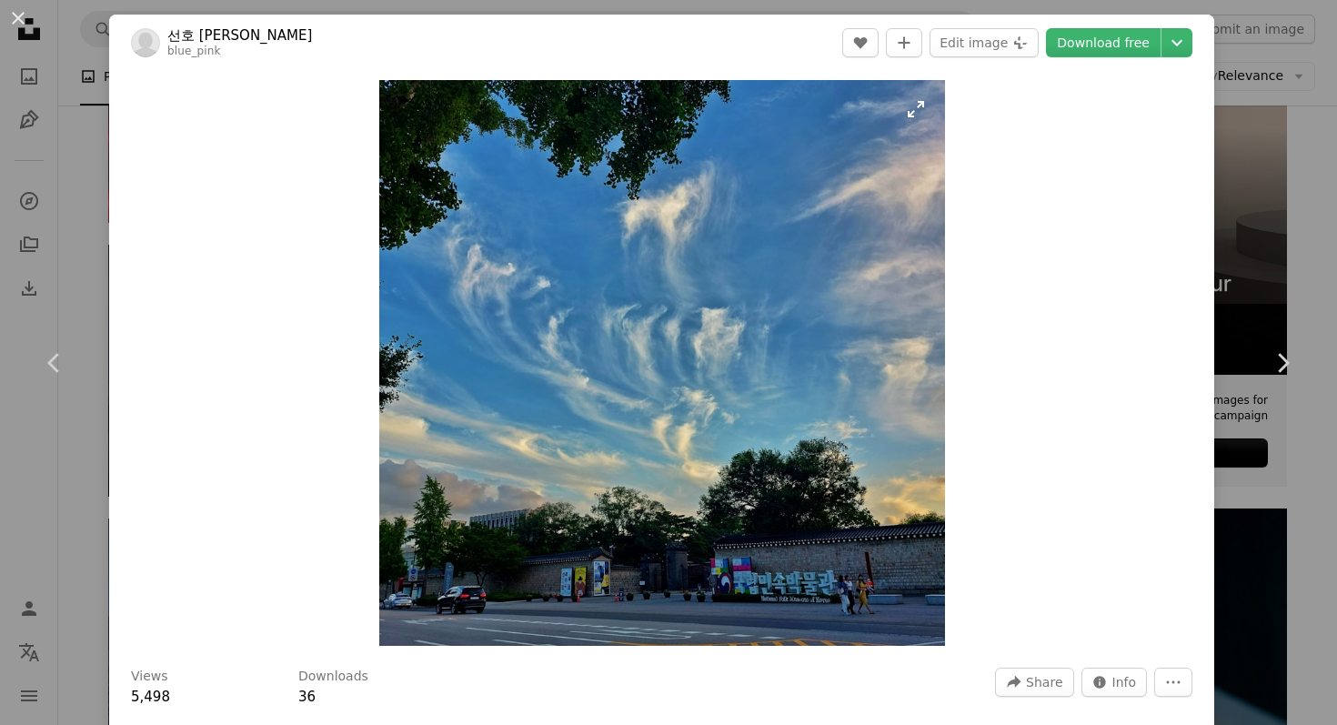
click at [745, 435] on img "Zoom in on this image" at bounding box center [662, 363] width 566 height 566
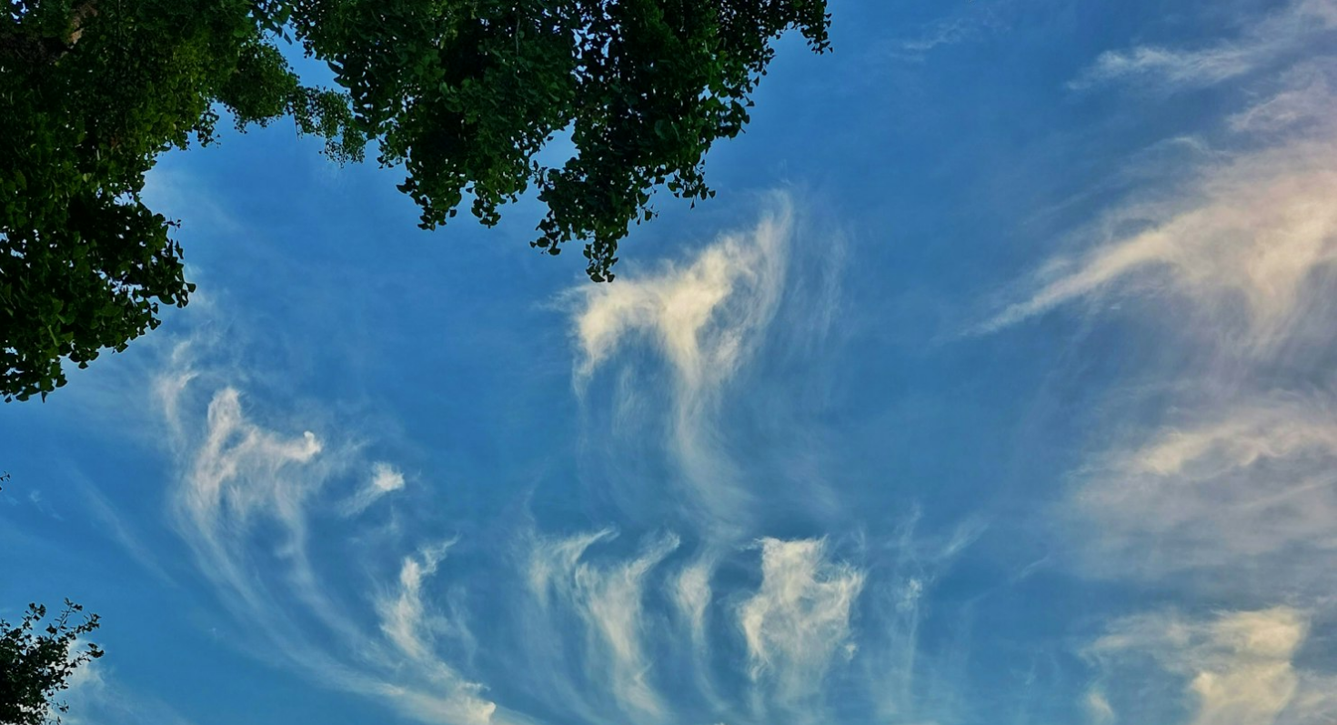
scroll to position [307, 0]
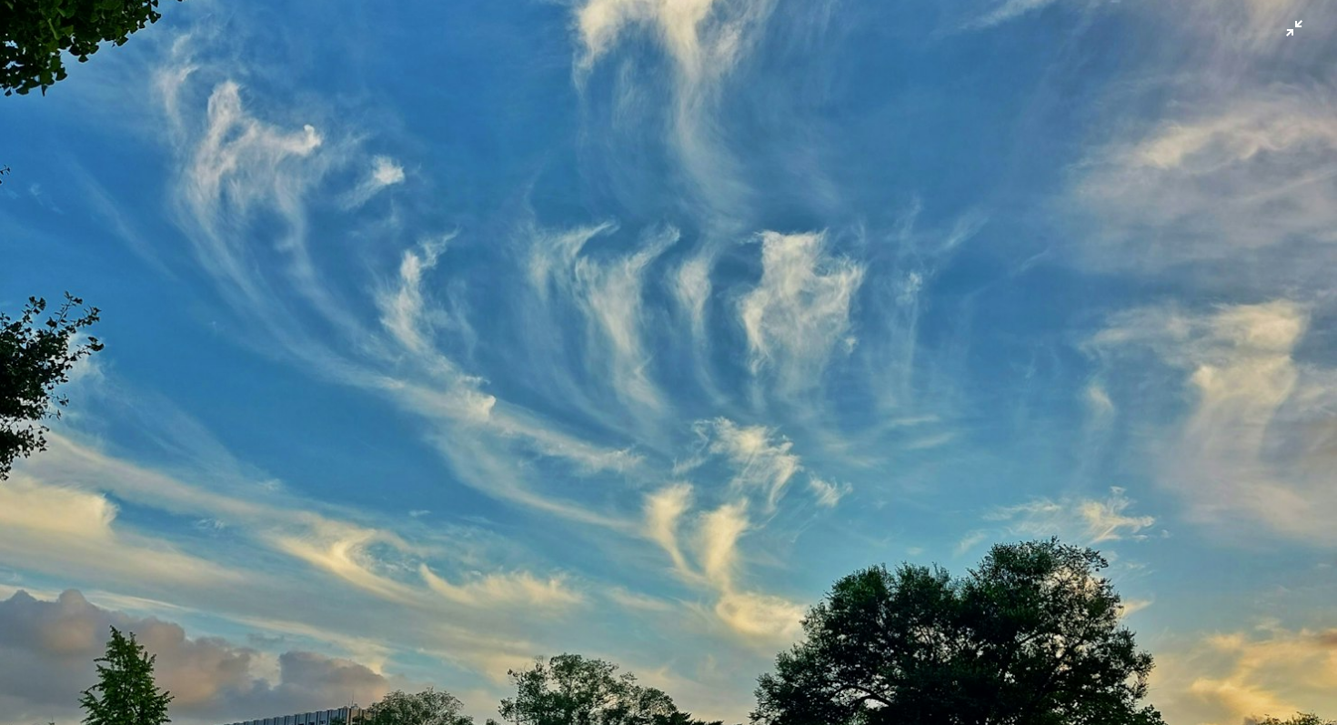
click at [738, 427] on img "Zoom out on this image" at bounding box center [668, 362] width 1339 height 1339
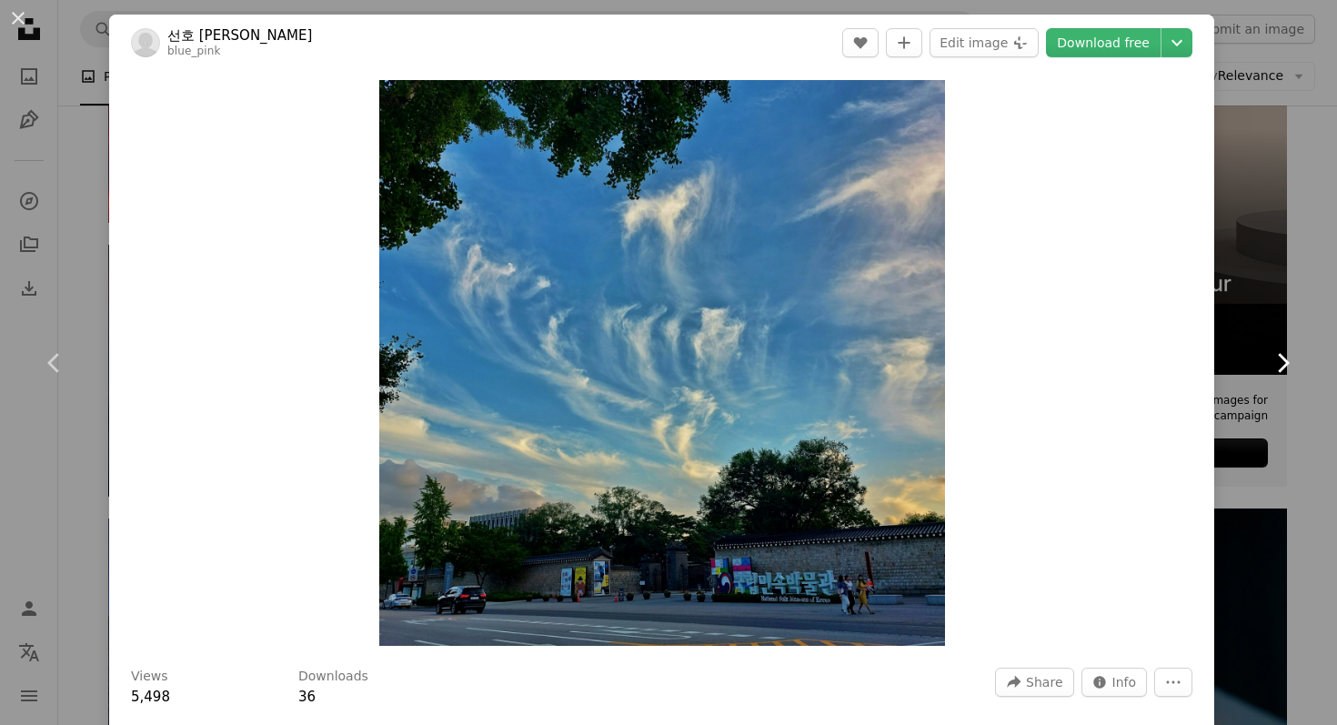
click at [1260, 334] on link "Chevron right" at bounding box center [1282, 363] width 109 height 175
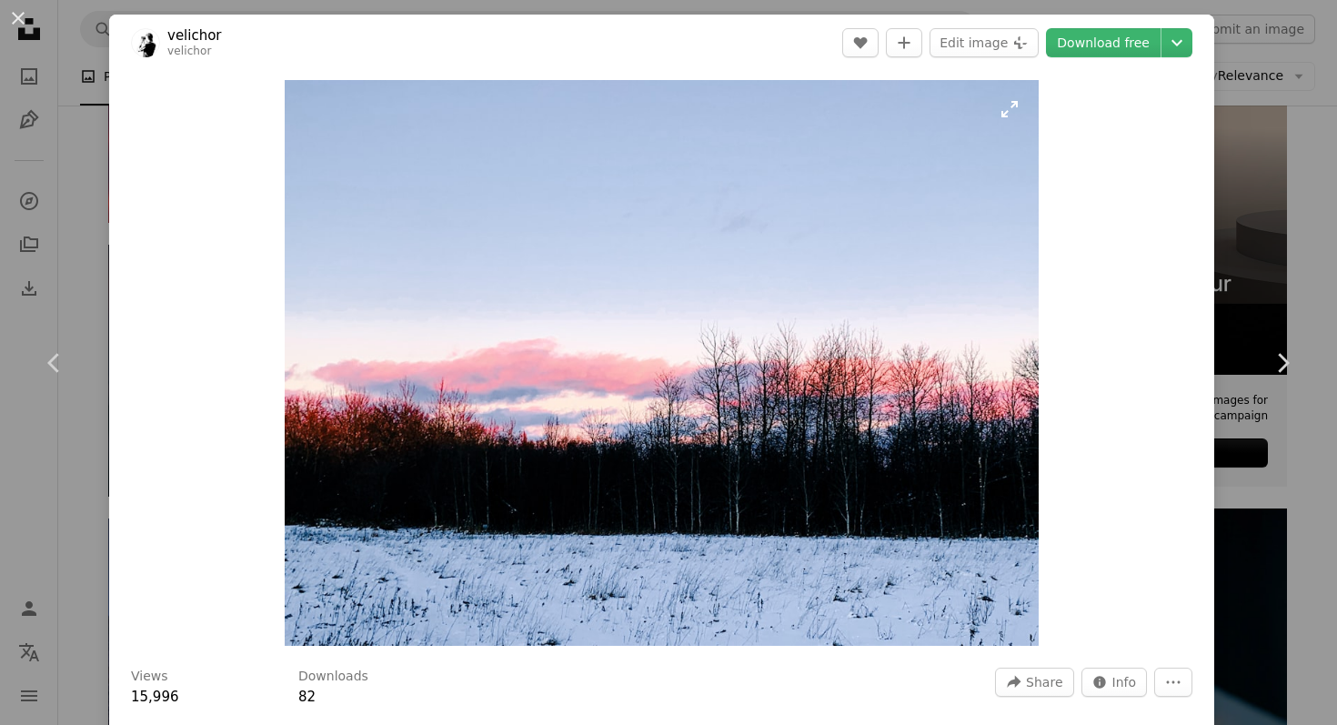
click at [925, 363] on img "Zoom in on this image" at bounding box center [662, 363] width 754 height 566
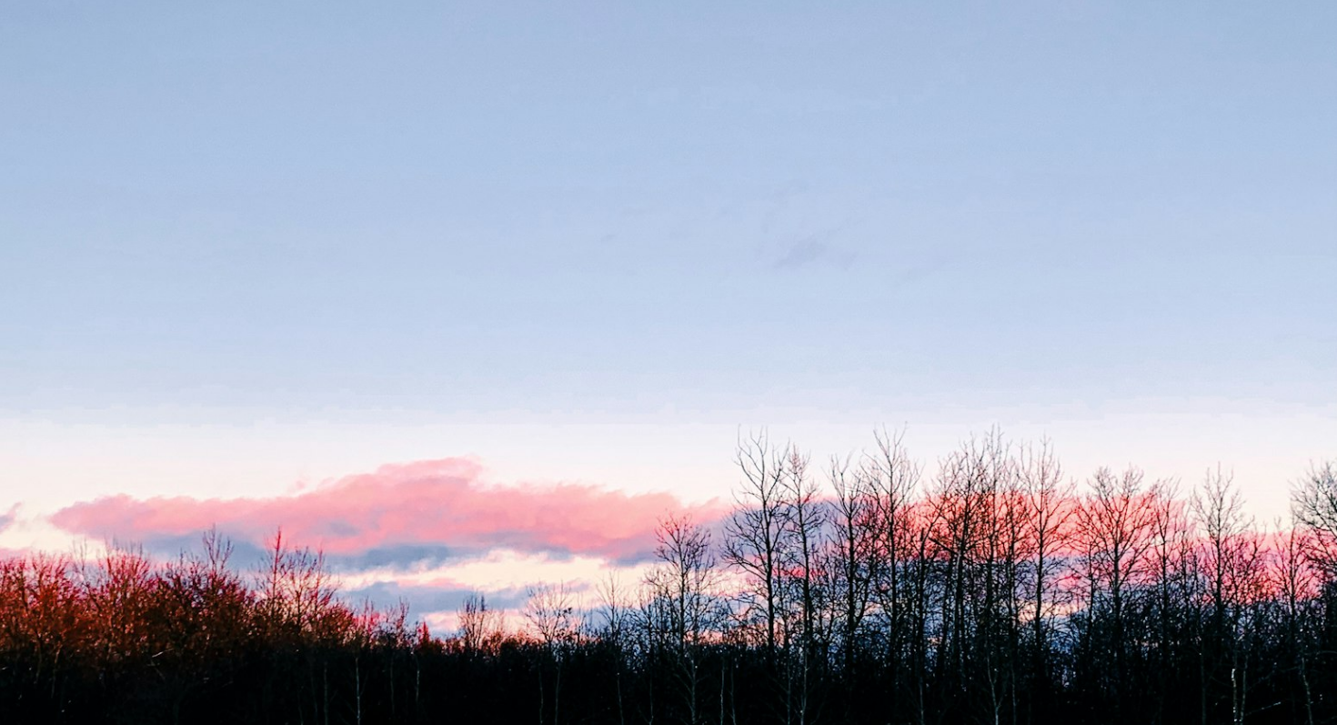
scroll to position [139, 0]
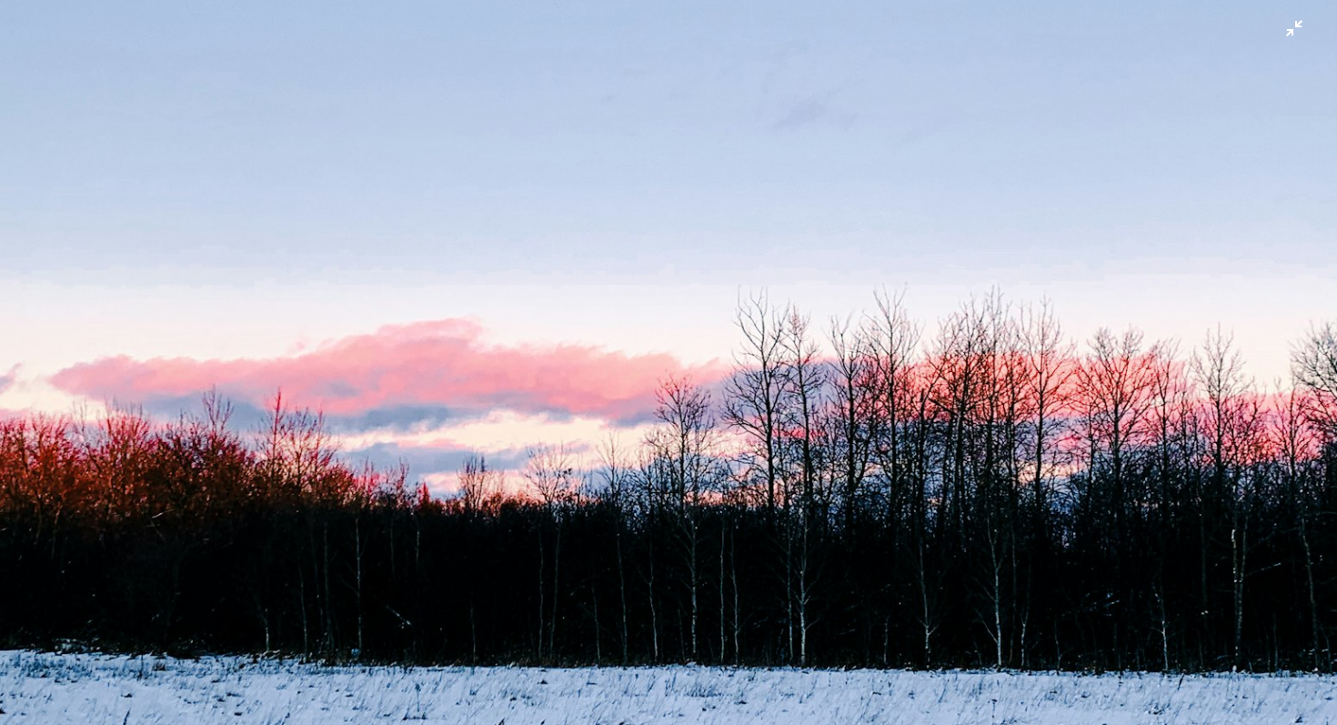
click at [928, 363] on img "Zoom out on this image" at bounding box center [668, 362] width 1339 height 1004
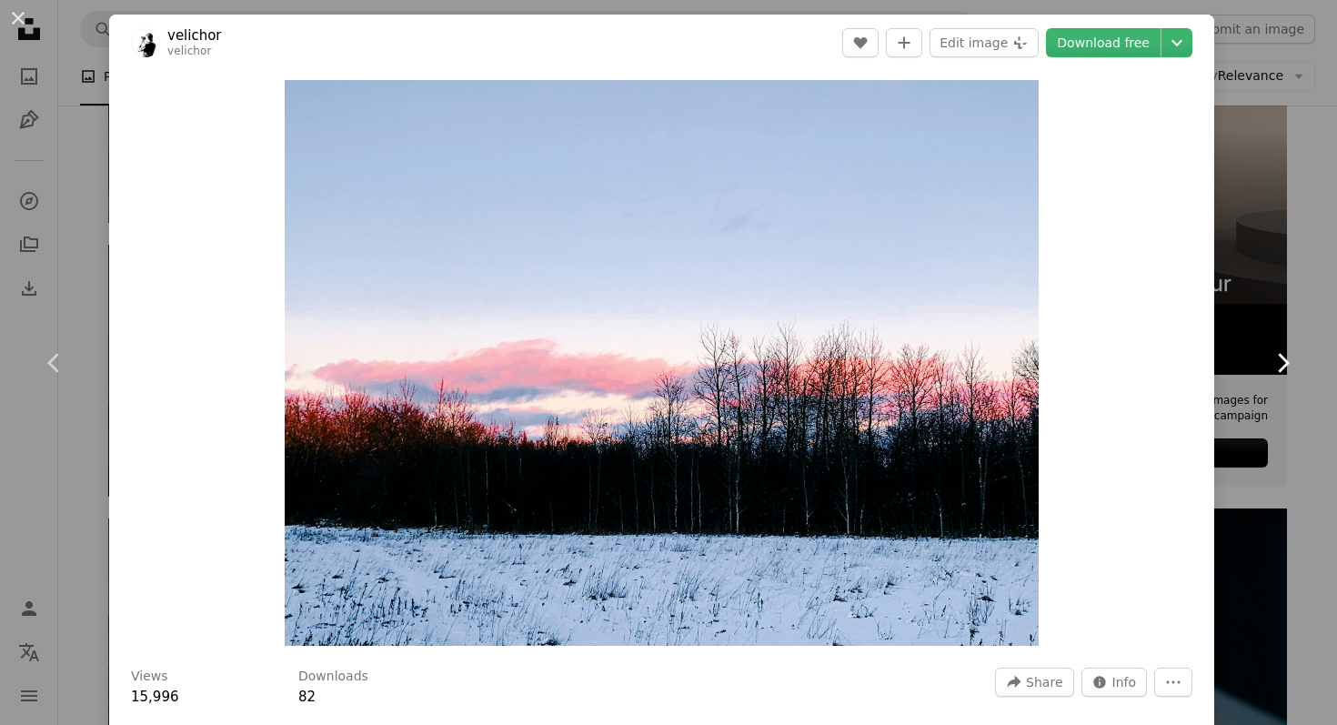
click at [1276, 378] on link "Chevron right" at bounding box center [1282, 363] width 109 height 175
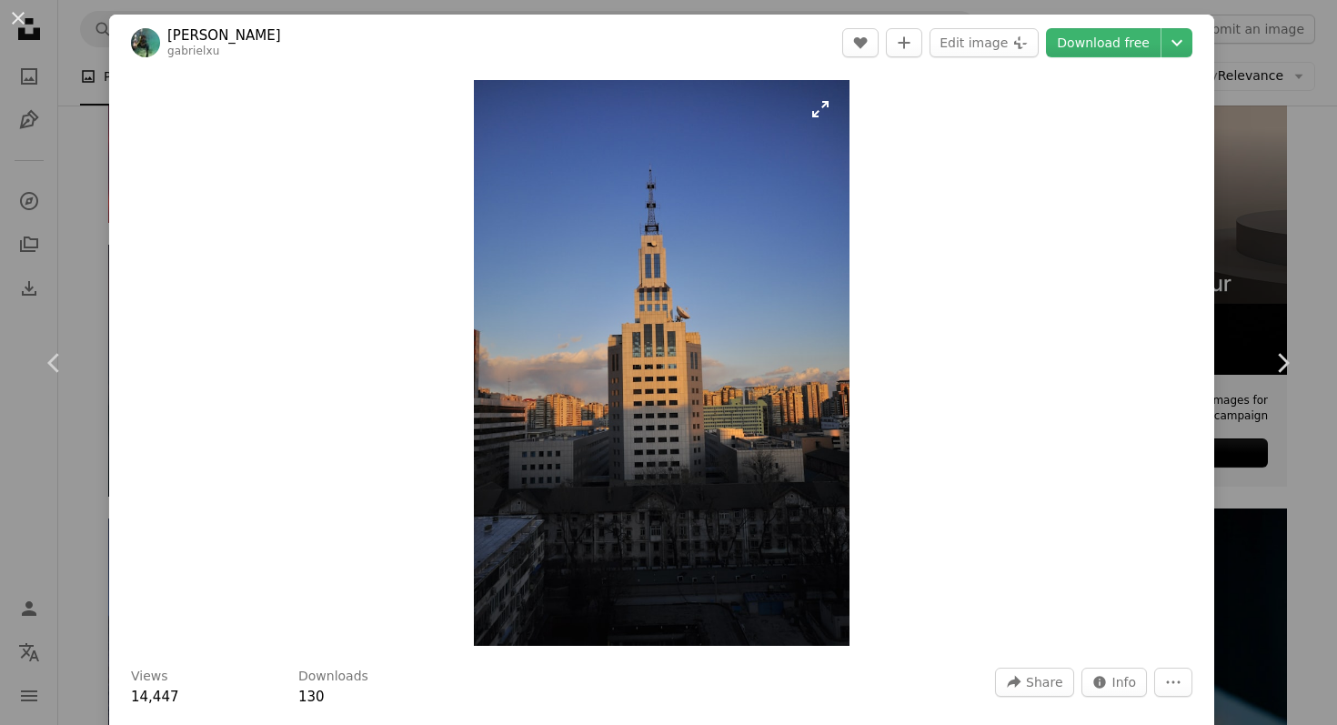
click at [633, 368] on img "Zoom in on this image" at bounding box center [662, 363] width 376 height 566
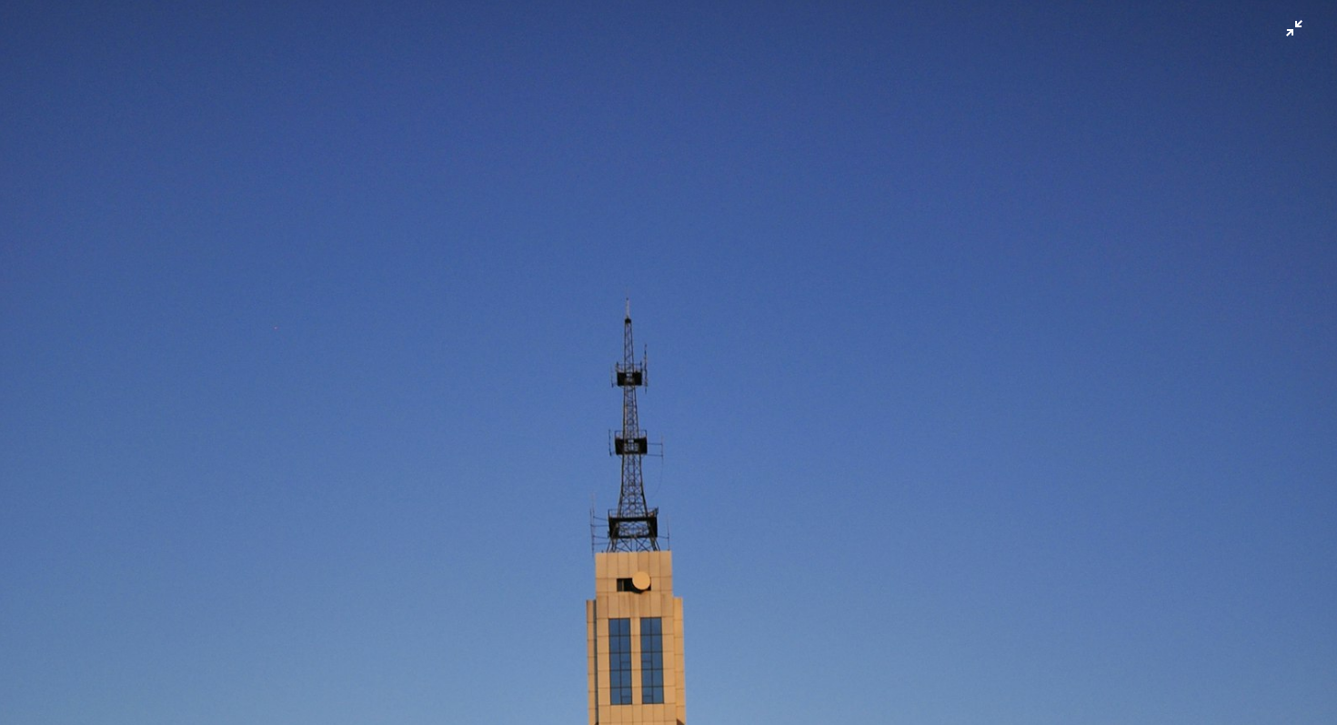
scroll to position [646, 0]
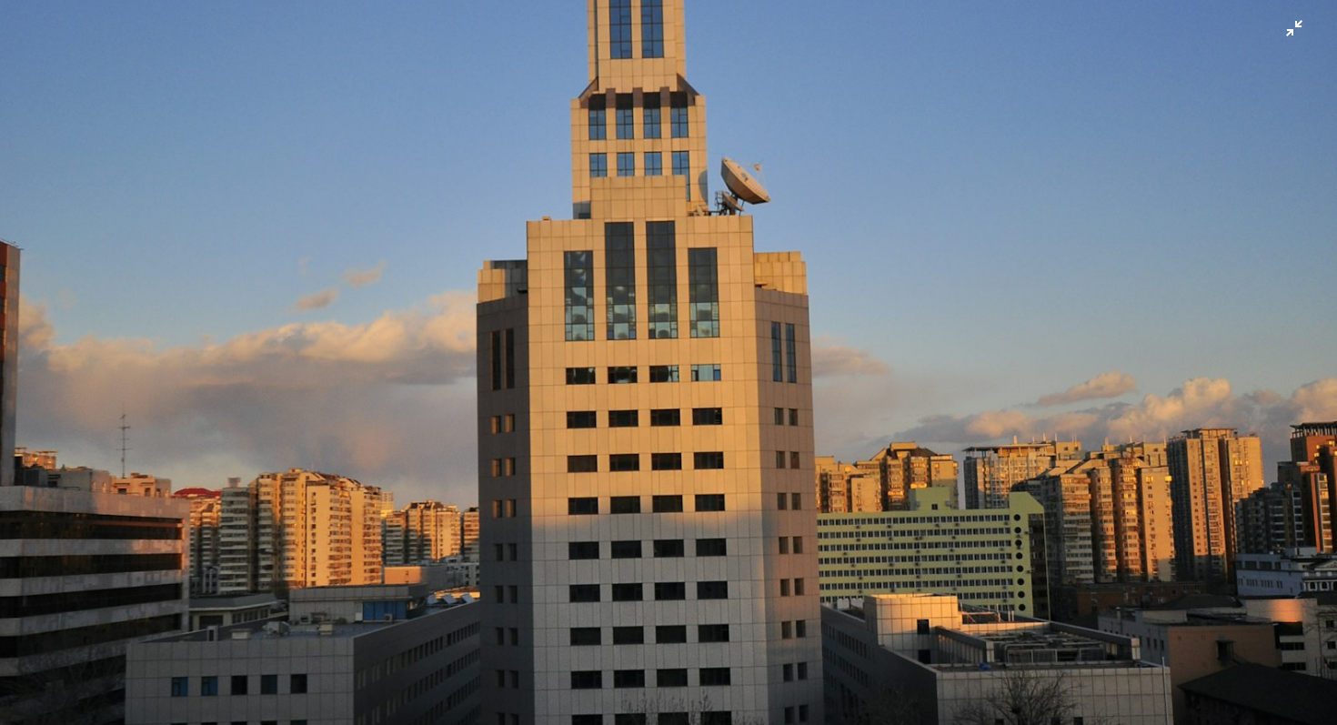
click at [633, 385] on img "Zoom out on this image" at bounding box center [668, 361] width 1339 height 2016
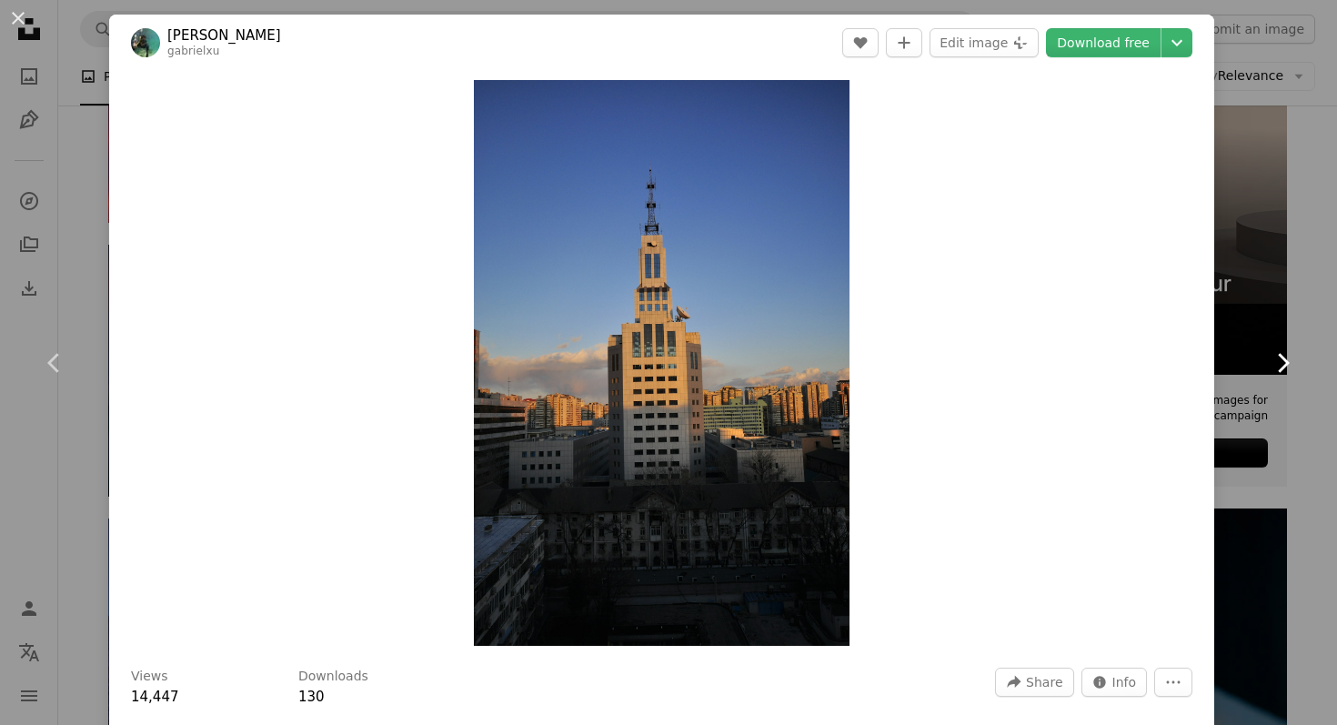
click at [1250, 378] on link "Chevron right" at bounding box center [1282, 363] width 109 height 175
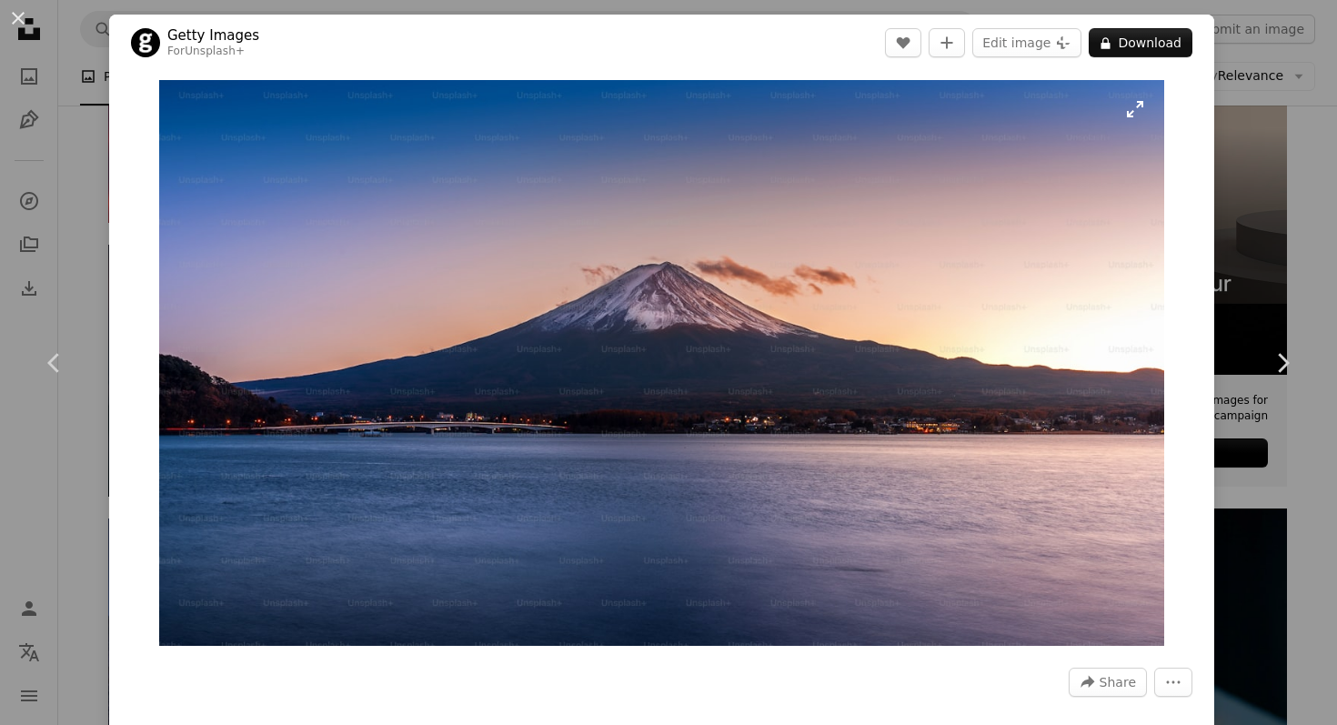
click at [1049, 378] on img "Zoom in on this image" at bounding box center [662, 363] width 1006 height 566
